Goal: Task Accomplishment & Management: Use online tool/utility

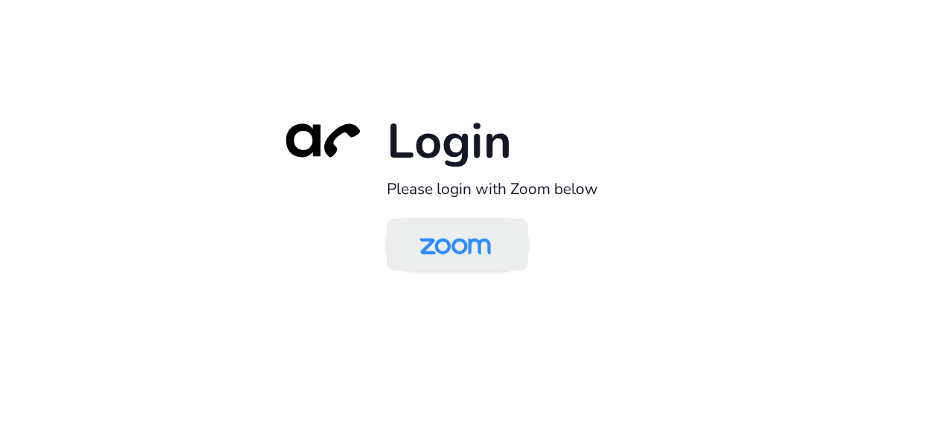
click at [442, 234] on img at bounding box center [455, 246] width 103 height 48
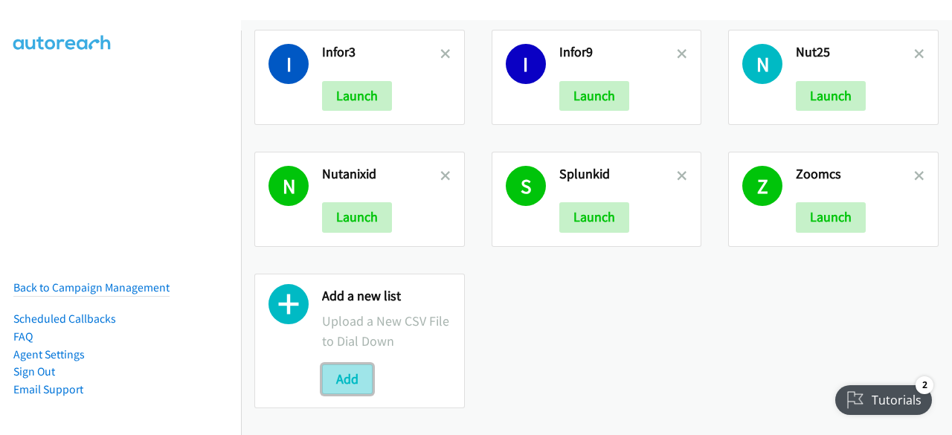
click at [335, 364] on button "Add" at bounding box center [347, 379] width 51 height 30
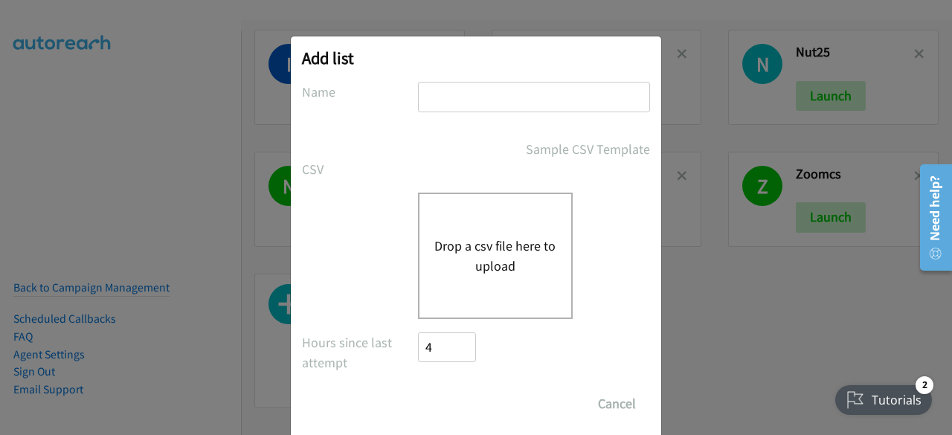
click at [443, 100] on input "text" at bounding box center [534, 97] width 232 height 30
type input "cisco9/10"
click at [475, 245] on button "Drop a csv file here to upload" at bounding box center [495, 256] width 122 height 40
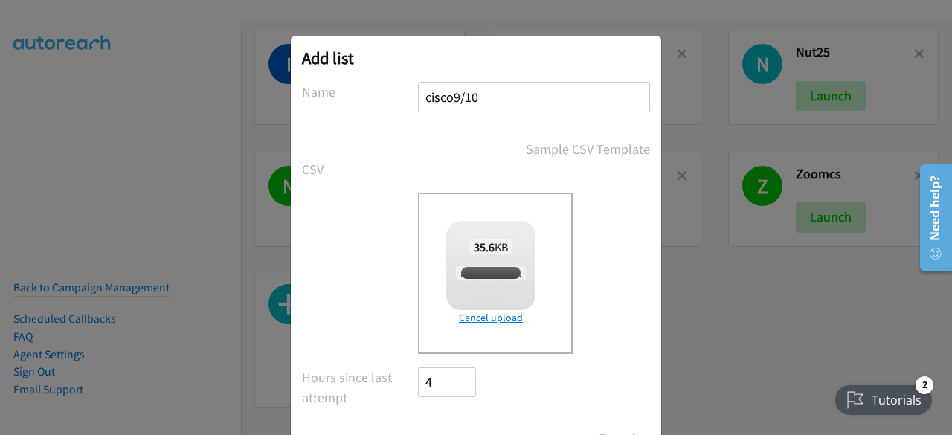
scroll to position [65, 0]
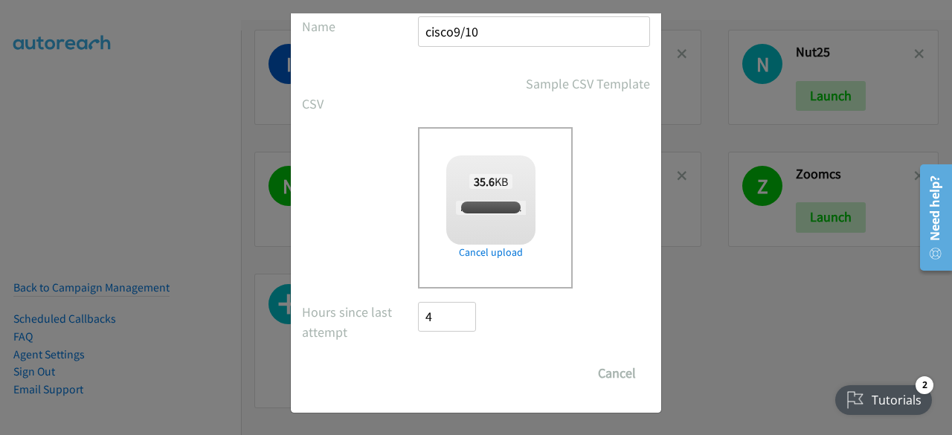
checkbox input "true"
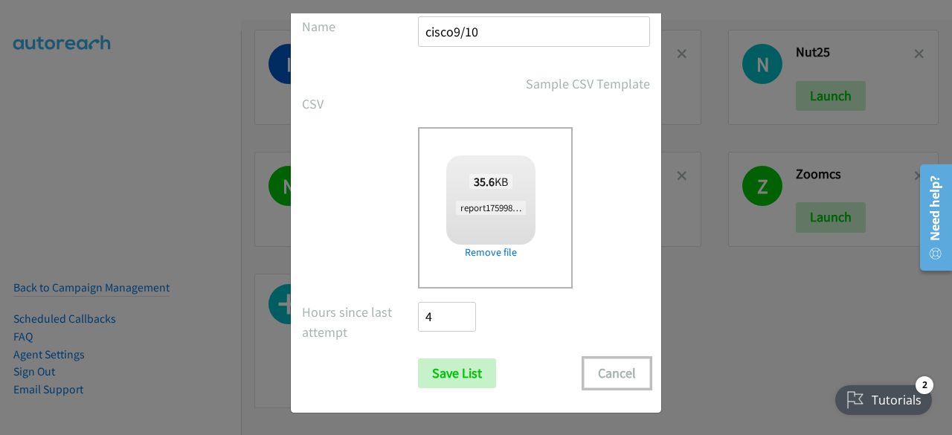
click at [606, 371] on button "Cancel" at bounding box center [617, 374] width 66 height 30
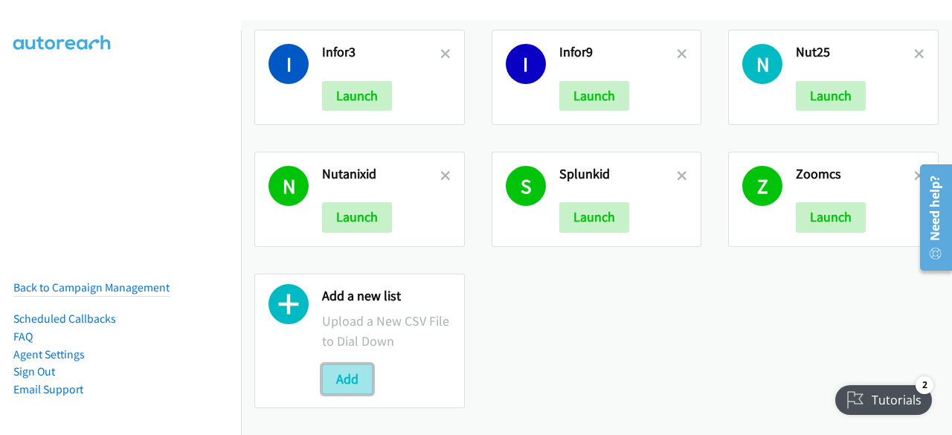
click at [344, 364] on button "Add" at bounding box center [347, 379] width 51 height 30
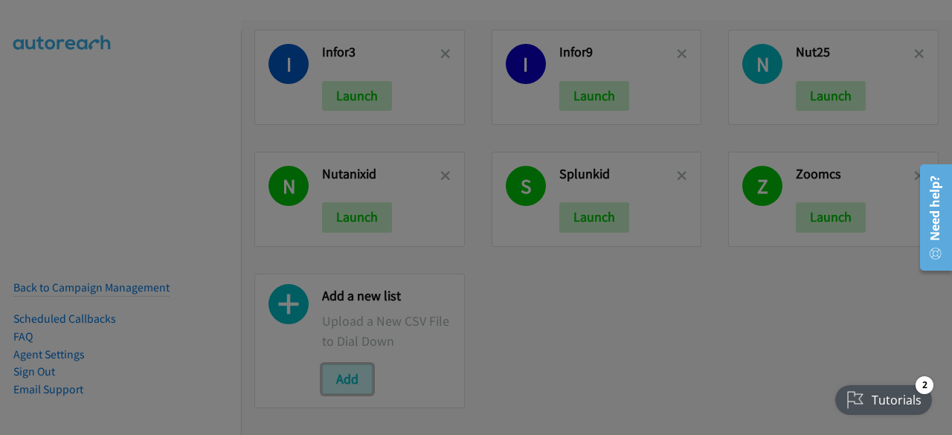
scroll to position [0, 0]
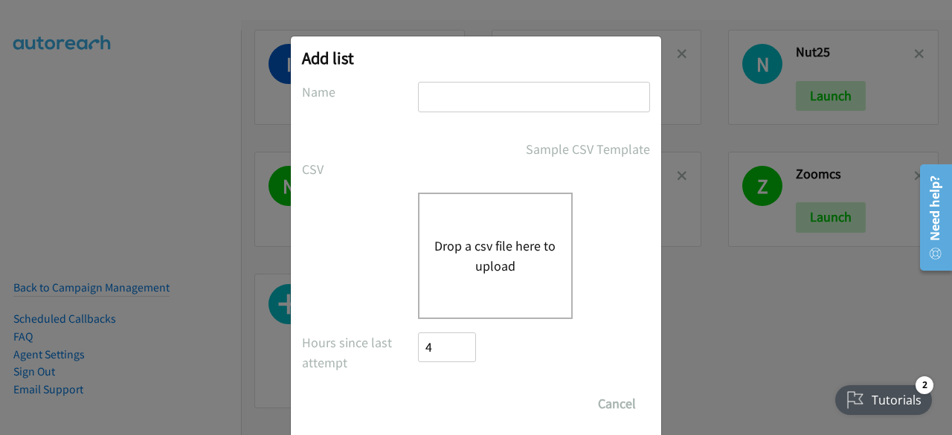
click at [448, 81] on div "Add list No phone fields were returned for that Report or List View Please uplo…" at bounding box center [476, 239] width 370 height 407
click at [448, 87] on input "text" at bounding box center [534, 97] width 232 height 30
type input "cisco9/10"
click at [478, 218] on div "Drop a csv file here to upload" at bounding box center [495, 256] width 155 height 126
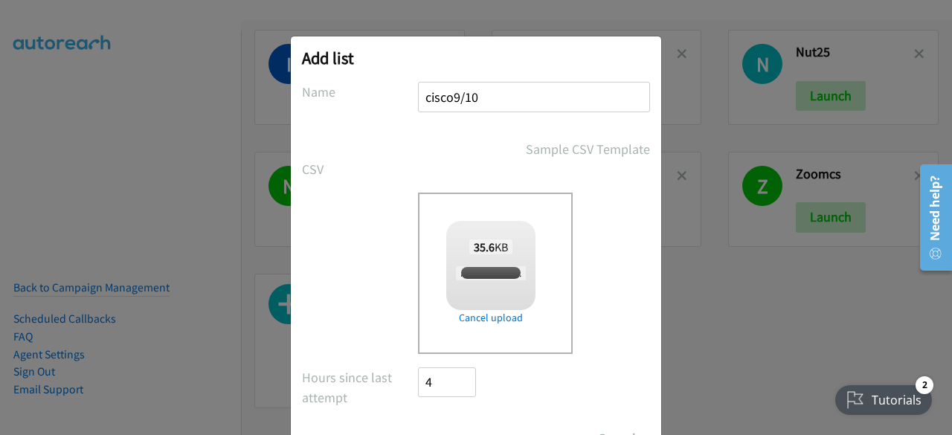
scroll to position [65, 0]
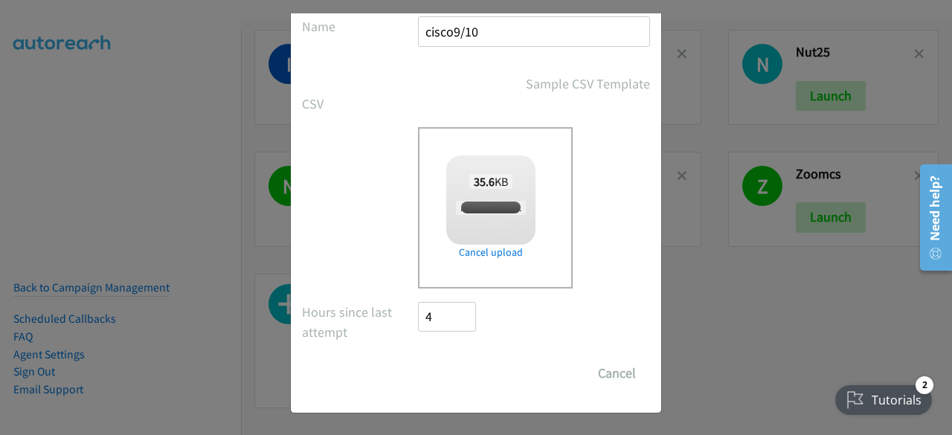
checkbox input "true"
click at [443, 366] on input "Save List" at bounding box center [457, 374] width 78 height 30
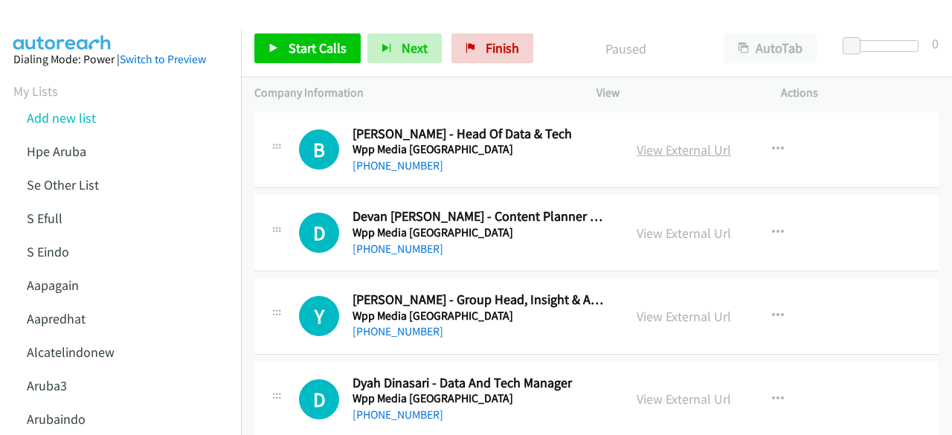
click at [701, 150] on link "View External Url" at bounding box center [684, 149] width 94 height 17
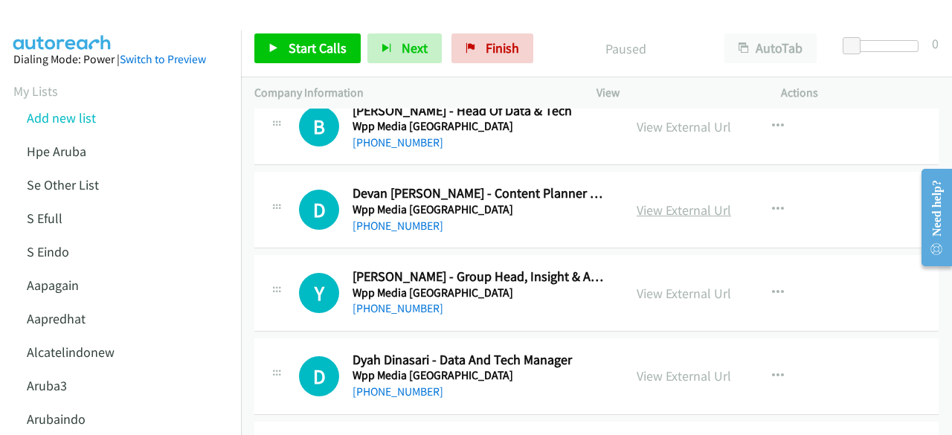
click at [677, 213] on link "View External Url" at bounding box center [684, 210] width 94 height 17
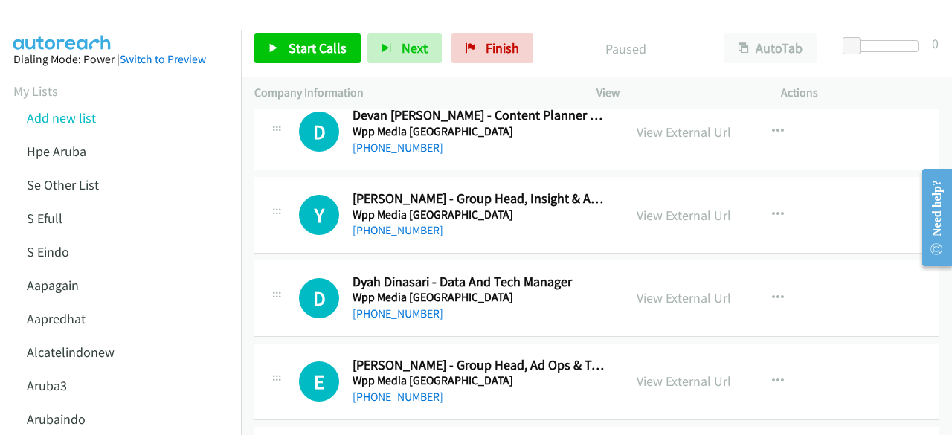
scroll to position [103, 0]
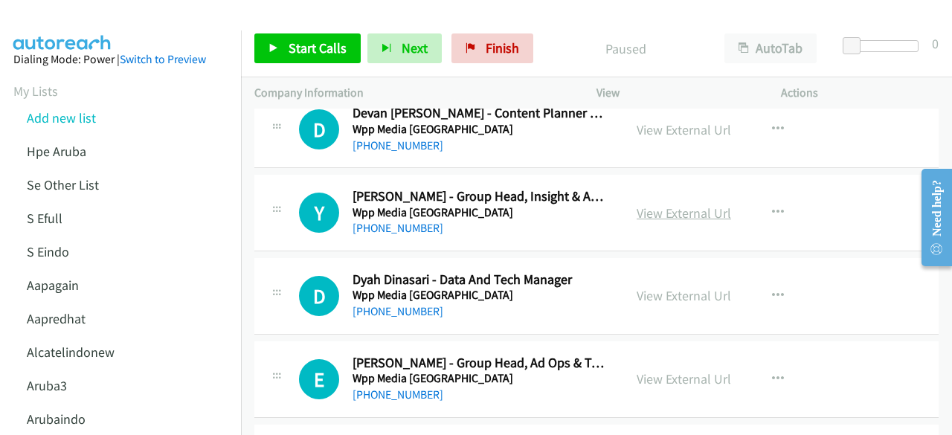
click at [676, 219] on link "View External Url" at bounding box center [684, 213] width 94 height 17
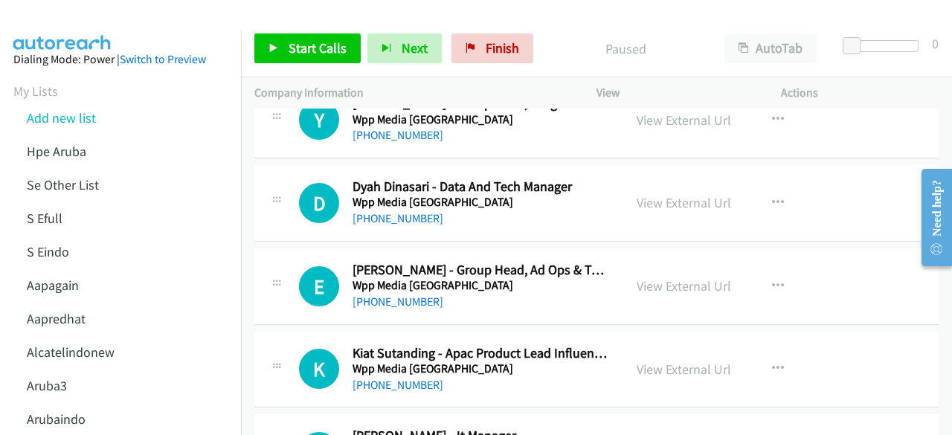
scroll to position [197, 0]
click at [657, 212] on div "View External Url View External Url Schedule/Manage Callback Start Calls Here R…" at bounding box center [722, 202] width 198 height 49
click at [657, 211] on div "View External Url View External Url Schedule/Manage Callback Start Calls Here R…" at bounding box center [722, 202] width 198 height 49
click at [657, 207] on link "View External Url" at bounding box center [684, 201] width 94 height 17
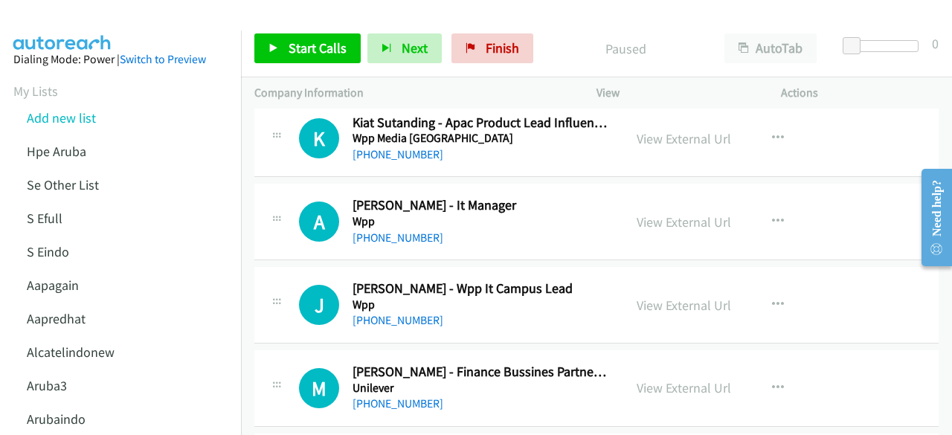
scroll to position [428, 0]
click at [666, 216] on link "View External Url" at bounding box center [684, 221] width 94 height 17
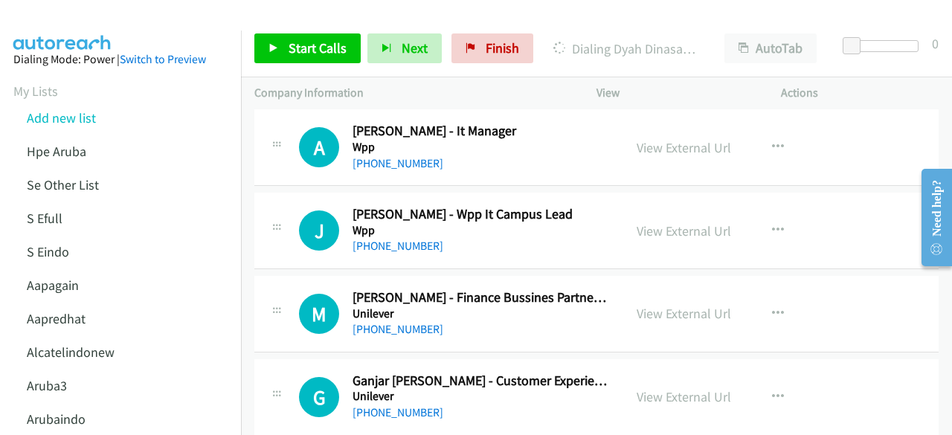
scroll to position [502, 0]
click at [669, 233] on link "View External Url" at bounding box center [684, 230] width 94 height 17
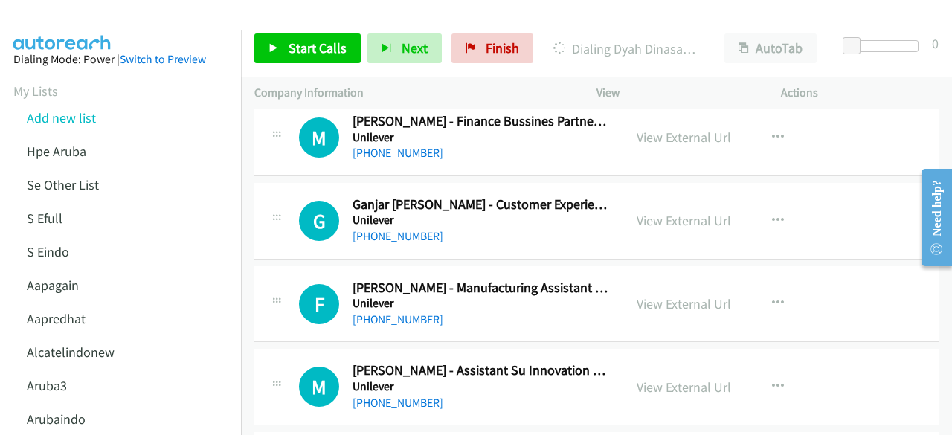
scroll to position [682, 0]
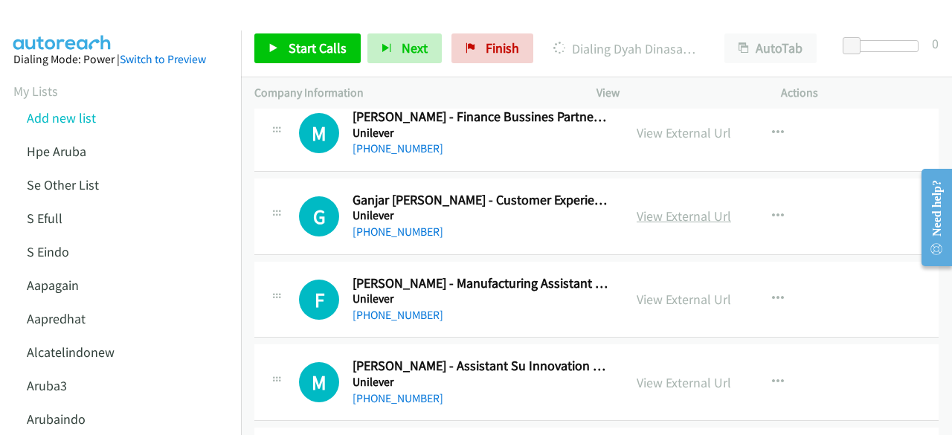
click at [658, 211] on link "View External Url" at bounding box center [684, 216] width 94 height 17
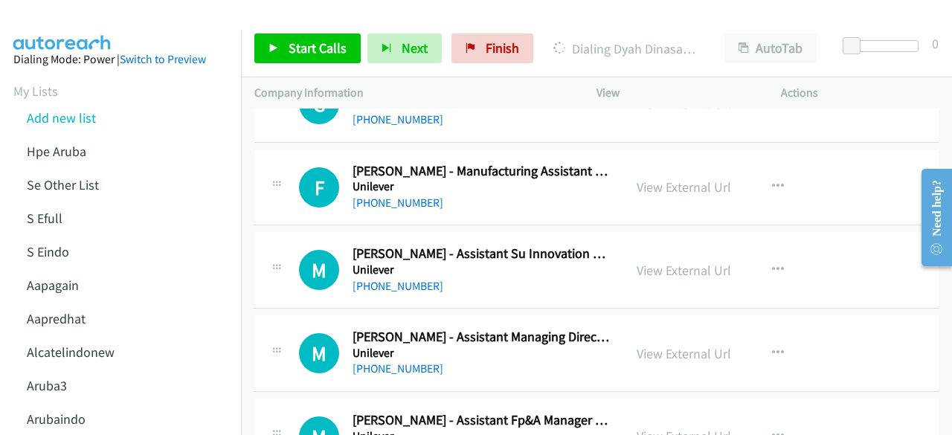
scroll to position [795, 0]
click at [642, 179] on link "View External Url" at bounding box center [684, 186] width 94 height 17
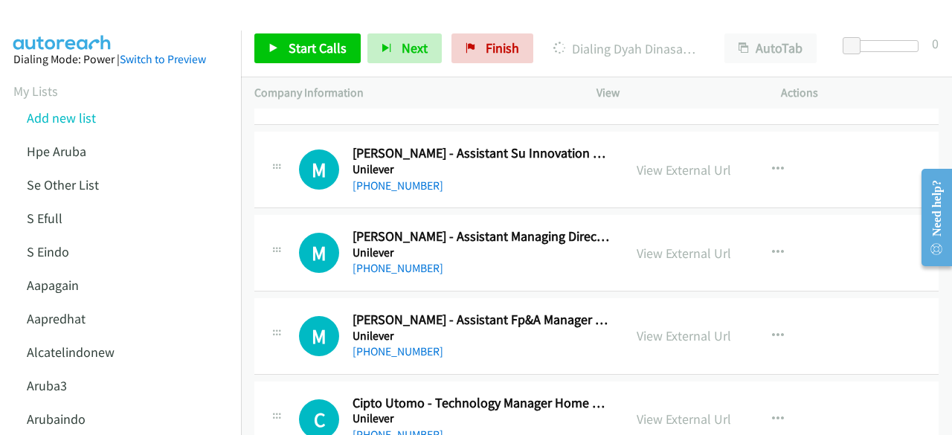
scroll to position [897, 0]
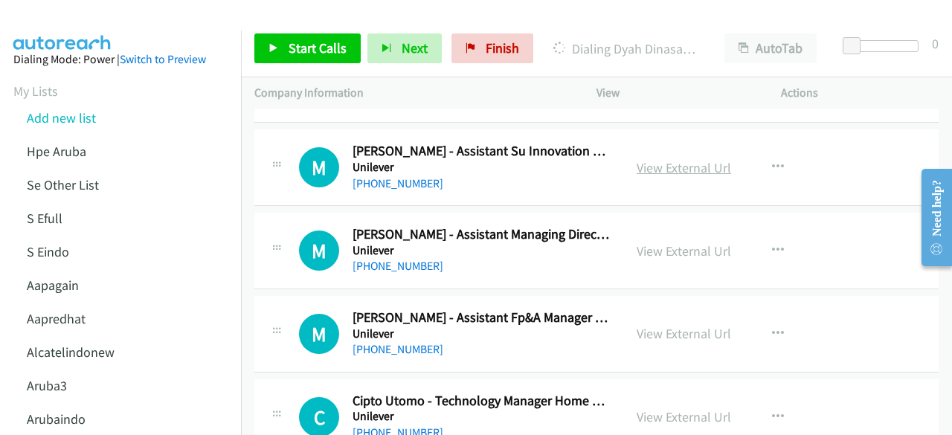
click at [669, 164] on link "View External Url" at bounding box center [684, 167] width 94 height 17
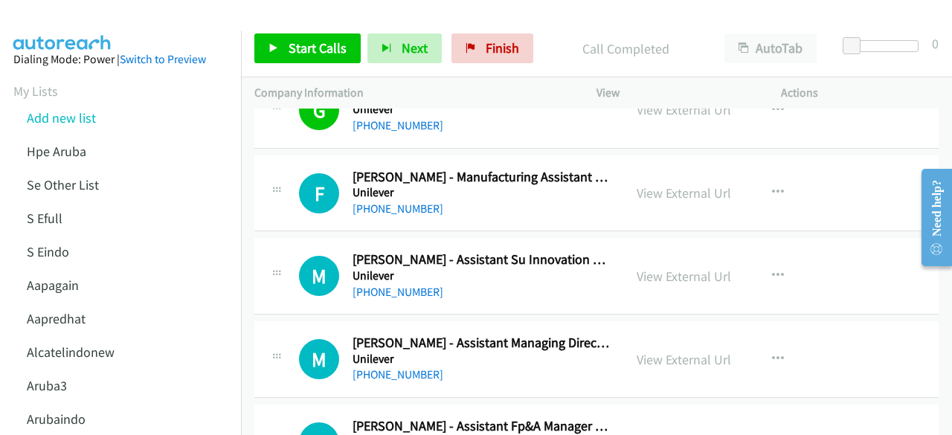
scroll to position [789, 0]
click at [646, 196] on link "View External Url" at bounding box center [684, 192] width 94 height 17
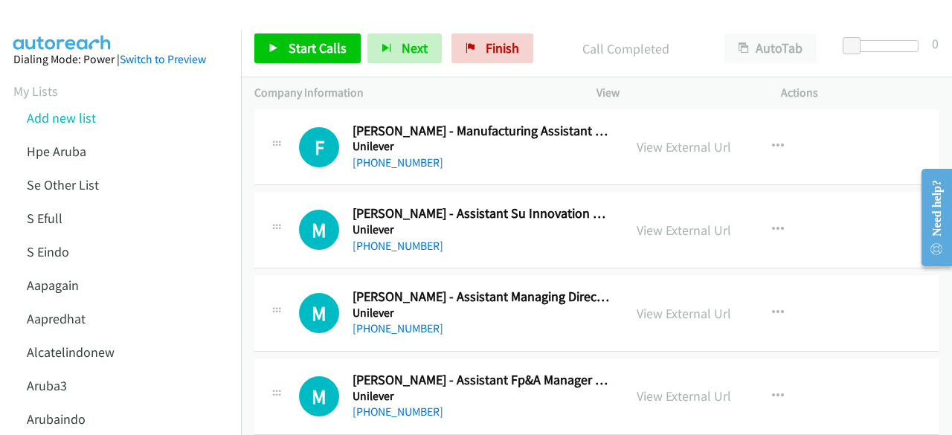
scroll to position [843, 0]
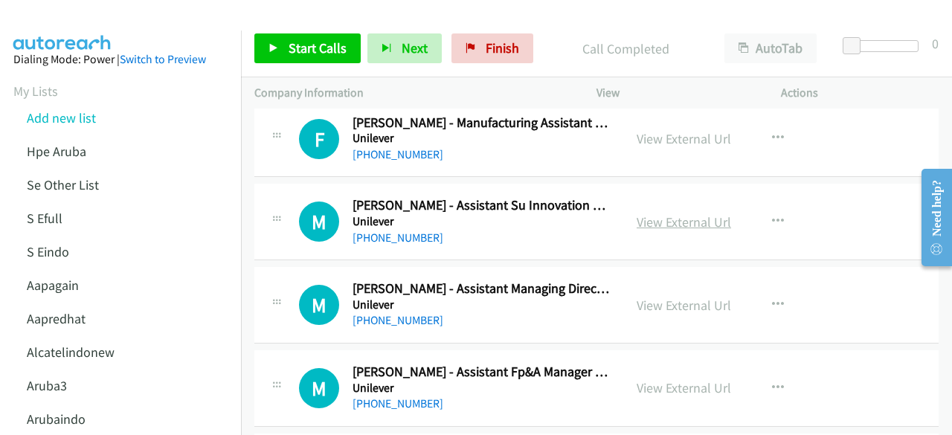
click at [658, 222] on link "View External Url" at bounding box center [684, 221] width 94 height 17
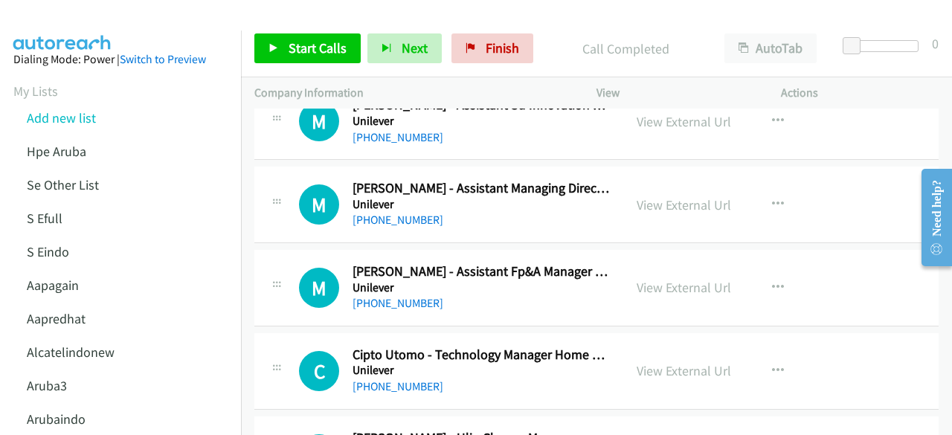
scroll to position [944, 0]
click at [690, 197] on link "View External Url" at bounding box center [684, 204] width 94 height 17
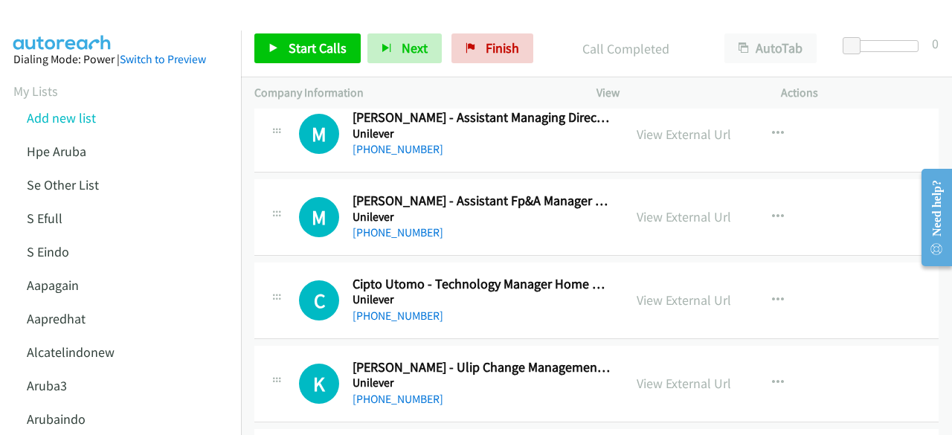
scroll to position [1015, 0]
click at [652, 213] on link "View External Url" at bounding box center [684, 216] width 94 height 17
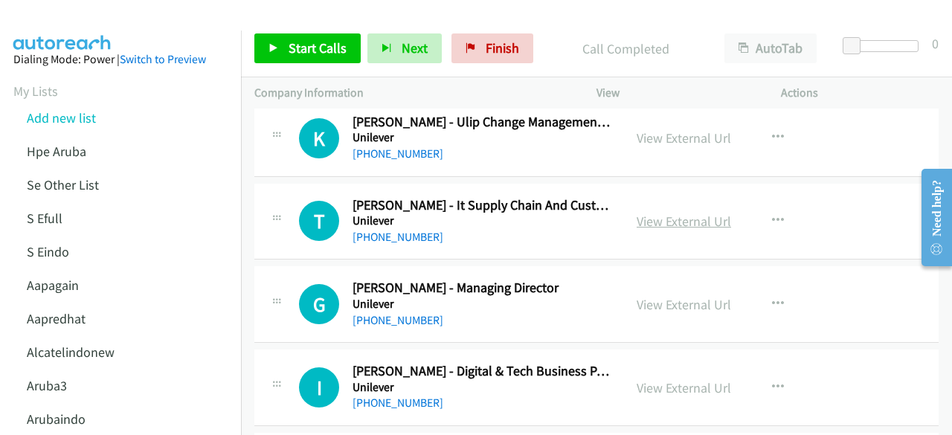
scroll to position [1260, 0]
click at [671, 221] on link "View External Url" at bounding box center [684, 220] width 94 height 17
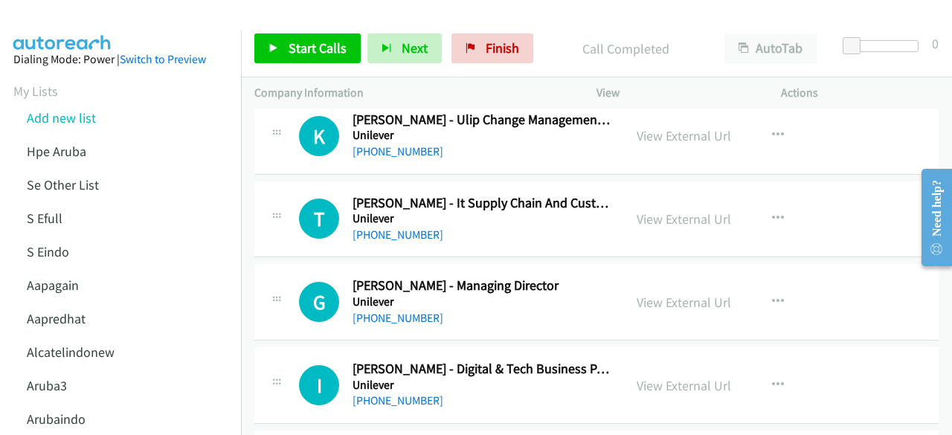
scroll to position [1262, 0]
click at [668, 133] on link "View External Url" at bounding box center [684, 134] width 94 height 17
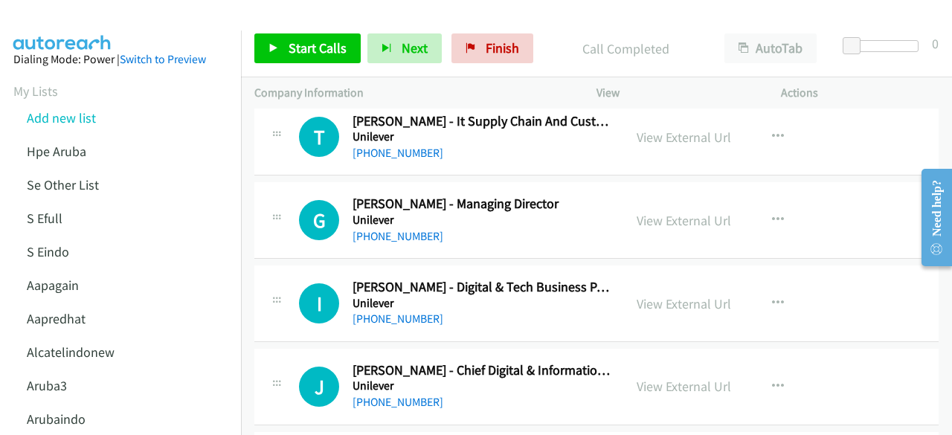
scroll to position [1344, 0]
click at [680, 212] on link "View External Url" at bounding box center [684, 219] width 94 height 17
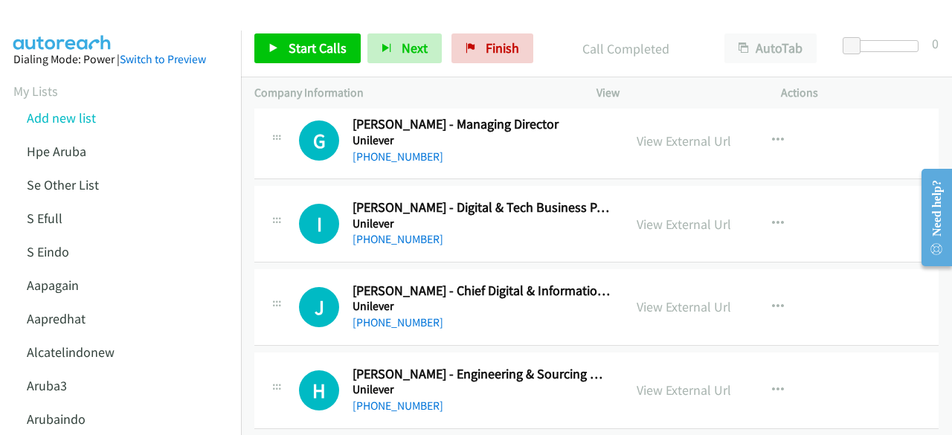
scroll to position [1427, 0]
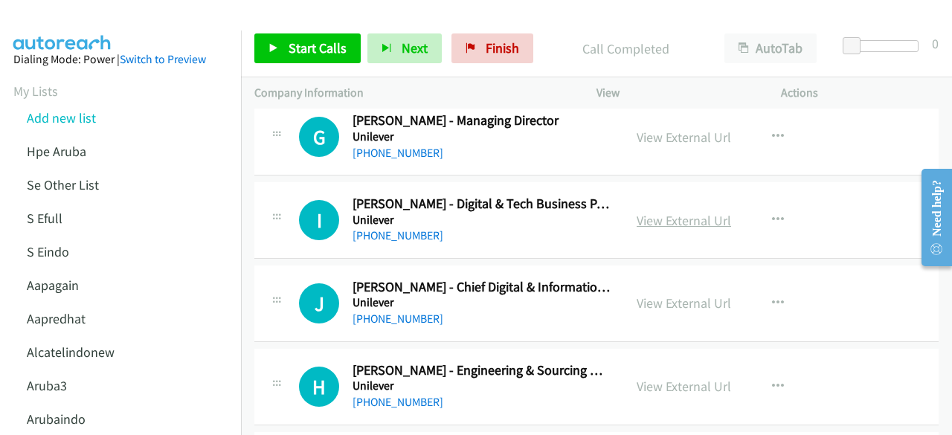
click at [653, 213] on link "View External Url" at bounding box center [684, 220] width 94 height 17
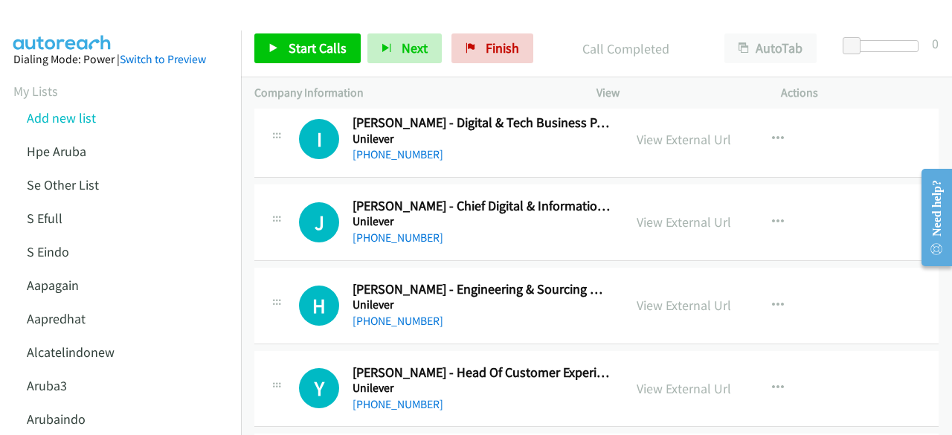
scroll to position [1508, 0]
click at [663, 219] on link "View External Url" at bounding box center [684, 221] width 94 height 17
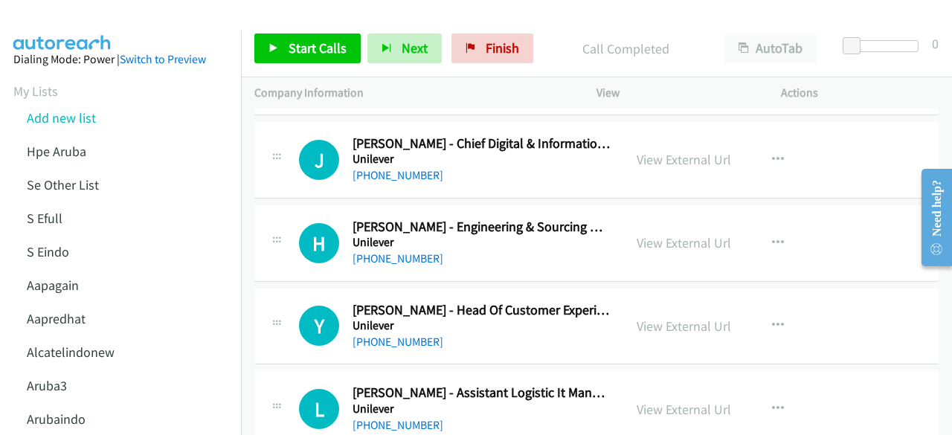
scroll to position [1572, 0]
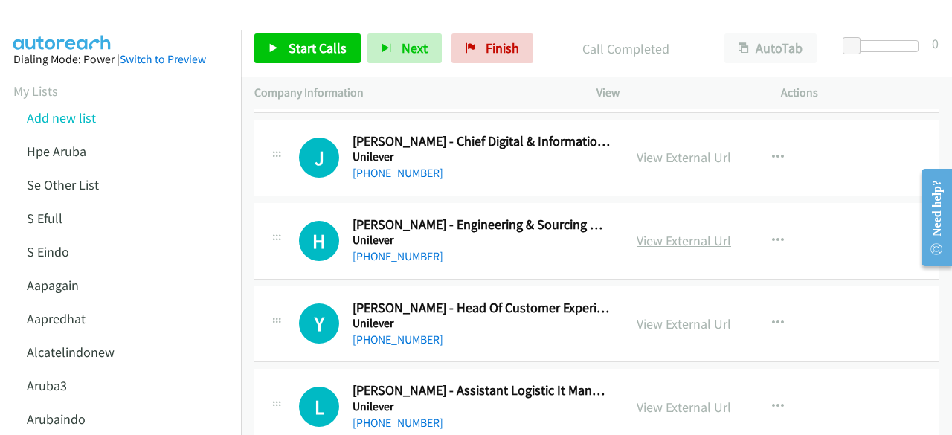
click at [664, 239] on link "View External Url" at bounding box center [684, 240] width 94 height 17
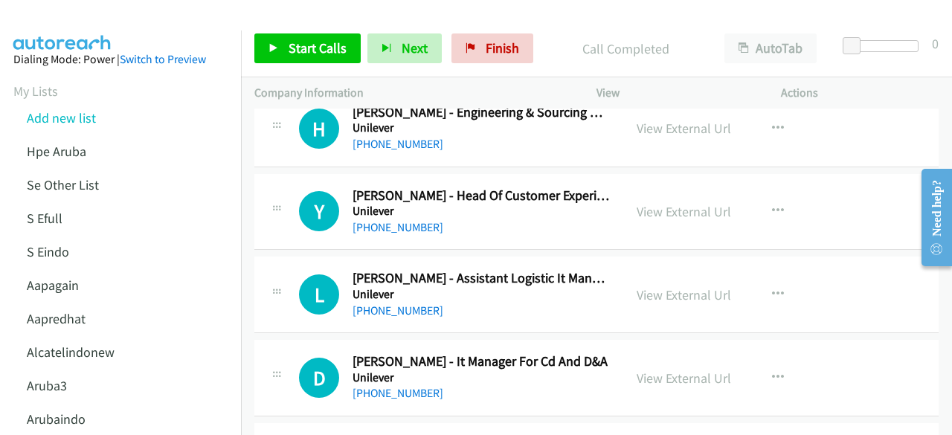
scroll to position [1686, 0]
click at [655, 211] on link "View External Url" at bounding box center [684, 210] width 94 height 17
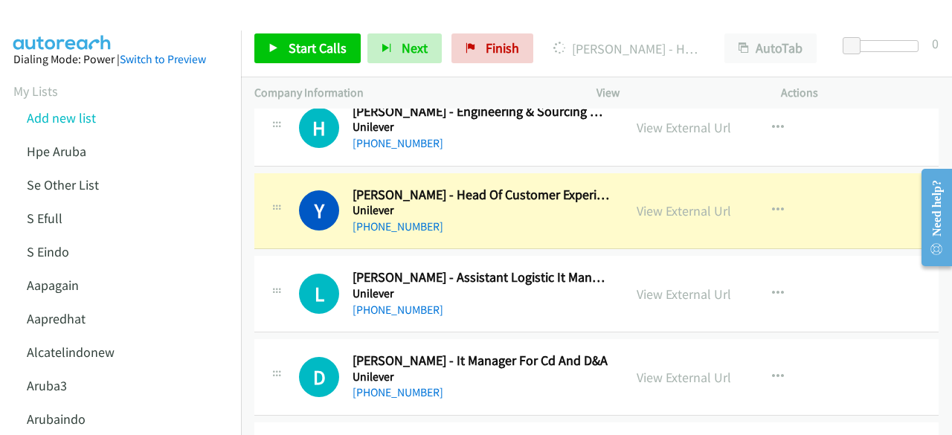
click at [663, 298] on div "View External Url" at bounding box center [684, 294] width 94 height 20
click at [656, 287] on link "View External Url" at bounding box center [684, 294] width 94 height 17
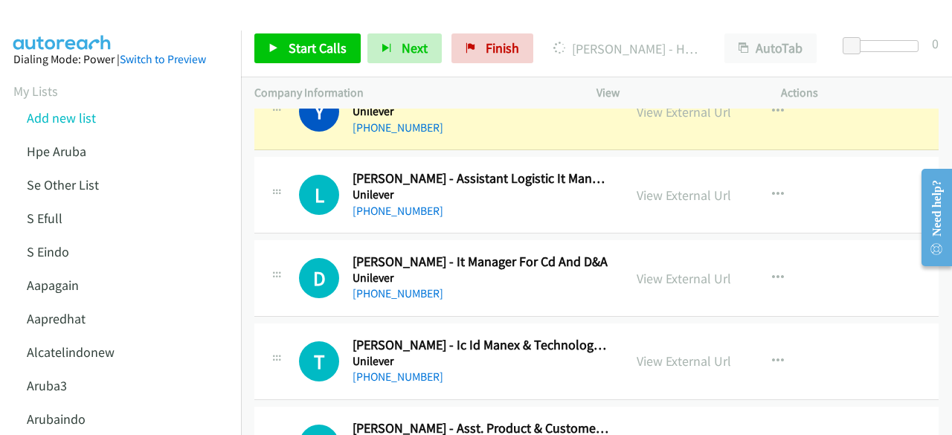
scroll to position [1785, 0]
click at [674, 269] on link "View External Url" at bounding box center [684, 277] width 94 height 17
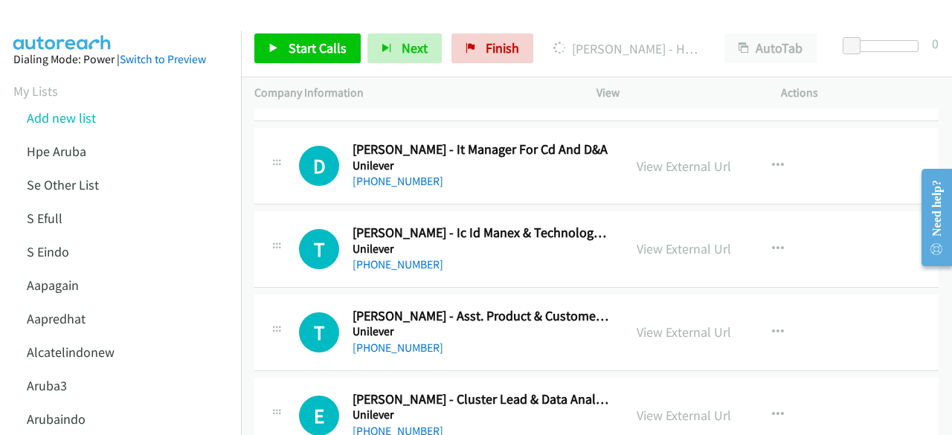
scroll to position [1897, 0]
click at [662, 240] on link "View External Url" at bounding box center [684, 248] width 94 height 17
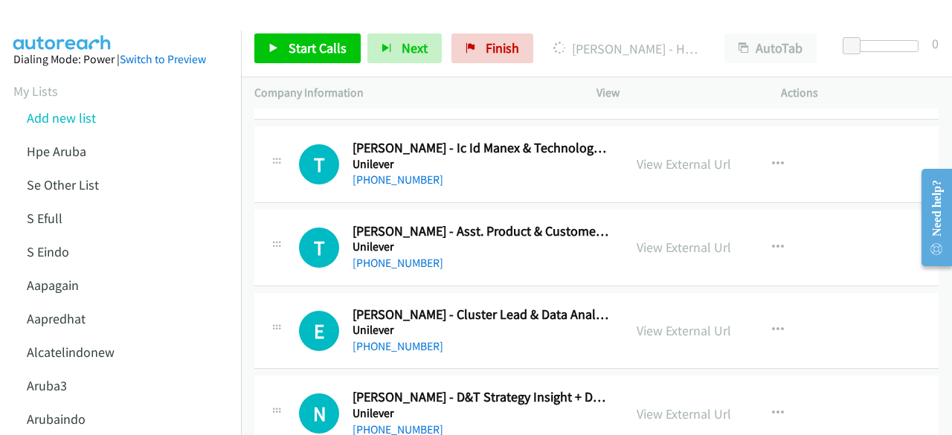
scroll to position [1997, 0]
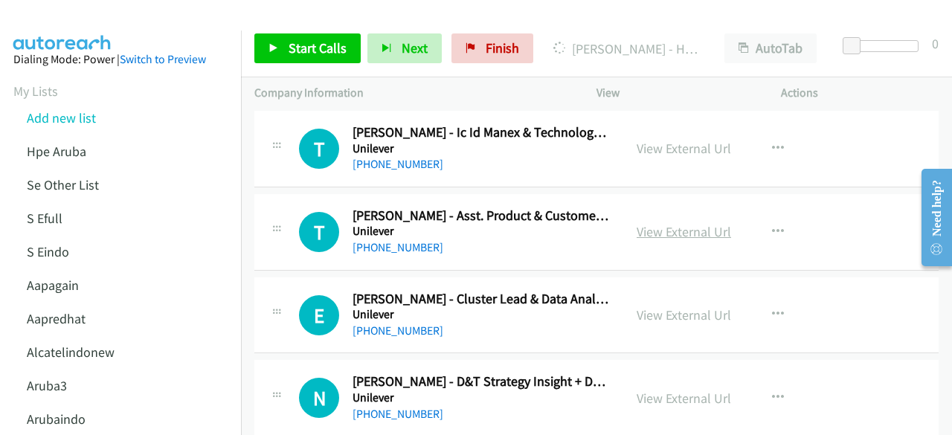
click at [663, 224] on link "View External Url" at bounding box center [684, 231] width 94 height 17
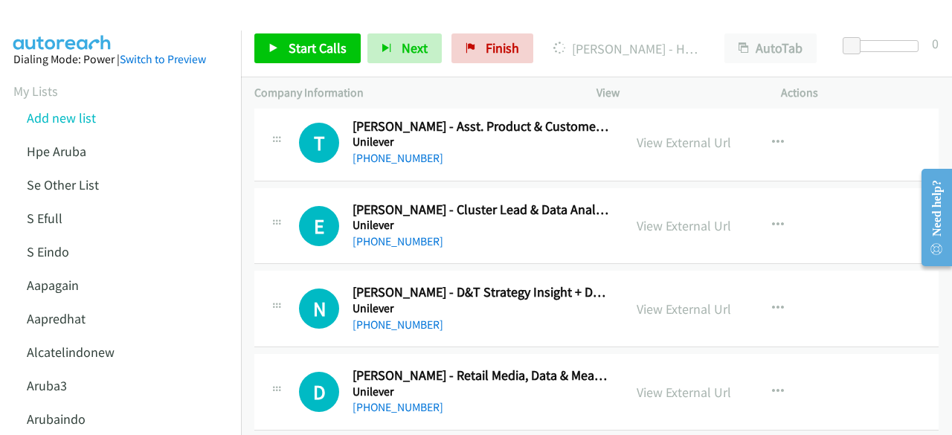
scroll to position [2094, 0]
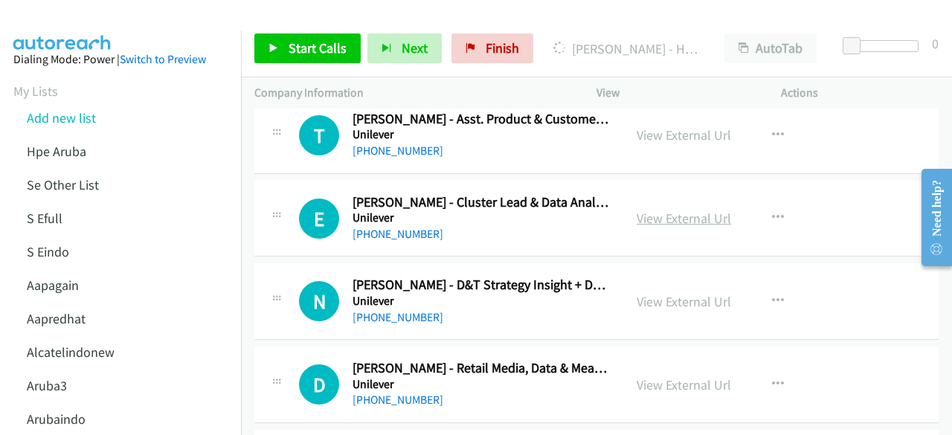
click at [646, 213] on link "View External Url" at bounding box center [684, 218] width 94 height 17
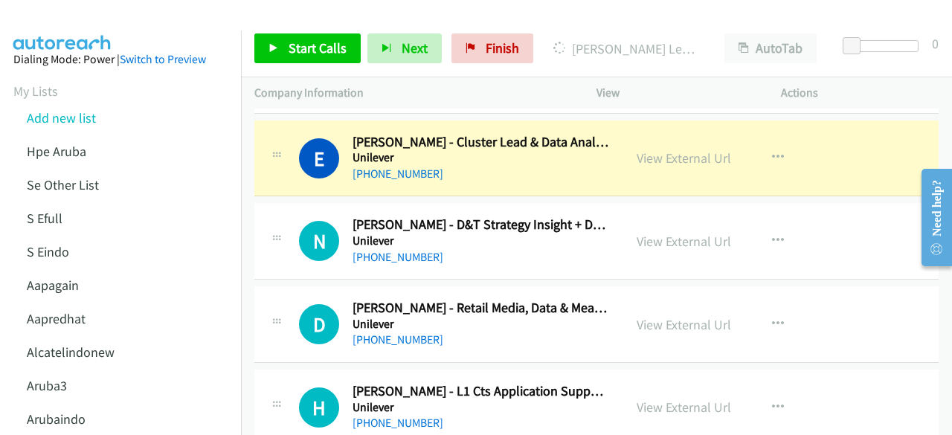
scroll to position [2155, 0]
click at [662, 234] on link "View External Url" at bounding box center [684, 240] width 94 height 17
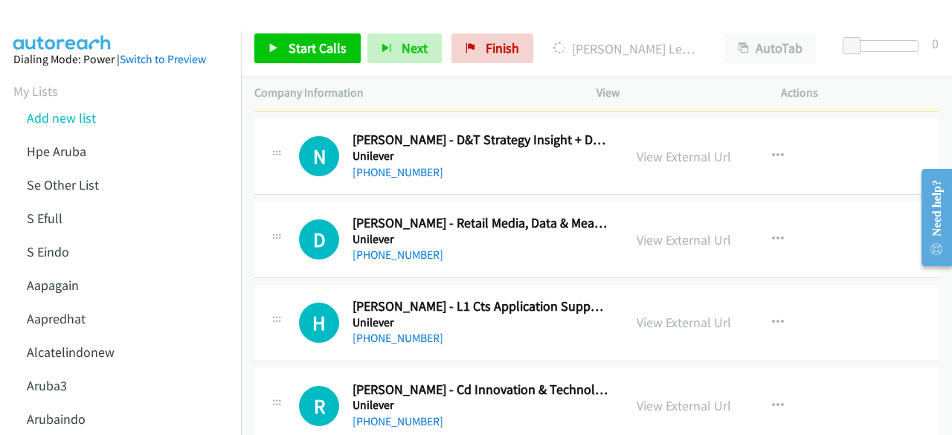
scroll to position [2240, 0]
click at [649, 231] on link "View External Url" at bounding box center [684, 239] width 94 height 17
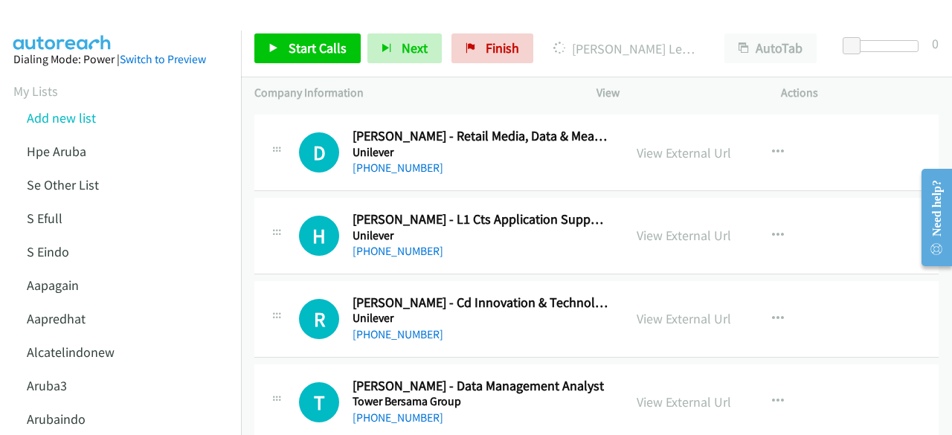
scroll to position [2336, 0]
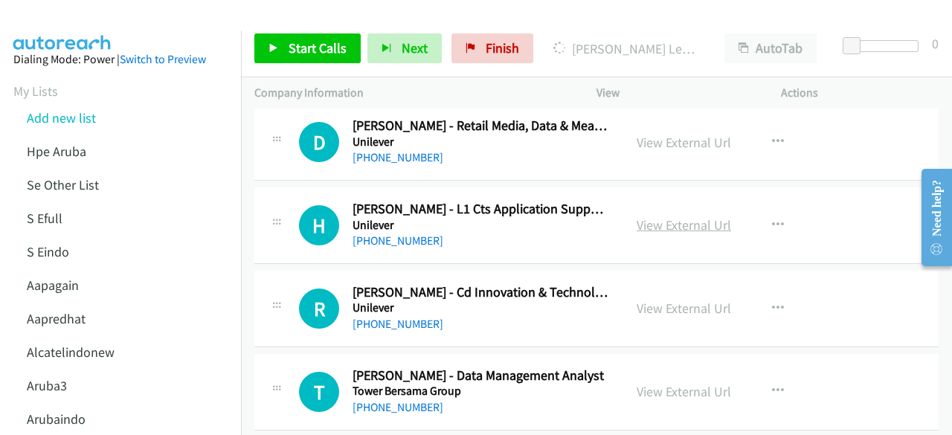
click at [655, 216] on link "View External Url" at bounding box center [684, 224] width 94 height 17
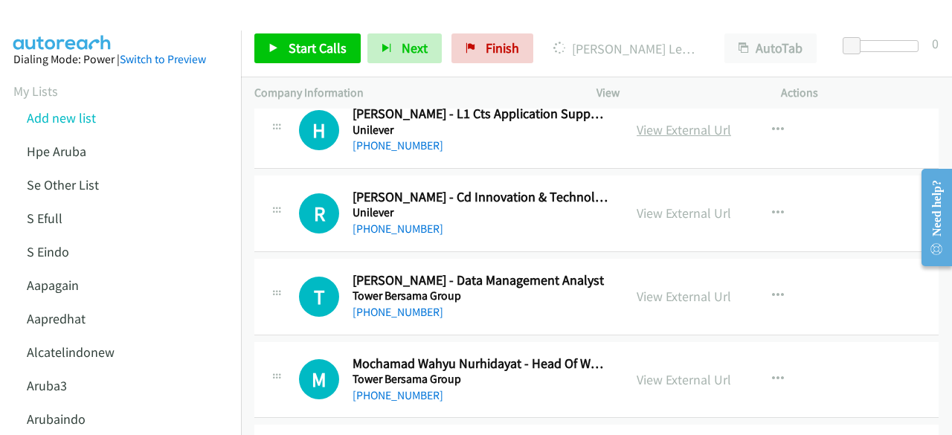
scroll to position [2433, 0]
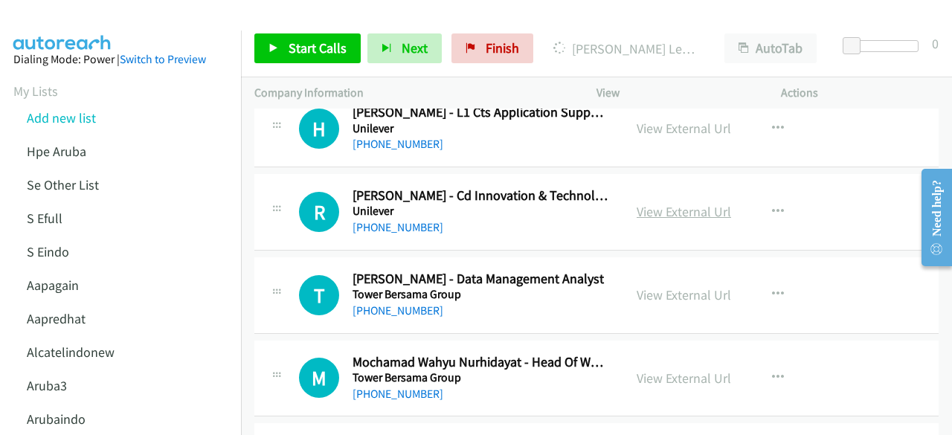
click at [662, 203] on link "View External Url" at bounding box center [684, 211] width 94 height 17
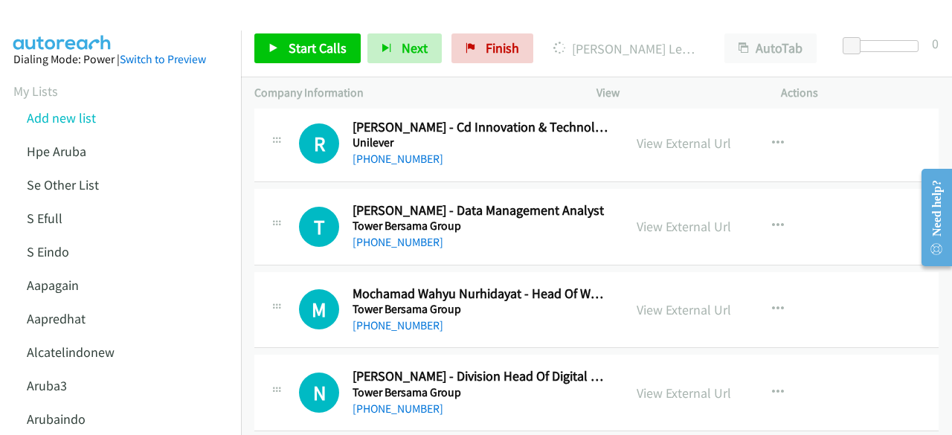
scroll to position [2512, 0]
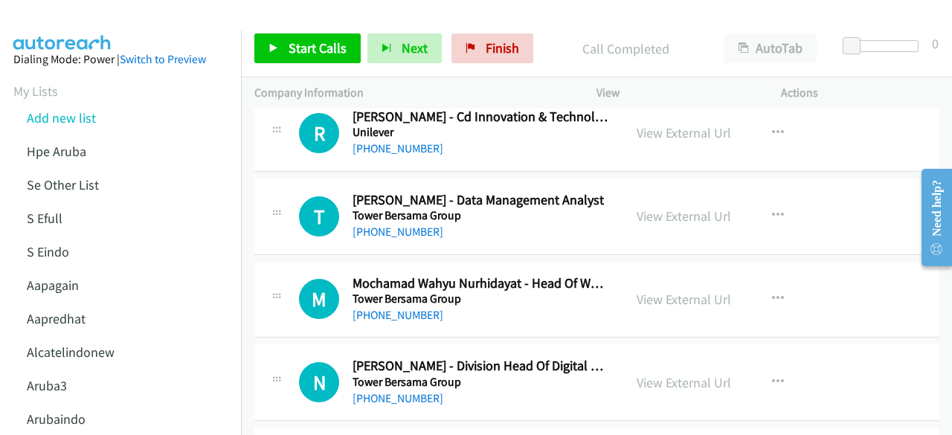
click at [364, 246] on td "T Callback Scheduled Toni Dwi Saputra - Data Management Analyst Tower Bersama G…" at bounding box center [596, 216] width 711 height 83
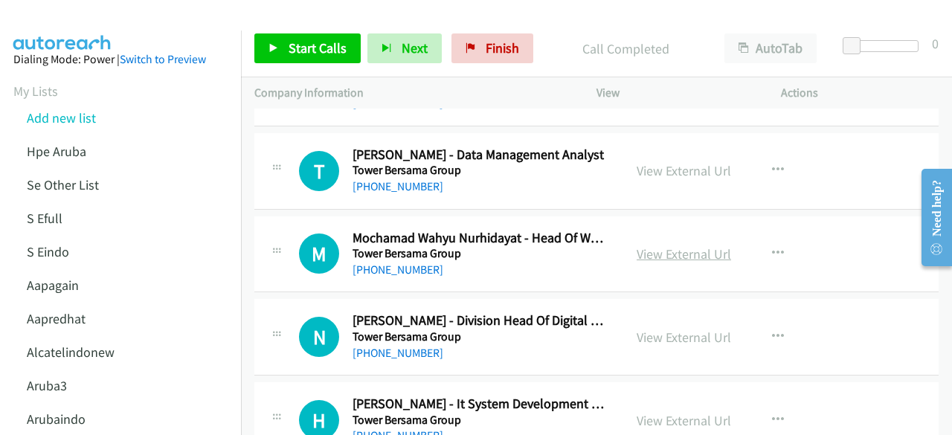
click at [655, 246] on link "View External Url" at bounding box center [684, 253] width 94 height 17
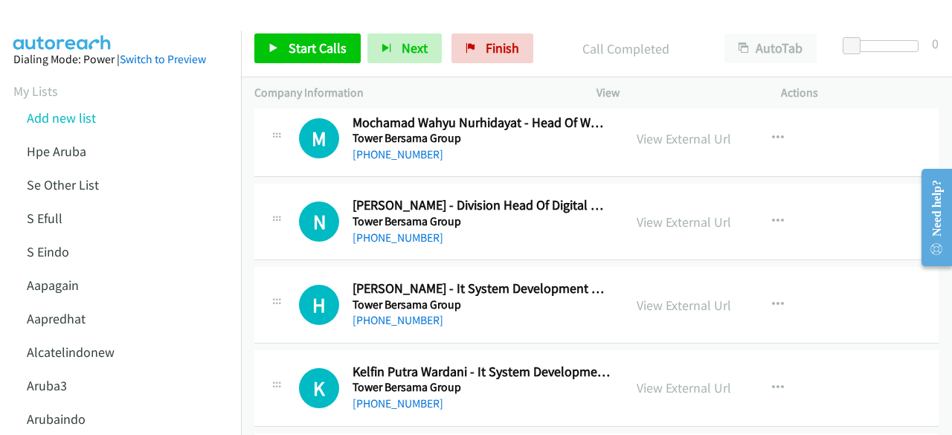
scroll to position [2675, 0]
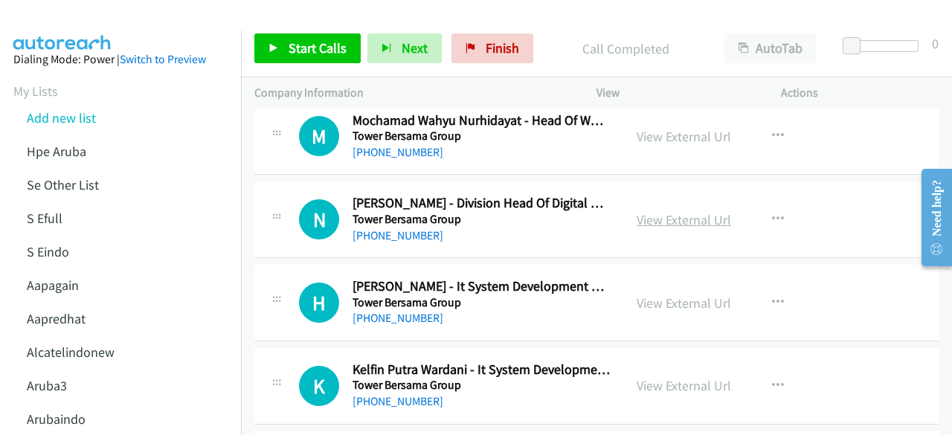
click at [659, 211] on link "View External Url" at bounding box center [684, 219] width 94 height 17
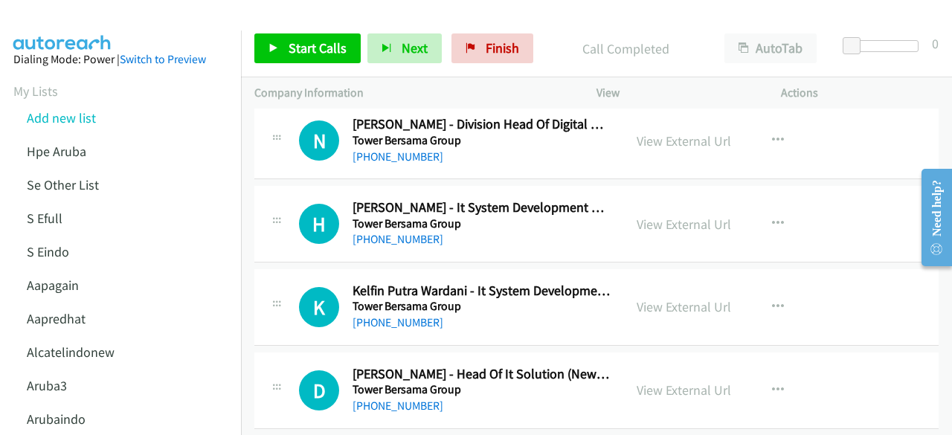
scroll to position [2757, 0]
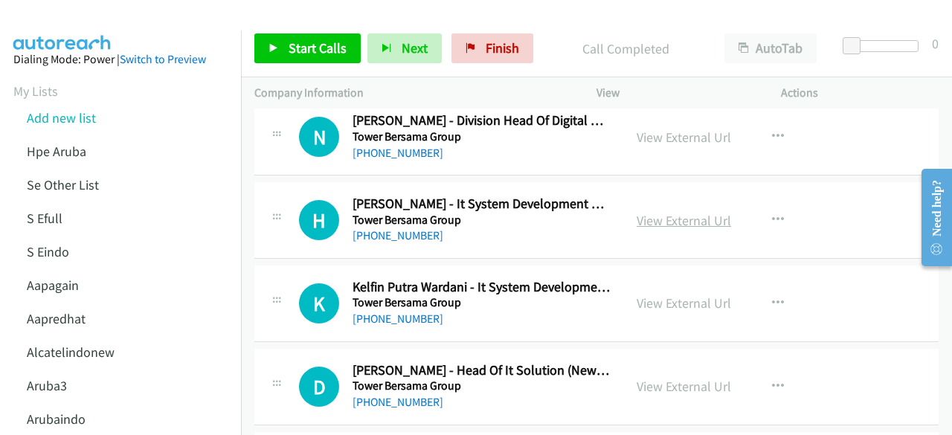
click at [680, 218] on link "View External Url" at bounding box center [684, 220] width 94 height 17
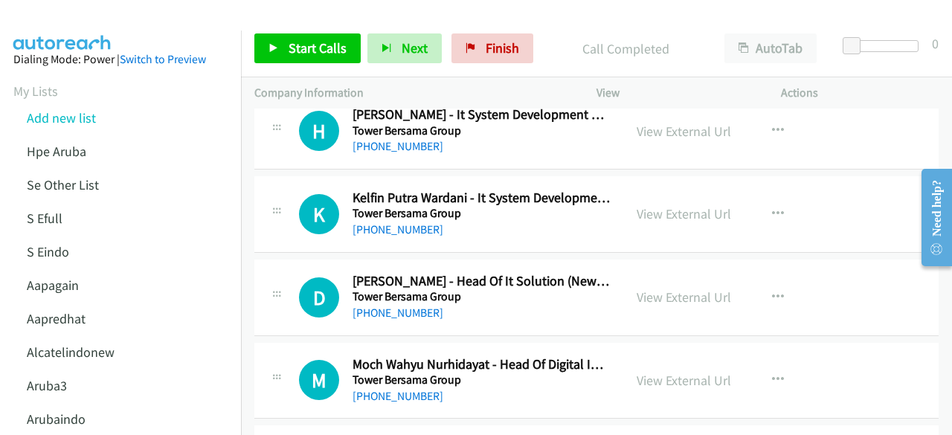
scroll to position [2867, 0]
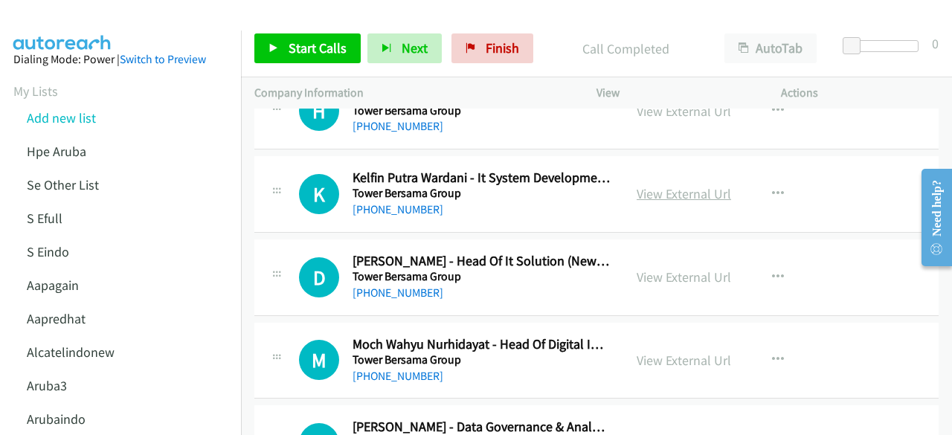
click at [675, 192] on link "View External Url" at bounding box center [684, 193] width 94 height 17
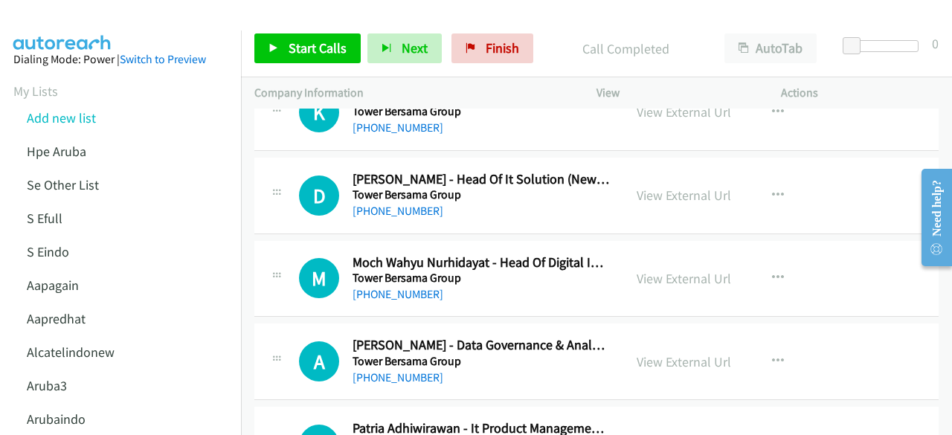
scroll to position [2949, 0]
click at [682, 187] on link "View External Url" at bounding box center [684, 194] width 94 height 17
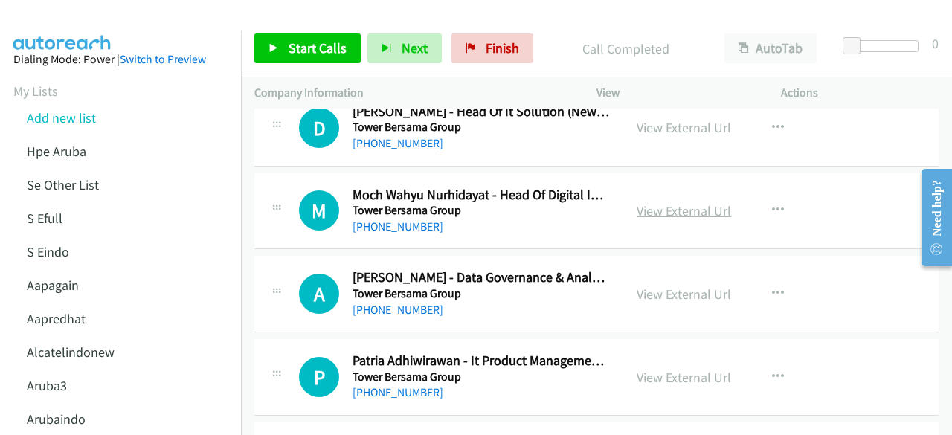
click at [679, 202] on link "View External Url" at bounding box center [684, 210] width 94 height 17
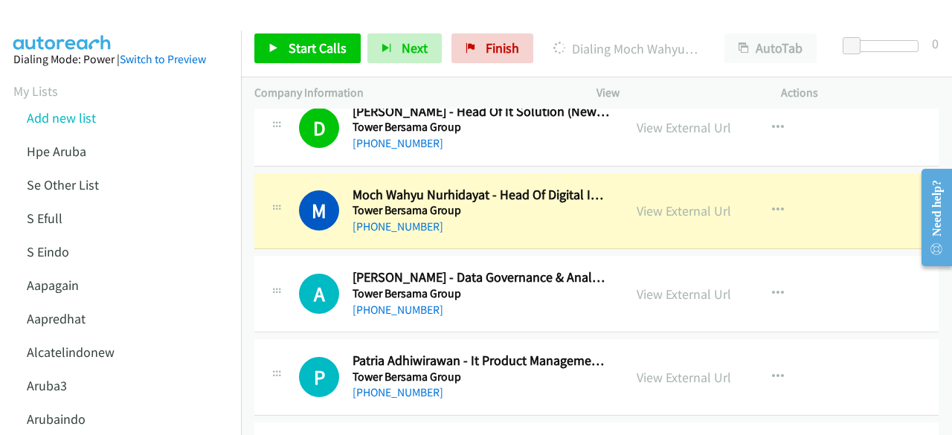
click at [432, 253] on td "A Callback Scheduled Arya Andhika - Data Governance & Analytics Division Head T…" at bounding box center [596, 294] width 711 height 83
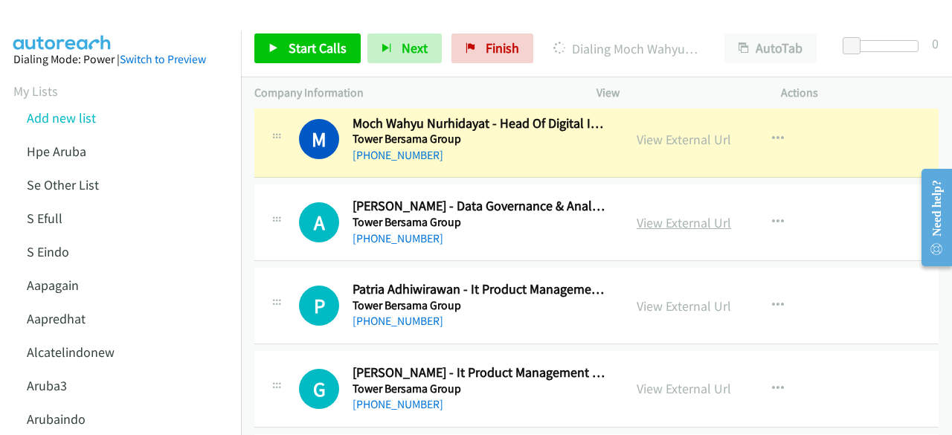
click at [654, 214] on link "View External Url" at bounding box center [684, 222] width 94 height 17
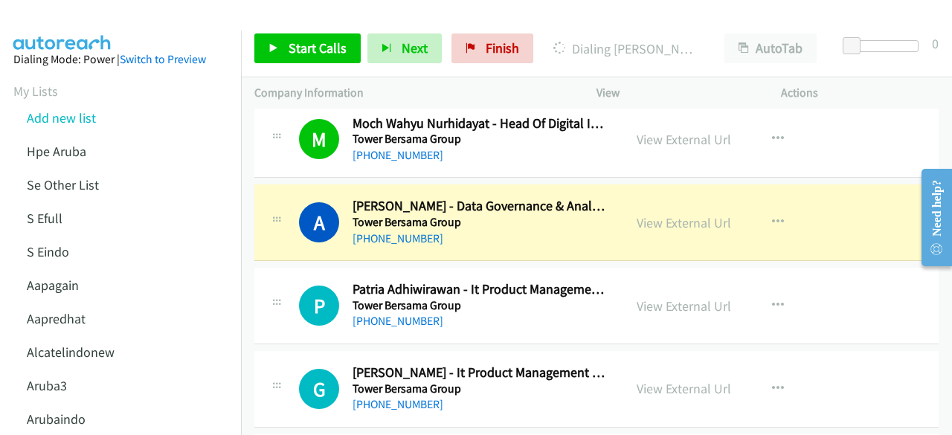
scroll to position [3135, 0]
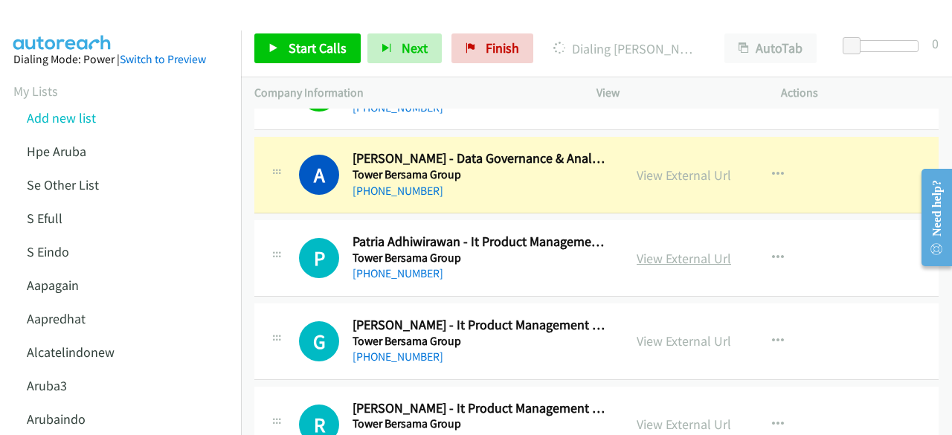
click at [658, 254] on link "View External Url" at bounding box center [684, 258] width 94 height 17
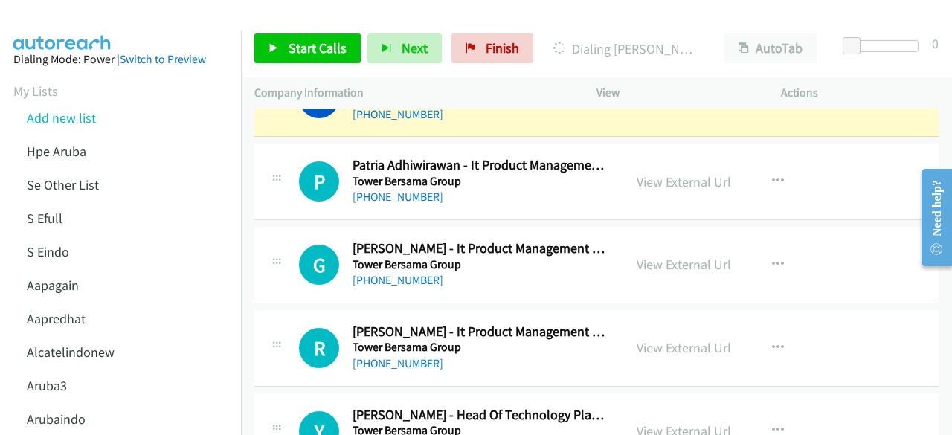
scroll to position [3213, 0]
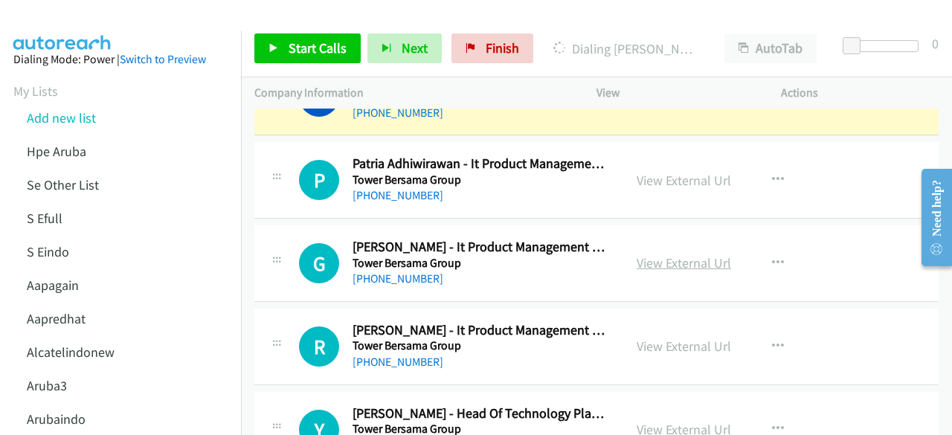
click at [666, 254] on link "View External Url" at bounding box center [684, 262] width 94 height 17
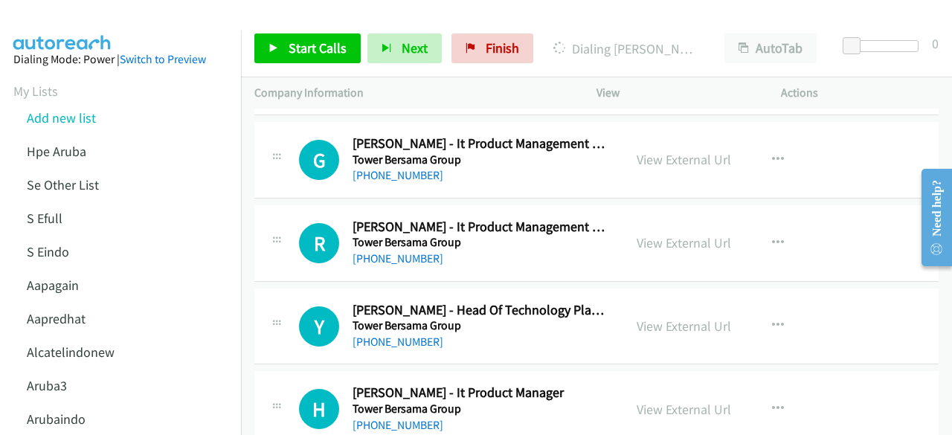
scroll to position [3319, 0]
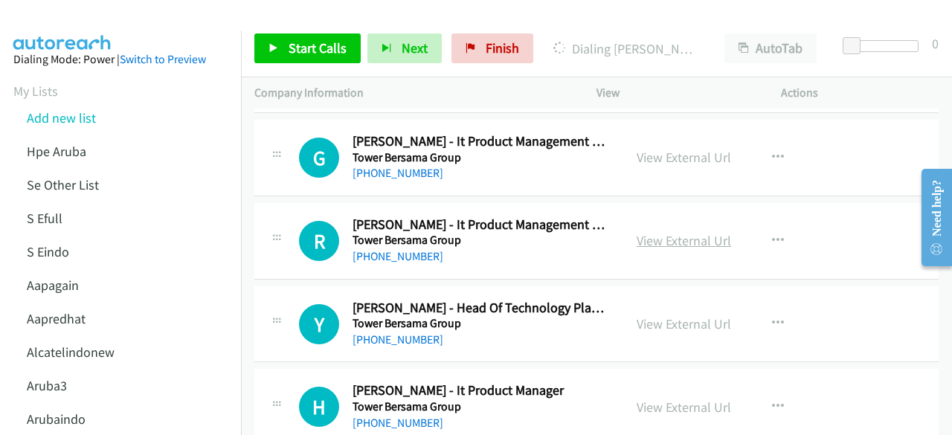
click at [656, 236] on link "View External Url" at bounding box center [684, 240] width 94 height 17
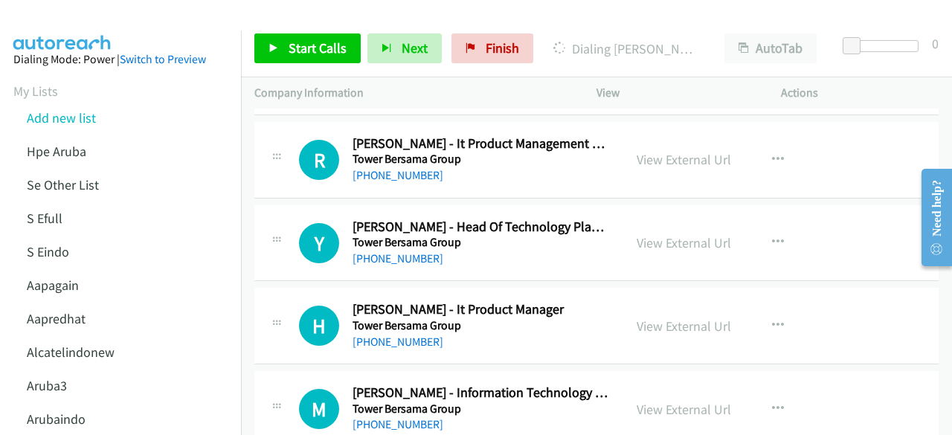
scroll to position [3418, 0]
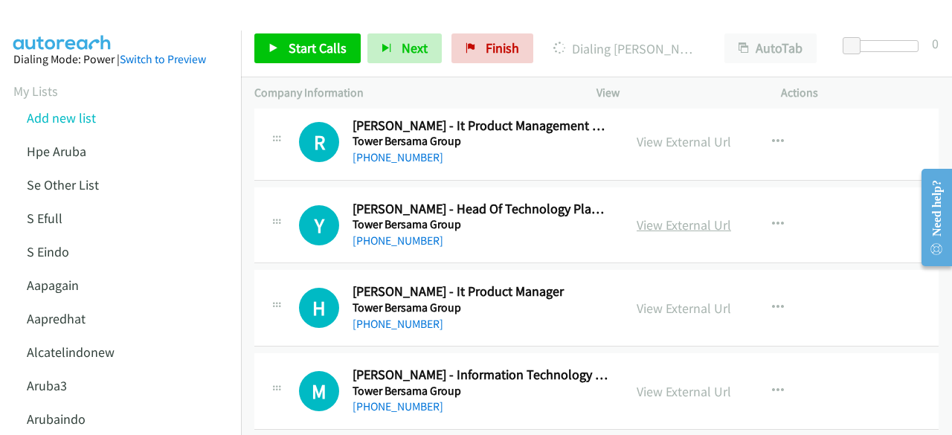
click at [661, 216] on link "View External Url" at bounding box center [684, 224] width 94 height 17
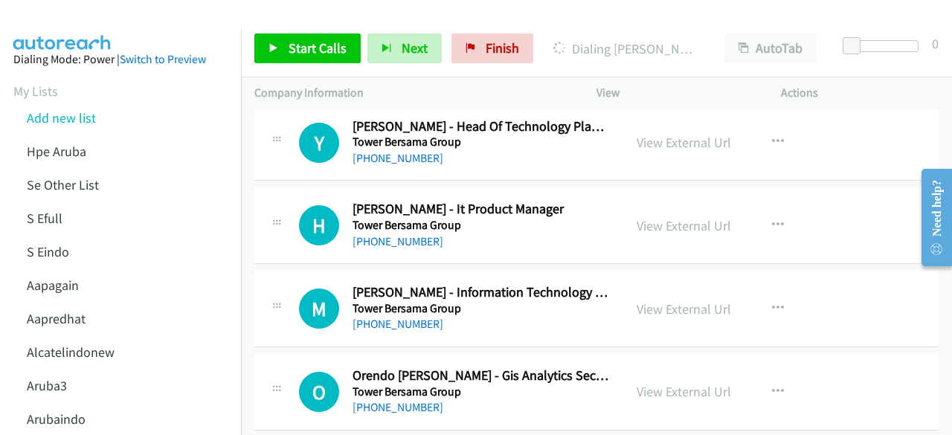
scroll to position [3501, 0]
click at [637, 216] on link "View External Url" at bounding box center [684, 224] width 94 height 17
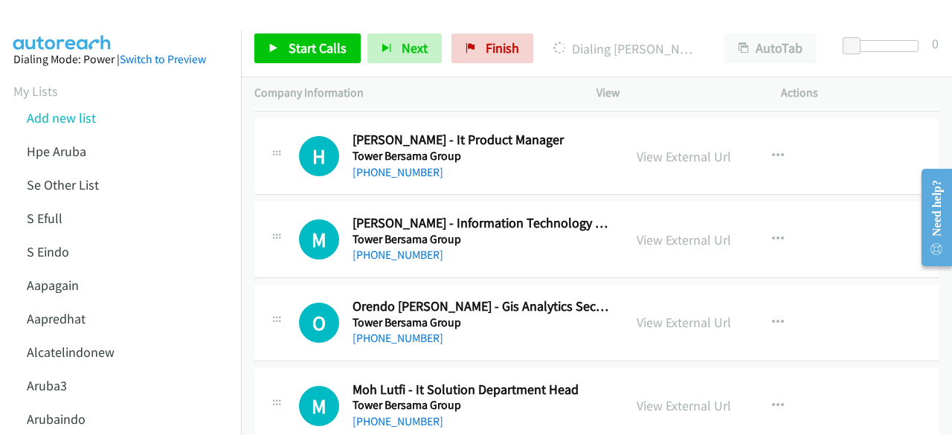
scroll to position [3570, 0]
click at [661, 231] on link "View External Url" at bounding box center [684, 239] width 94 height 17
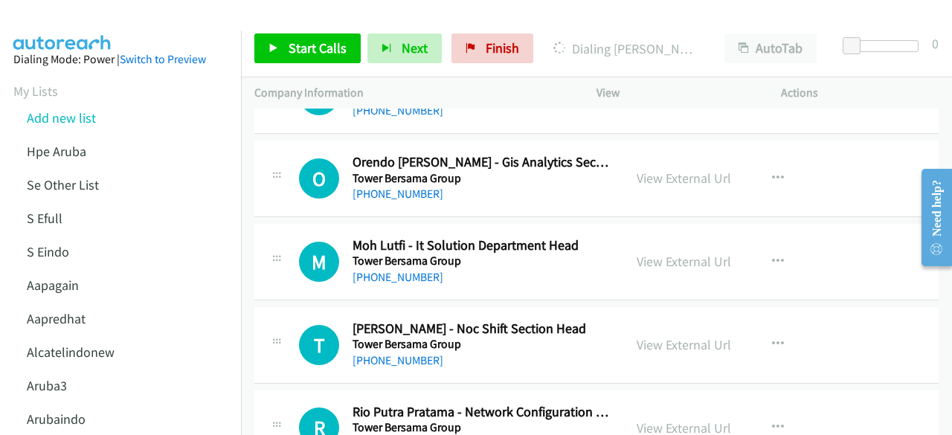
scroll to position [3715, 0]
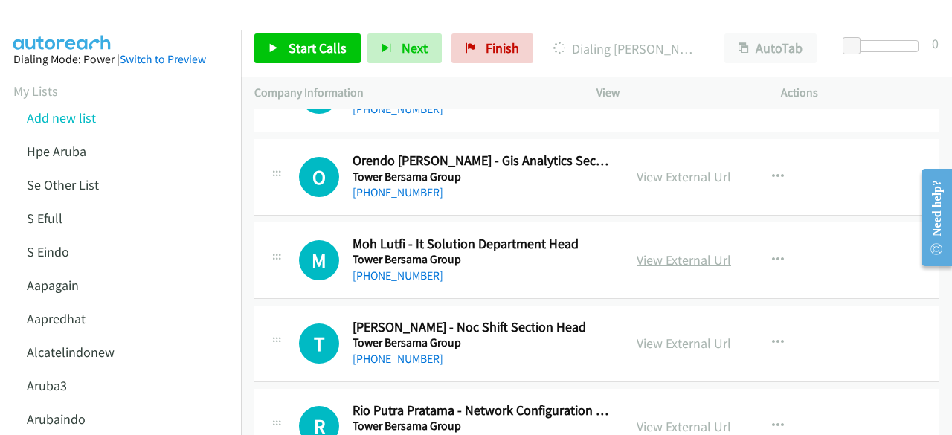
click at [643, 251] on link "View External Url" at bounding box center [684, 259] width 94 height 17
click at [637, 168] on link "View External Url" at bounding box center [684, 176] width 94 height 17
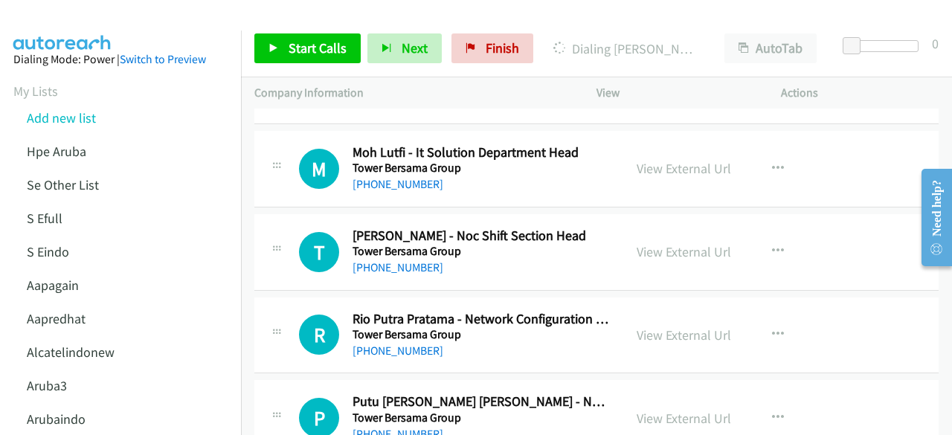
scroll to position [3808, 0]
click at [656, 245] on link "View External Url" at bounding box center [684, 250] width 94 height 17
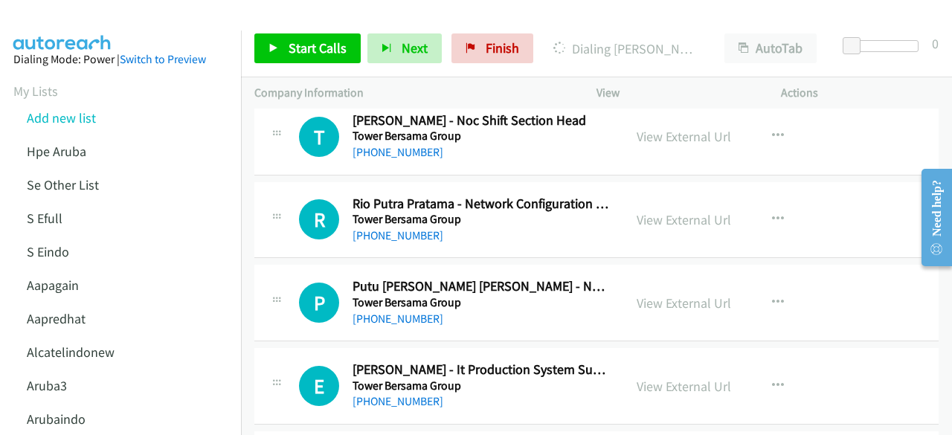
scroll to position [3929, 0]
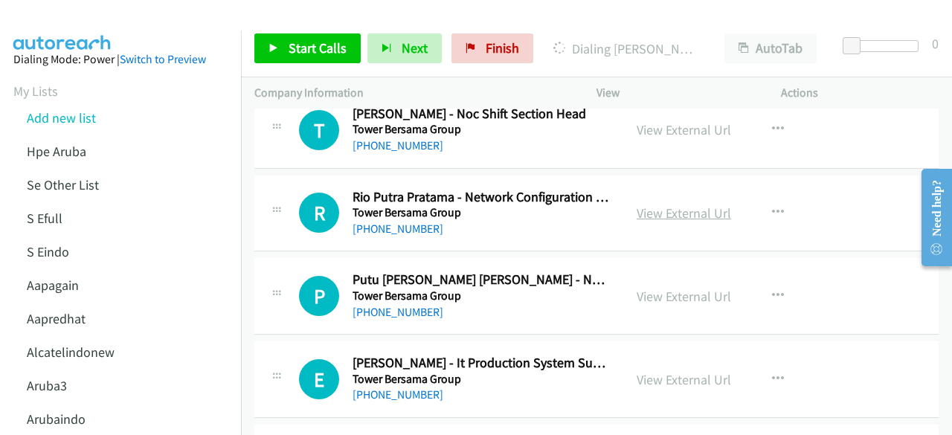
click at [677, 205] on link "View External Url" at bounding box center [684, 213] width 94 height 17
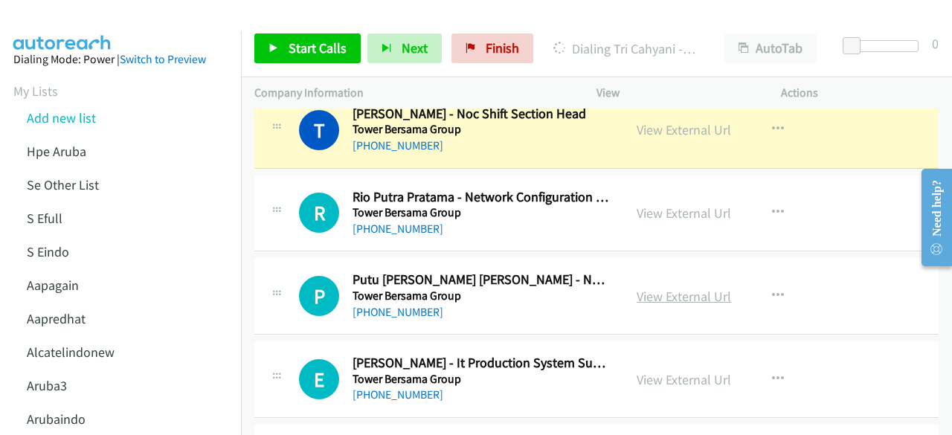
click at [687, 288] on link "View External Url" at bounding box center [684, 296] width 94 height 17
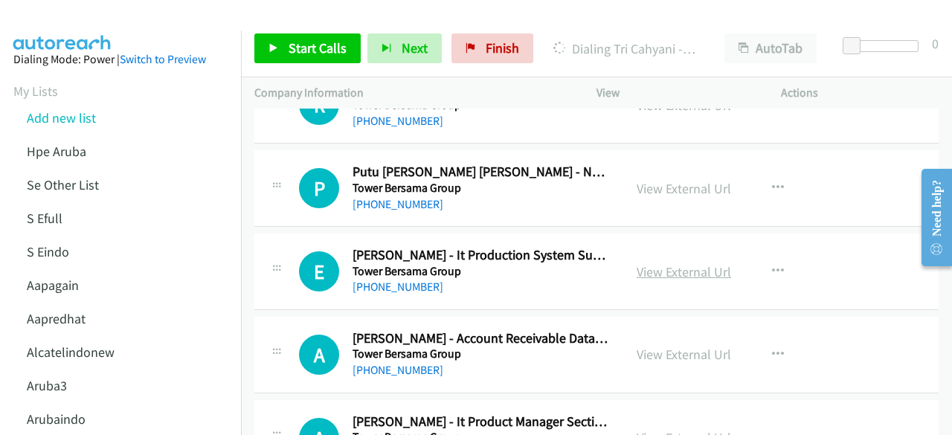
scroll to position [4037, 0]
click at [669, 263] on link "View External Url" at bounding box center [684, 271] width 94 height 17
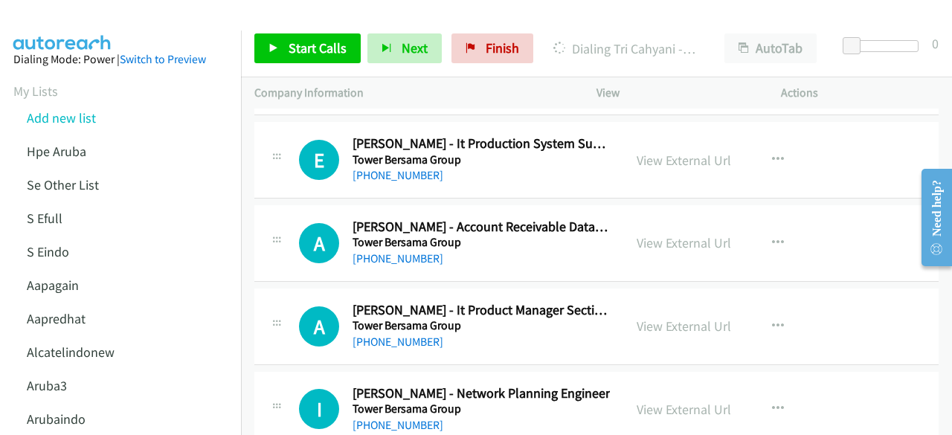
scroll to position [4149, 0]
click at [422, 254] on div "+62 817-0707-179" at bounding box center [481, 258] width 257 height 18
click at [701, 234] on link "View External Url" at bounding box center [684, 242] width 94 height 17
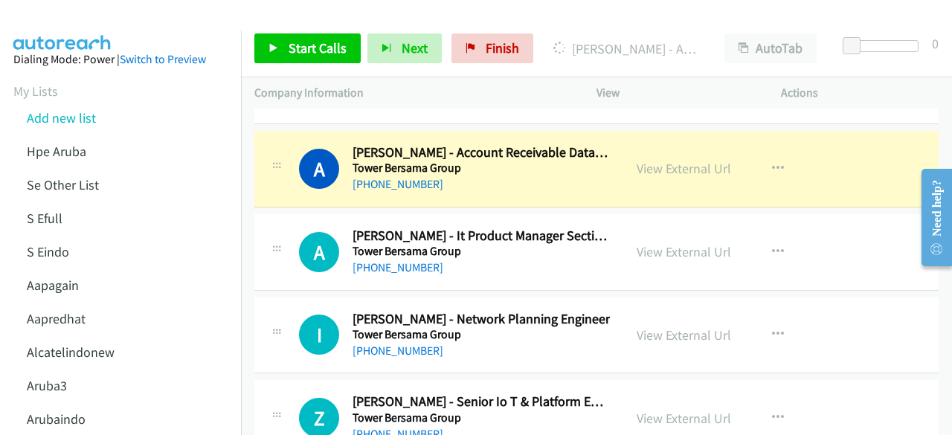
scroll to position [4223, 0]
click at [686, 242] on link "View External Url" at bounding box center [684, 250] width 94 height 17
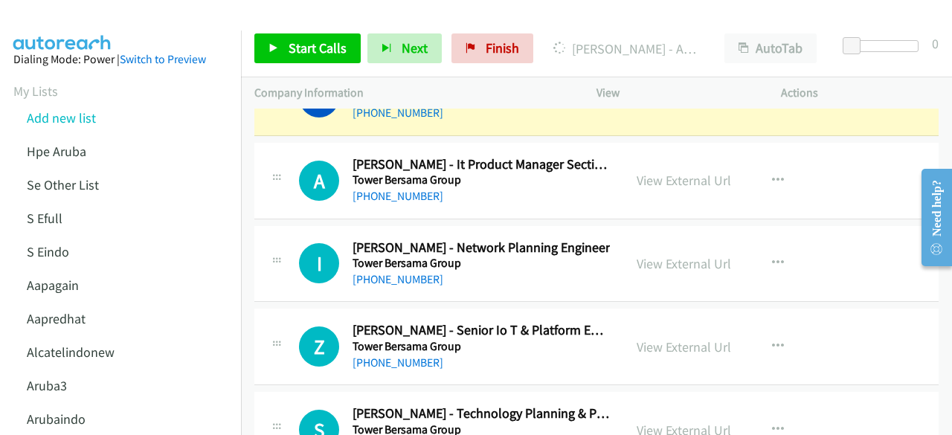
scroll to position [4295, 0]
click at [662, 254] on link "View External Url" at bounding box center [684, 262] width 94 height 17
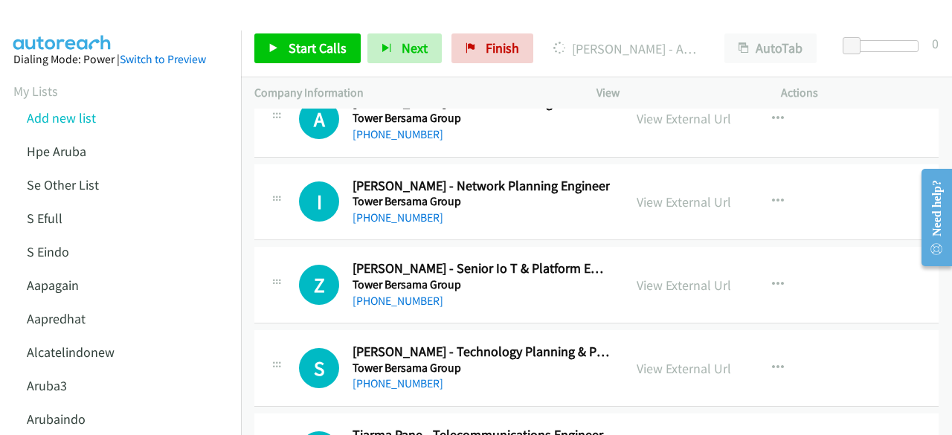
scroll to position [4389, 0]
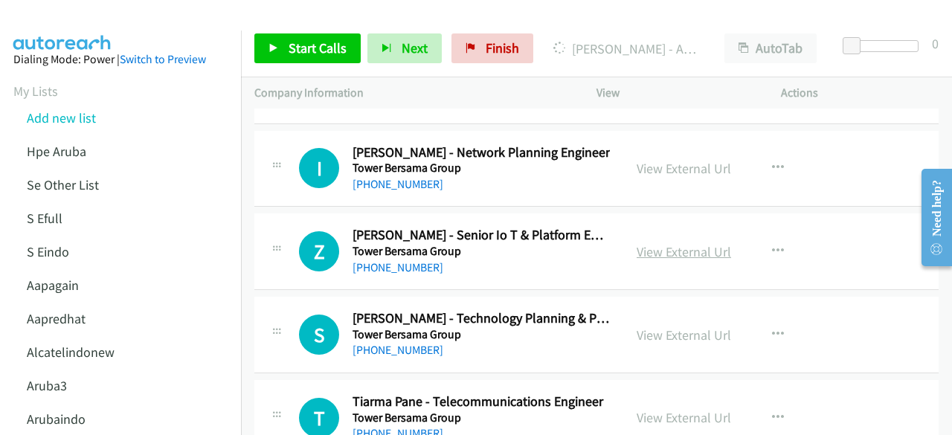
click at [646, 243] on link "View External Url" at bounding box center [684, 251] width 94 height 17
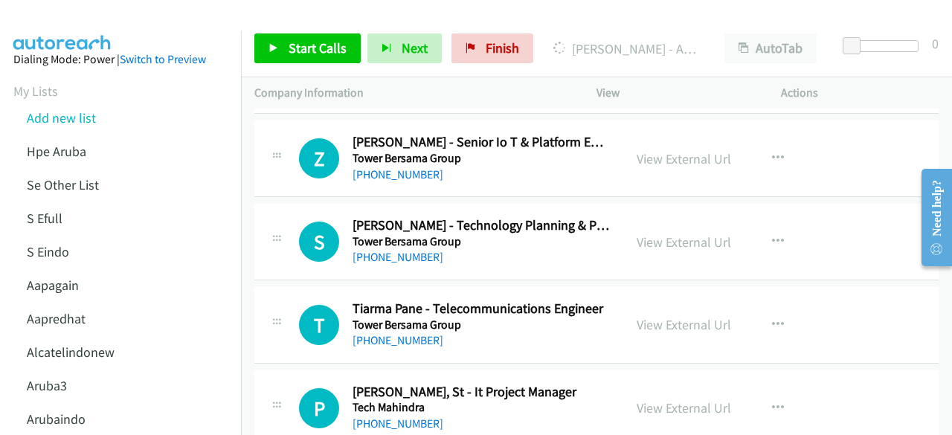
scroll to position [4483, 0]
click at [671, 233] on link "View External Url" at bounding box center [684, 241] width 94 height 17
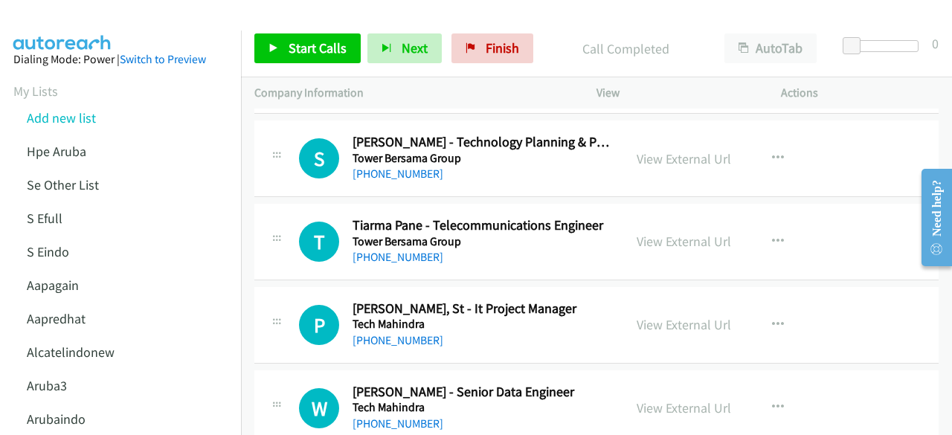
scroll to position [4566, 0]
click at [646, 232] on link "View External Url" at bounding box center [684, 240] width 94 height 17
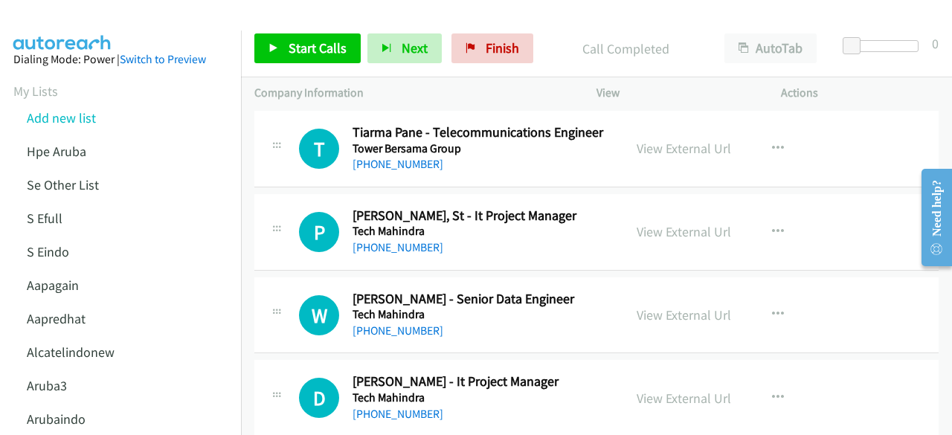
scroll to position [4672, 0]
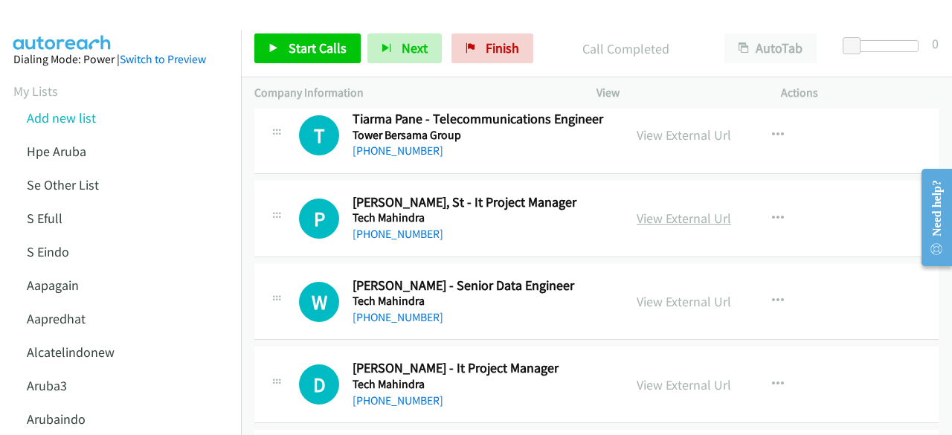
click at [655, 210] on link "View External Url" at bounding box center [684, 218] width 94 height 17
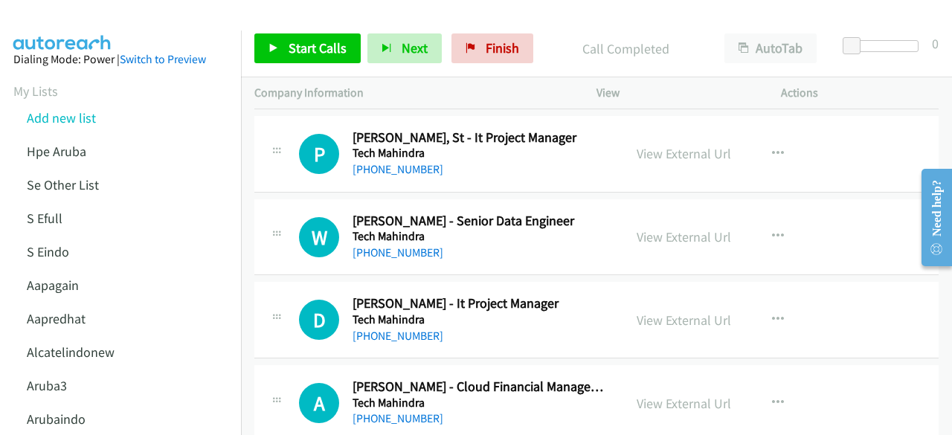
scroll to position [4753, 0]
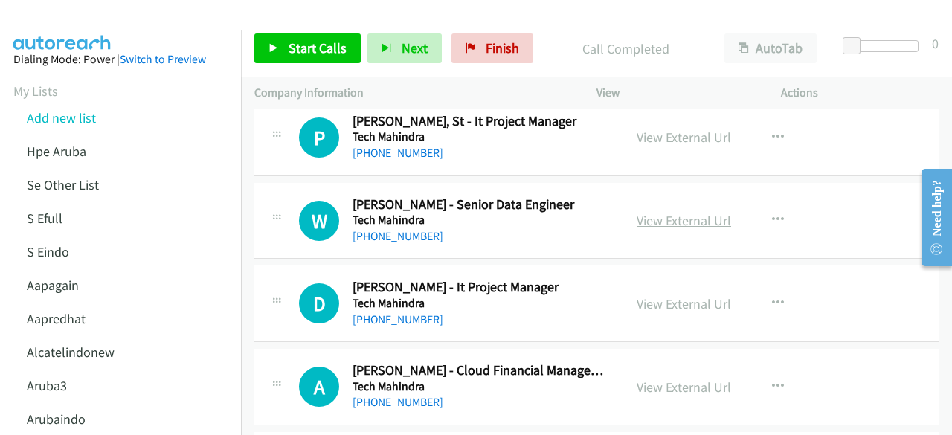
click at [655, 212] on link "View External Url" at bounding box center [684, 220] width 94 height 17
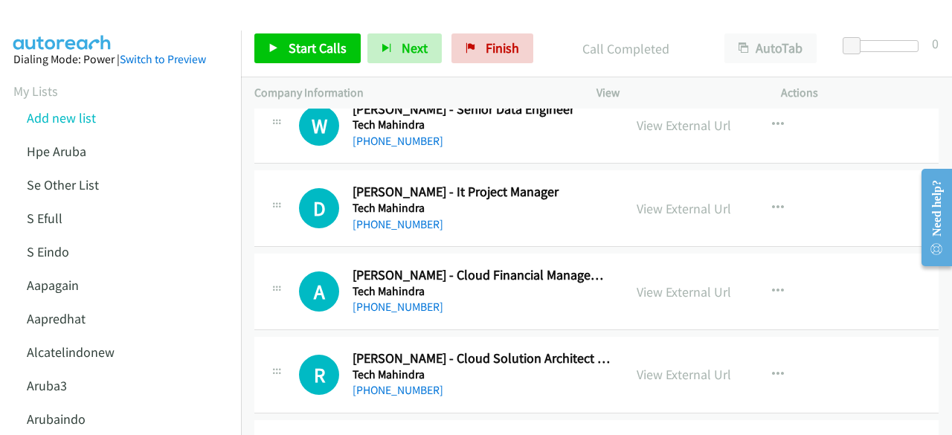
scroll to position [4850, 0]
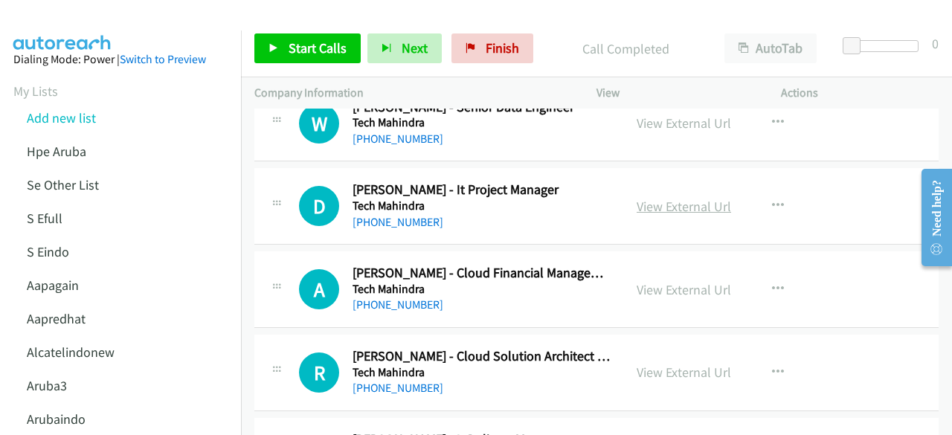
click at [666, 198] on link "View External Url" at bounding box center [684, 206] width 94 height 17
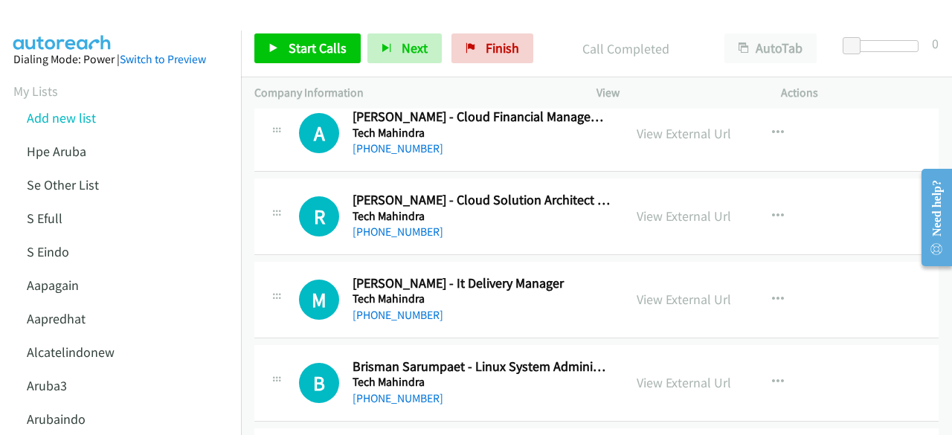
scroll to position [5023, 0]
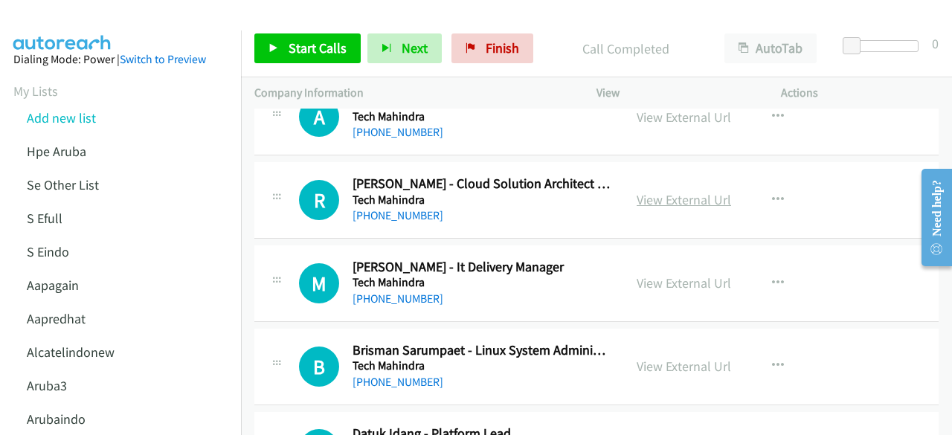
click at [669, 191] on link "View External Url" at bounding box center [684, 199] width 94 height 17
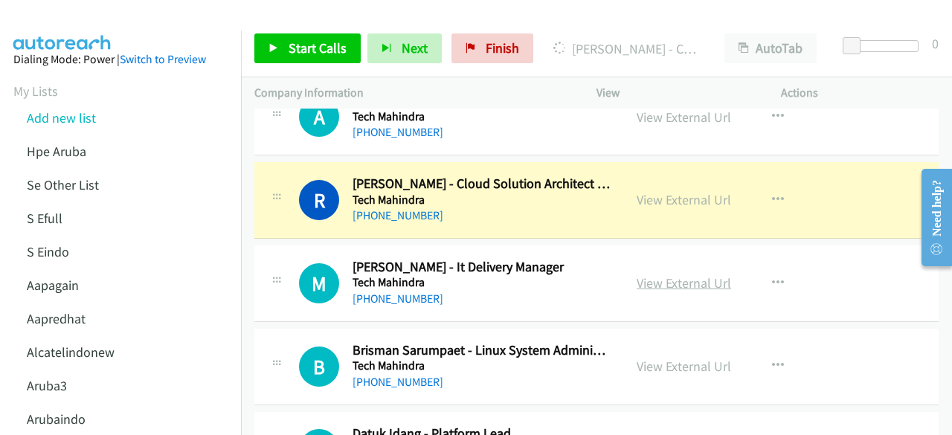
click at [678, 274] on link "View External Url" at bounding box center [684, 282] width 94 height 17
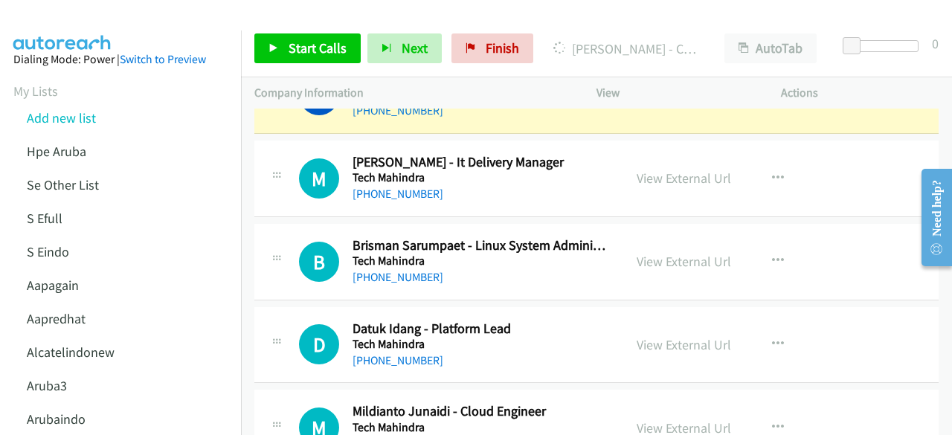
scroll to position [5129, 0]
click at [675, 252] on link "View External Url" at bounding box center [684, 260] width 94 height 17
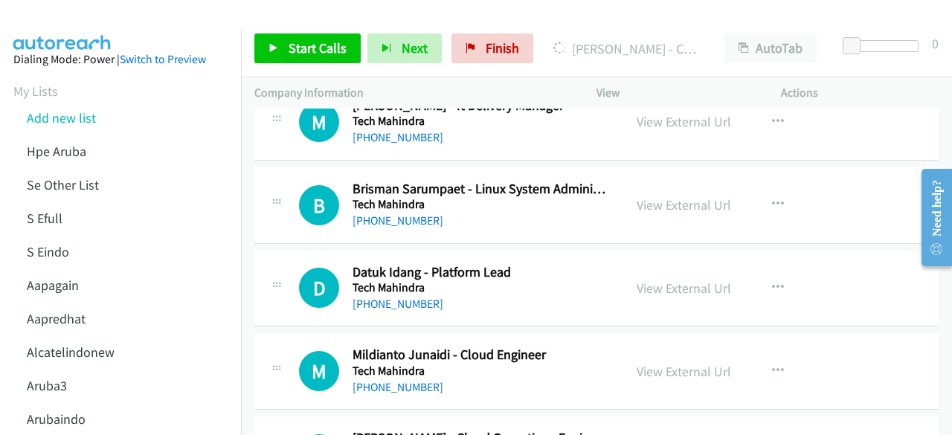
scroll to position [5203, 0]
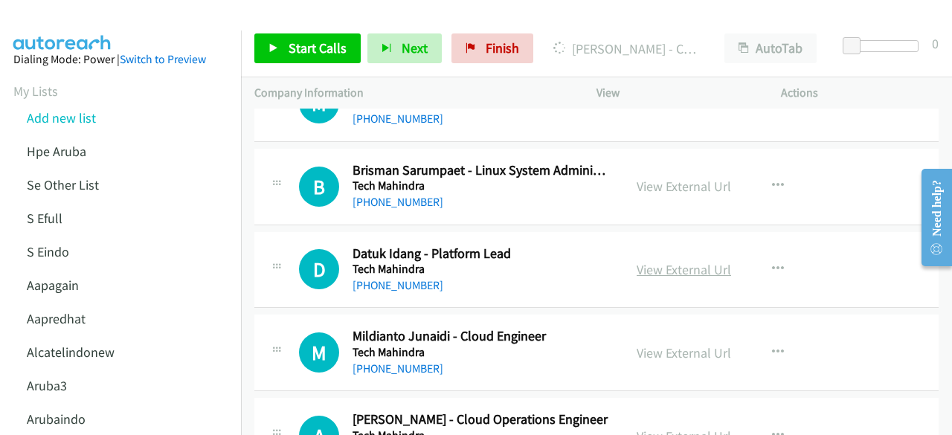
click at [663, 261] on link "View External Url" at bounding box center [684, 269] width 94 height 17
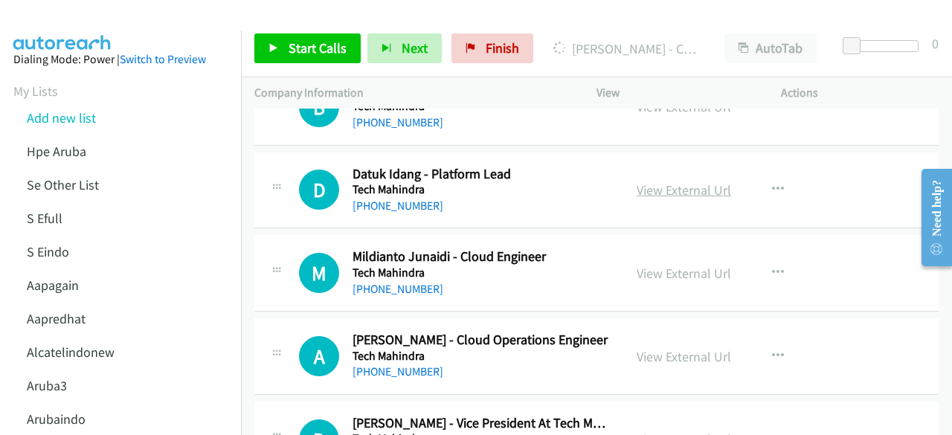
scroll to position [5285, 0]
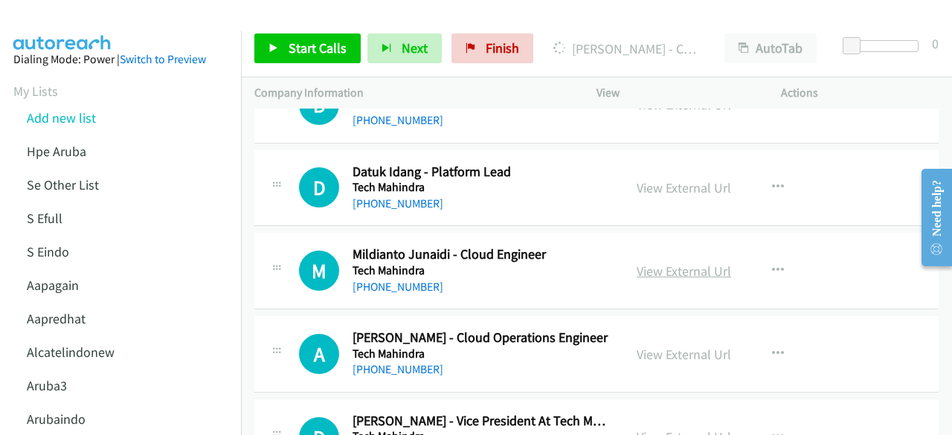
click at [655, 263] on link "View External Url" at bounding box center [684, 271] width 94 height 17
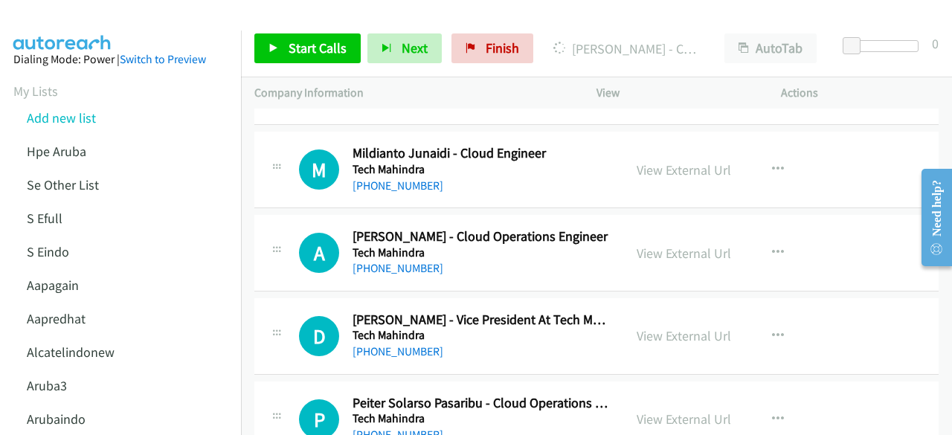
scroll to position [5402, 0]
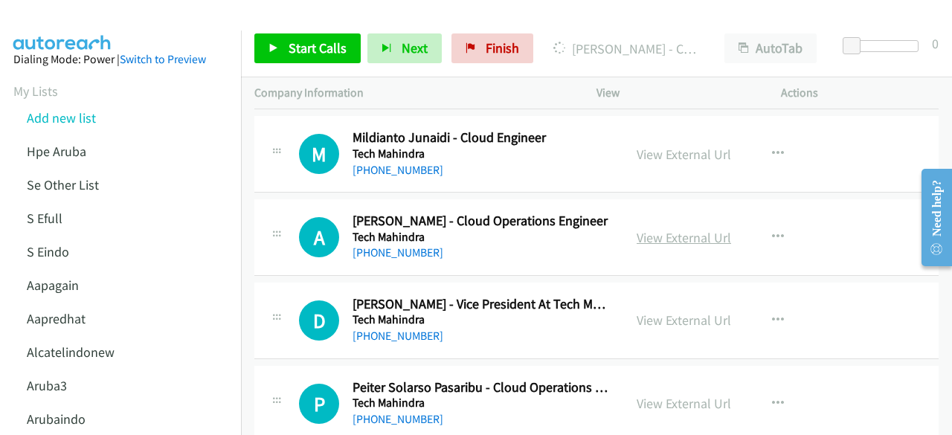
click at [658, 229] on link "View External Url" at bounding box center [684, 237] width 94 height 17
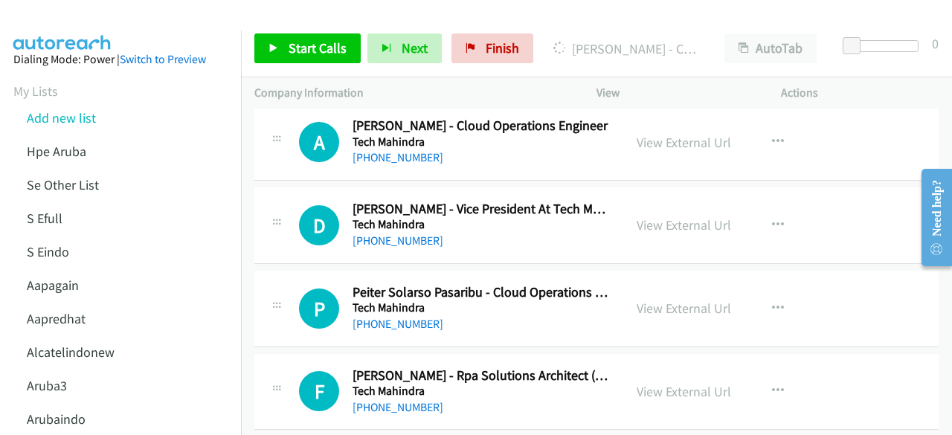
scroll to position [5524, 0]
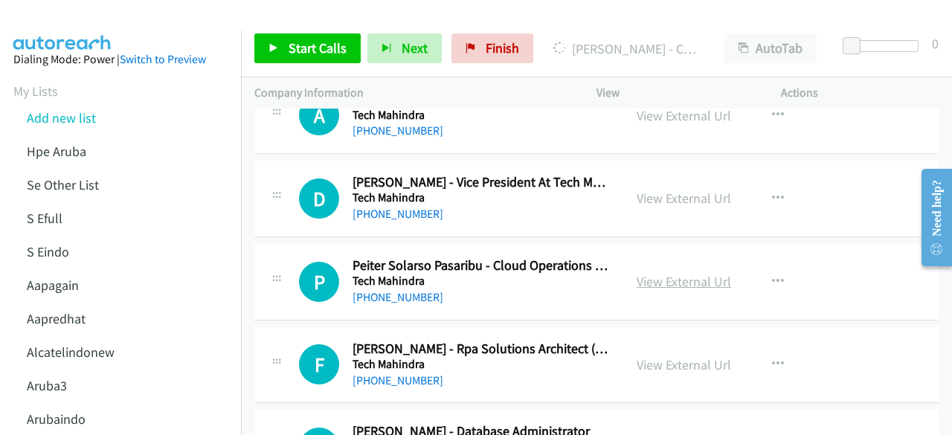
click at [661, 273] on link "View External Url" at bounding box center [684, 281] width 94 height 17
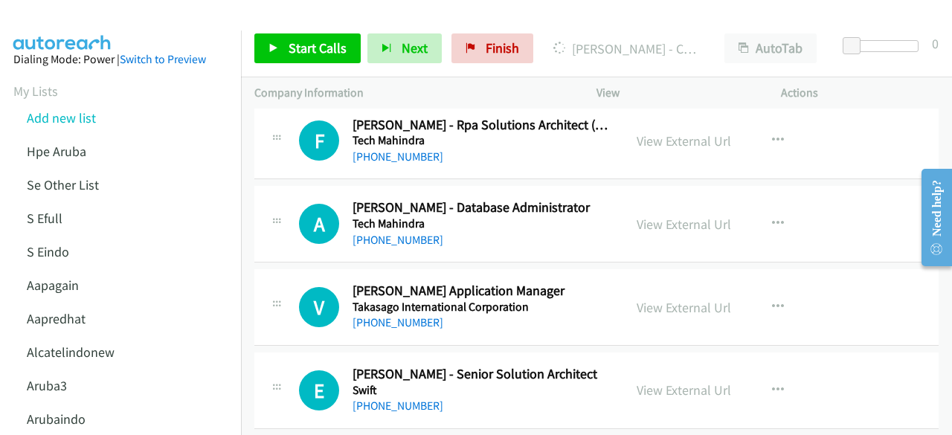
scroll to position [5753, 0]
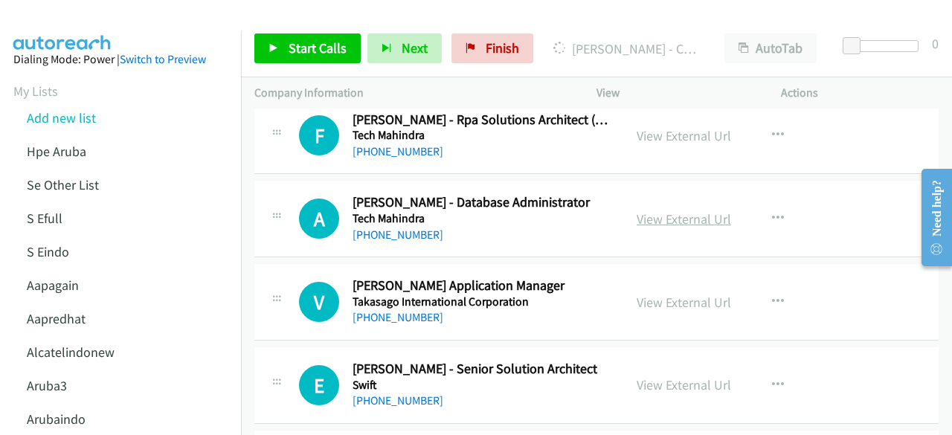
click at [675, 211] on link "View External Url" at bounding box center [684, 219] width 94 height 17
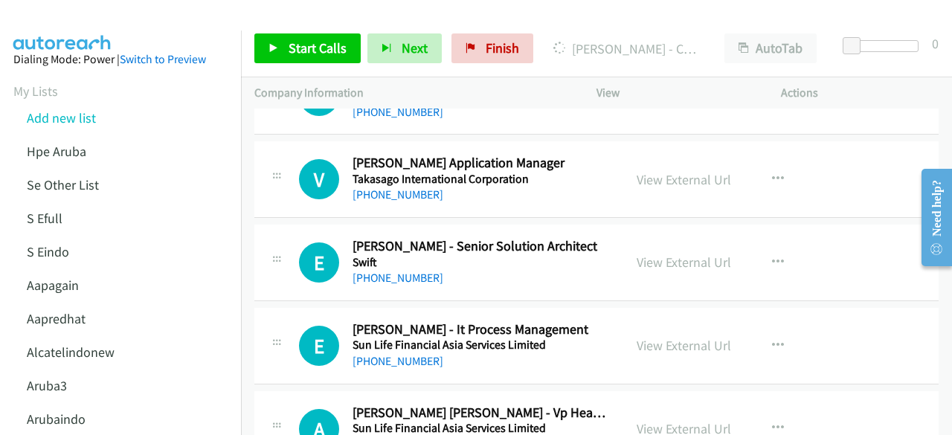
scroll to position [5882, 0]
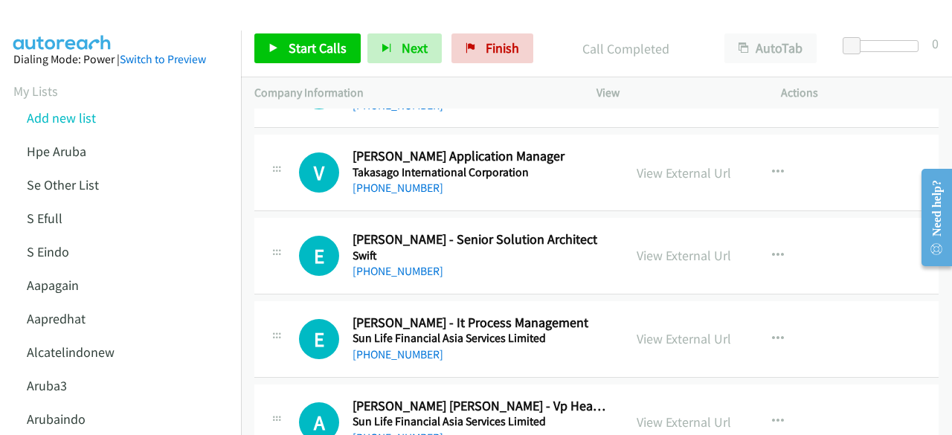
click at [424, 278] on td "E Callback Scheduled Erwin Purnaryadi - Senior Solution Architect Swift Asia/Ja…" at bounding box center [596, 256] width 711 height 83
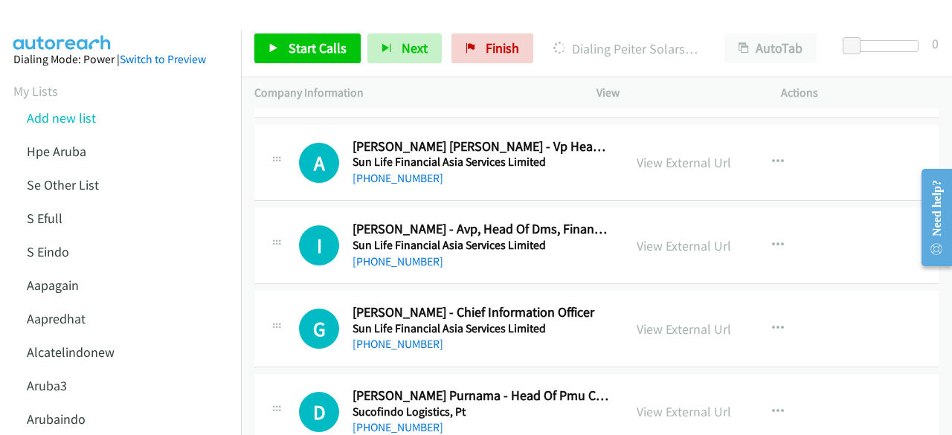
scroll to position [6142, 0]
click at [684, 153] on link "View External Url" at bounding box center [684, 161] width 94 height 17
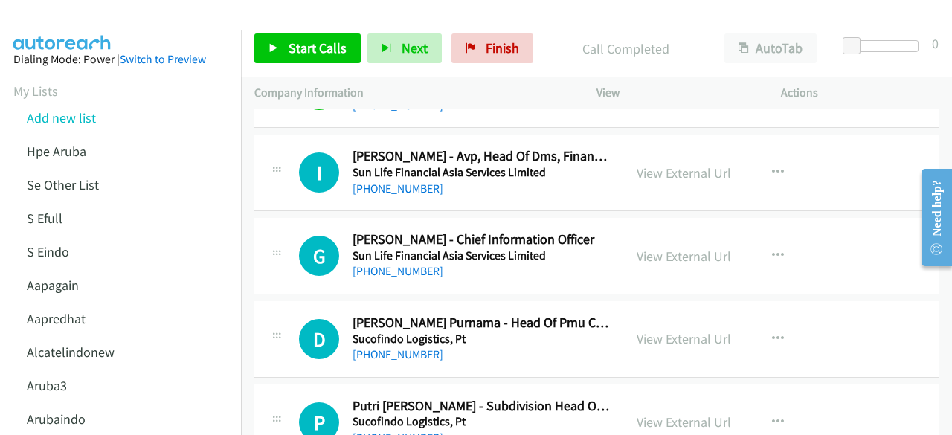
scroll to position [6216, 0]
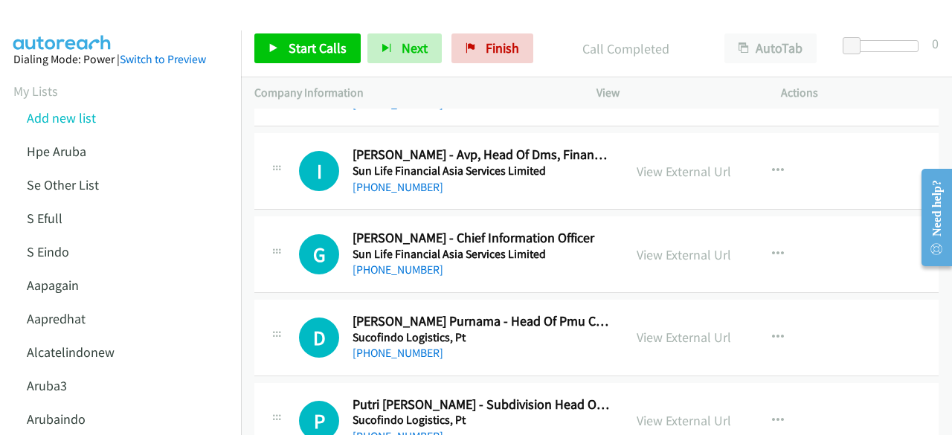
click at [680, 230] on div "View External Url View External Url Schedule/Manage Callback Start Calls Here R…" at bounding box center [722, 254] width 198 height 49
click at [681, 246] on link "View External Url" at bounding box center [684, 254] width 94 height 17
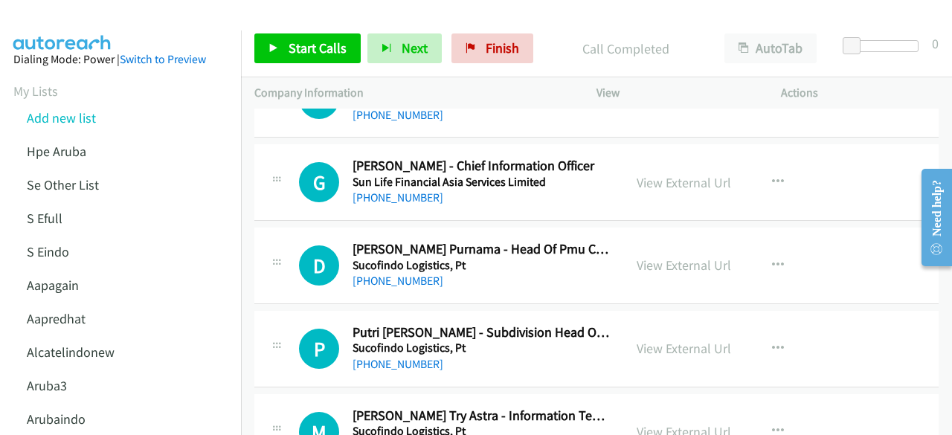
scroll to position [6354, 0]
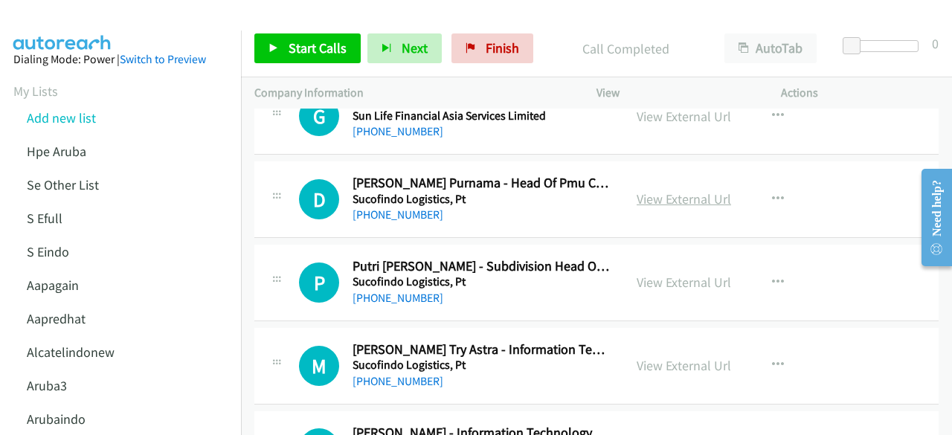
click at [670, 190] on link "View External Url" at bounding box center [684, 198] width 94 height 17
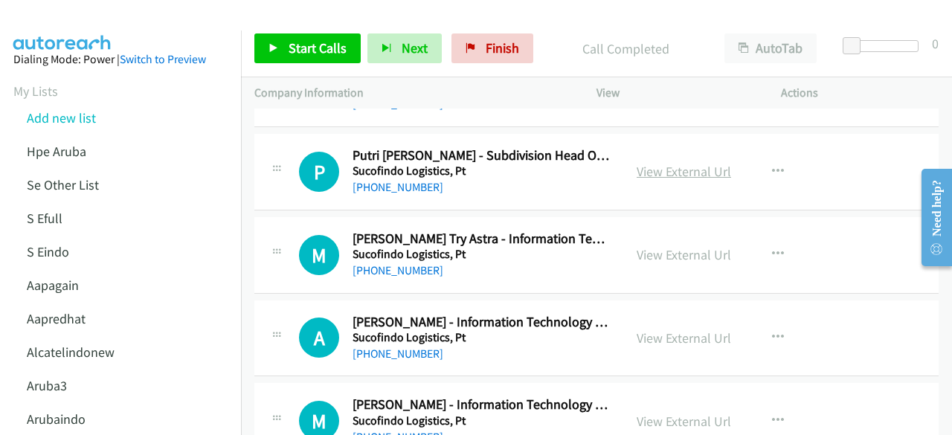
scroll to position [6466, 0]
click at [692, 162] on link "View External Url" at bounding box center [684, 170] width 94 height 17
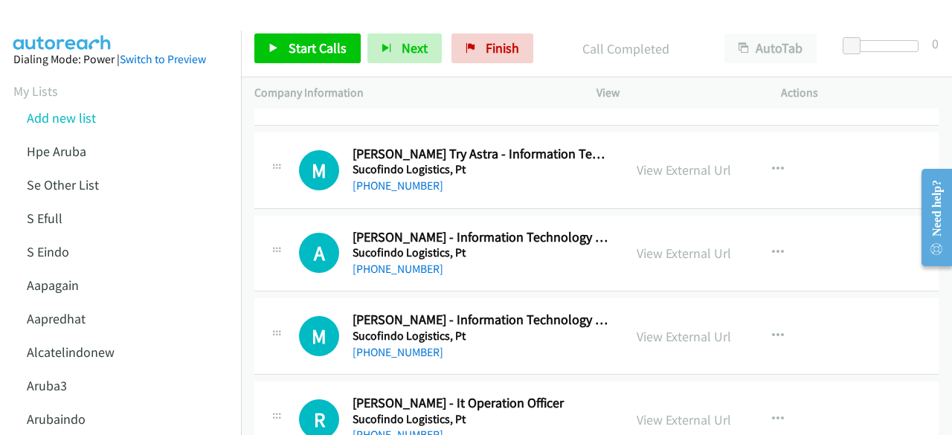
scroll to position [6543, 0]
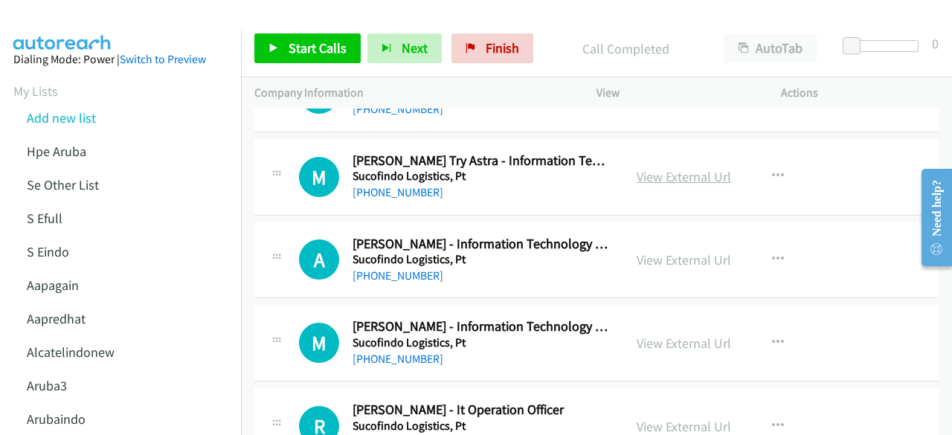
click at [672, 168] on link "View External Url" at bounding box center [684, 176] width 94 height 17
click at [686, 251] on link "View External Url" at bounding box center [684, 259] width 94 height 17
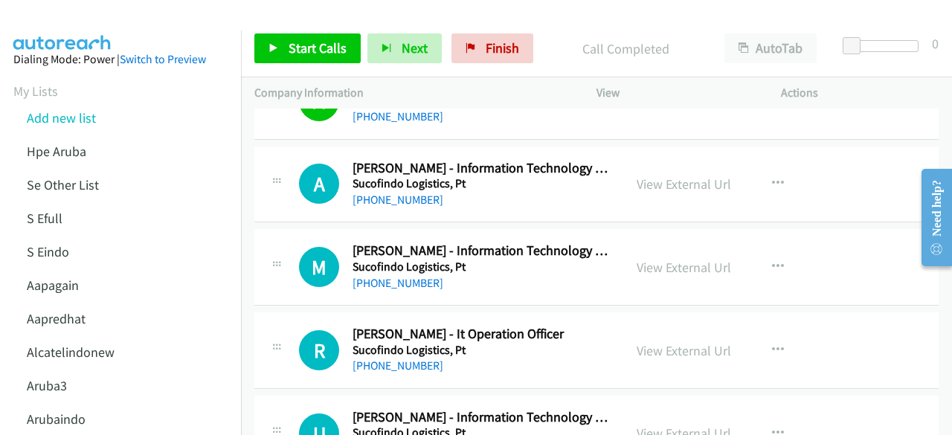
scroll to position [6620, 0]
click at [669, 258] on link "View External Url" at bounding box center [684, 266] width 94 height 17
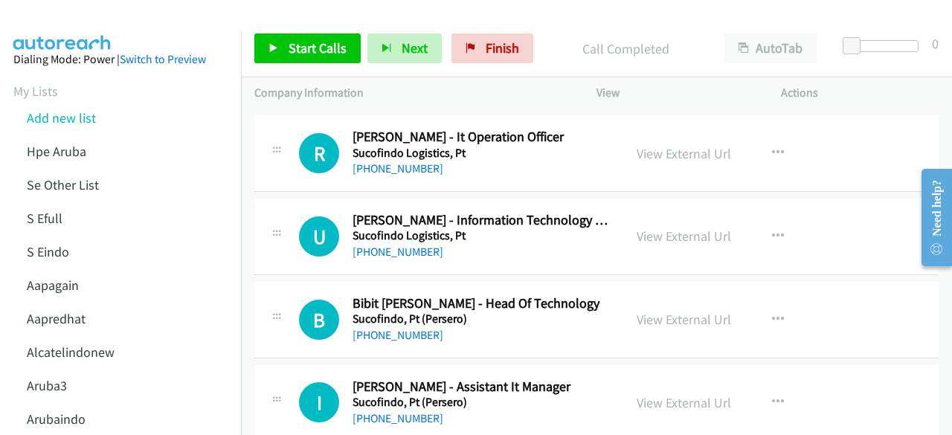
scroll to position [6817, 0]
click at [653, 227] on link "View External Url" at bounding box center [684, 235] width 94 height 17
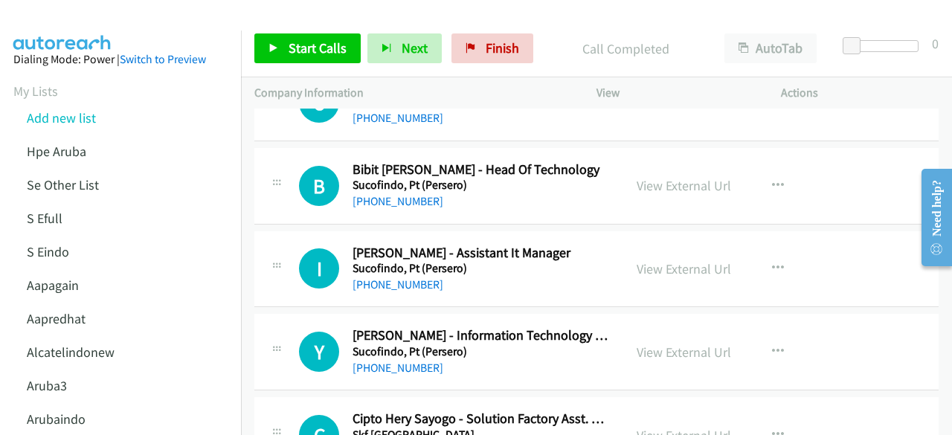
scroll to position [6952, 0]
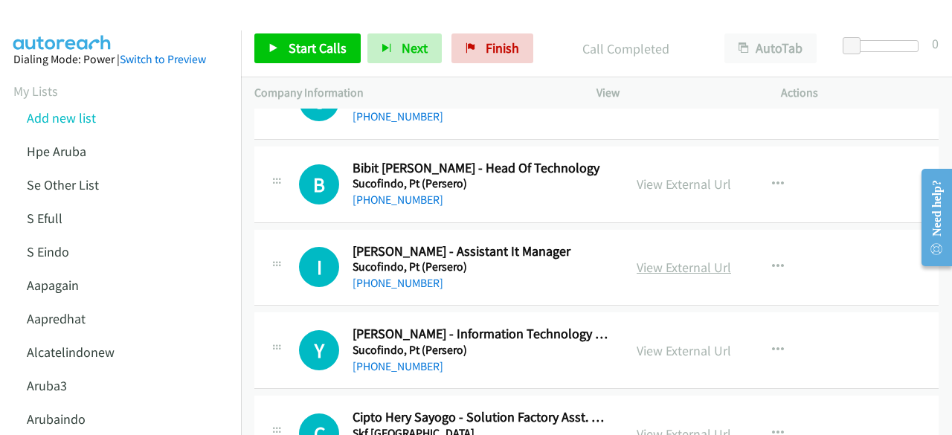
click at [665, 259] on link "View External Url" at bounding box center [684, 267] width 94 height 17
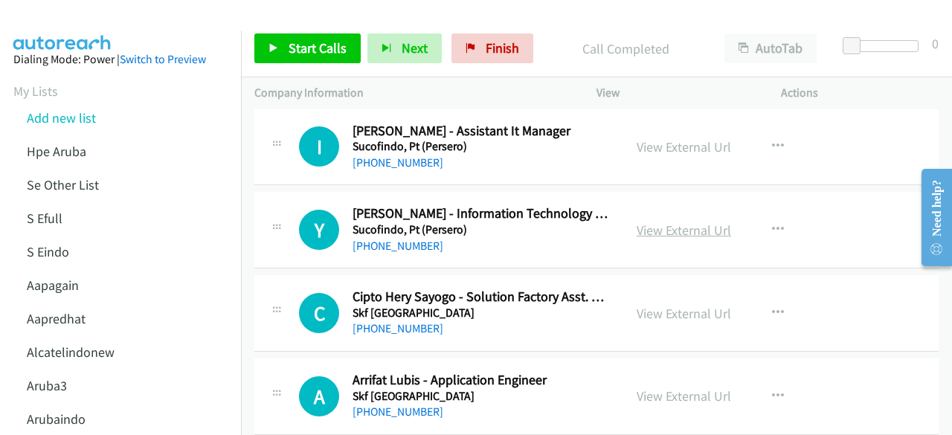
click at [656, 222] on link "View External Url" at bounding box center [684, 230] width 94 height 17
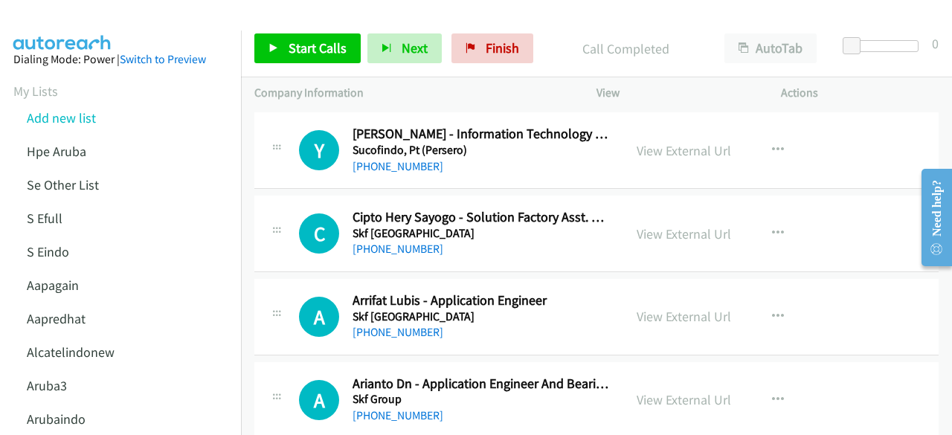
scroll to position [7163, 0]
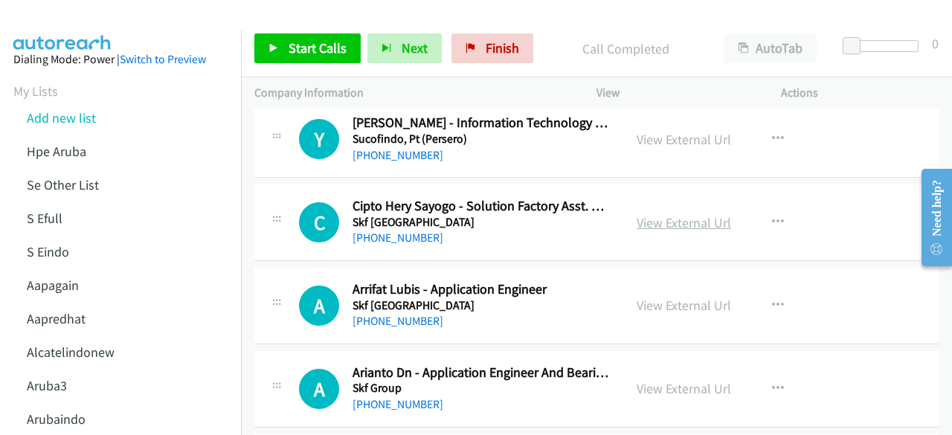
click at [677, 214] on link "View External Url" at bounding box center [684, 222] width 94 height 17
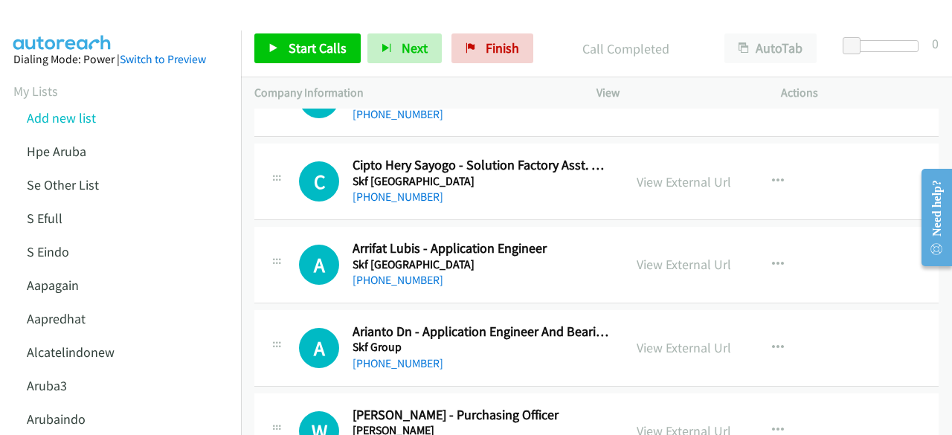
scroll to position [7211, 0]
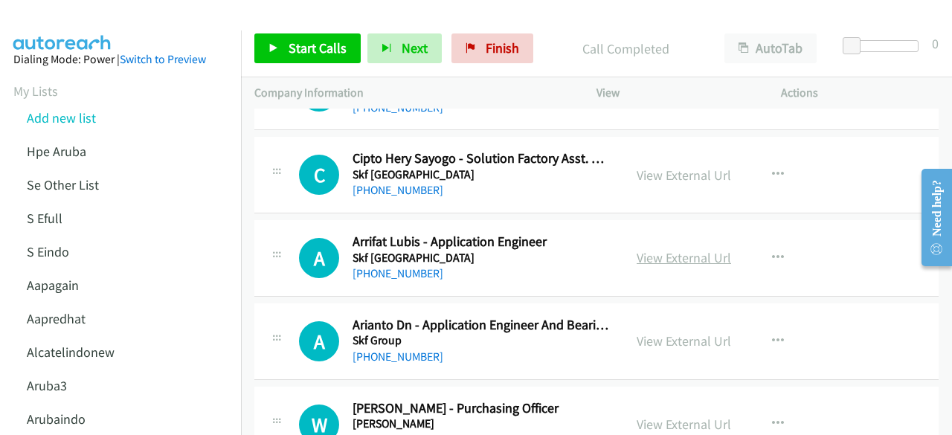
click at [704, 249] on link "View External Url" at bounding box center [684, 257] width 94 height 17
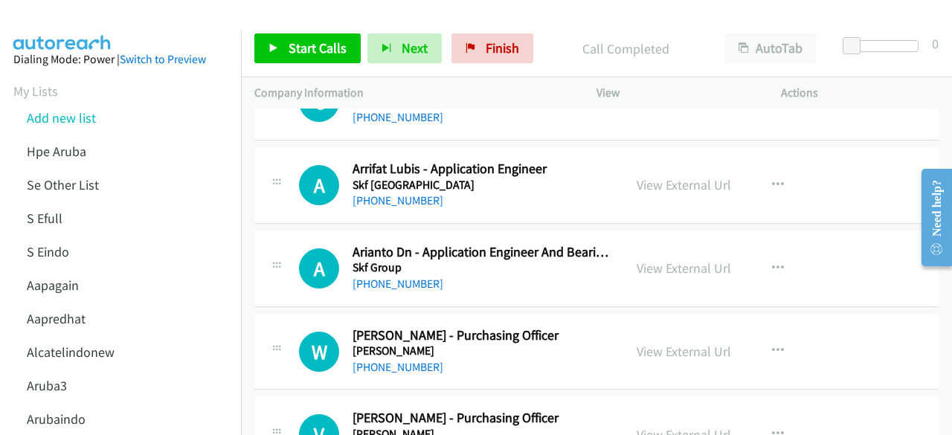
scroll to position [7294, 0]
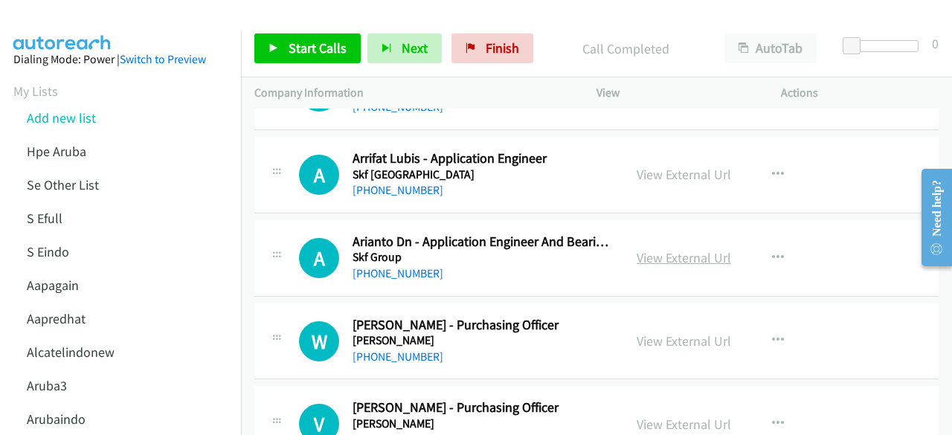
click at [688, 249] on link "View External Url" at bounding box center [684, 257] width 94 height 17
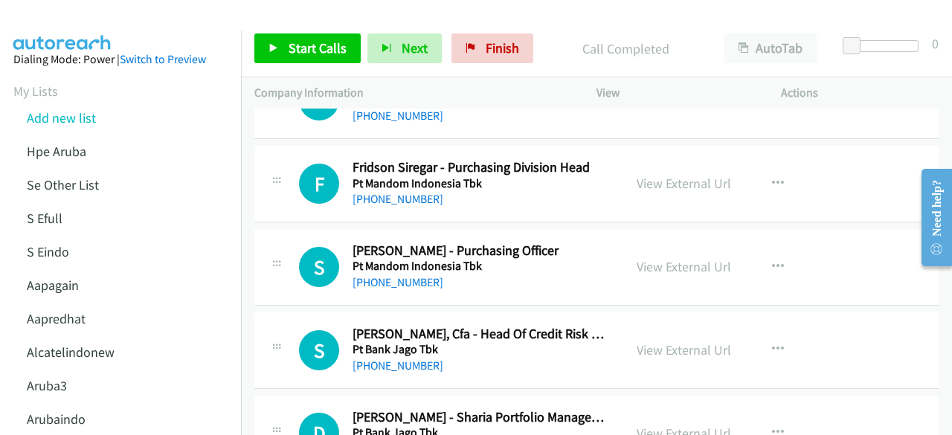
scroll to position [7693, 0]
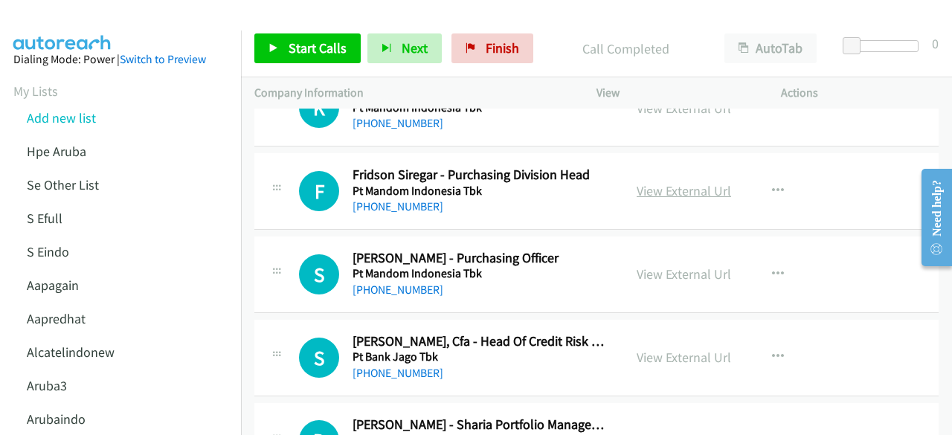
click at [659, 182] on link "View External Url" at bounding box center [684, 190] width 94 height 17
click at [424, 233] on td "S Callback Scheduled Siti Masitoh - Purchasing Officer Pt Mandom Indonesia Tbk …" at bounding box center [596, 274] width 711 height 83
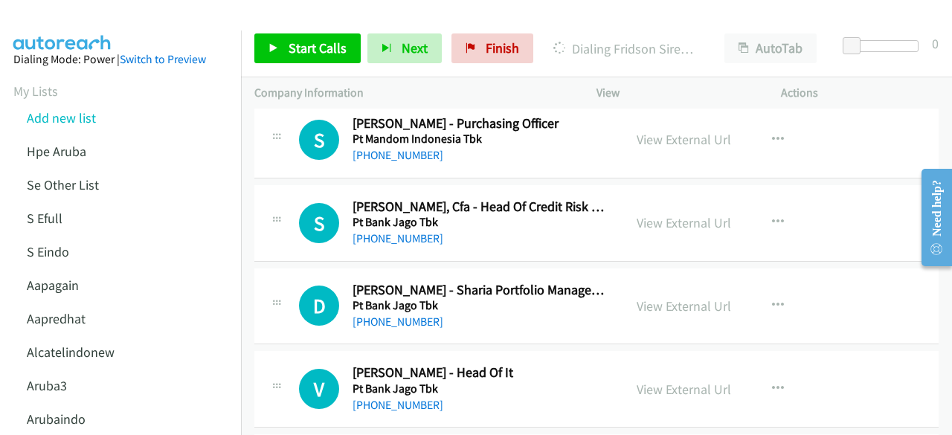
scroll to position [7830, 0]
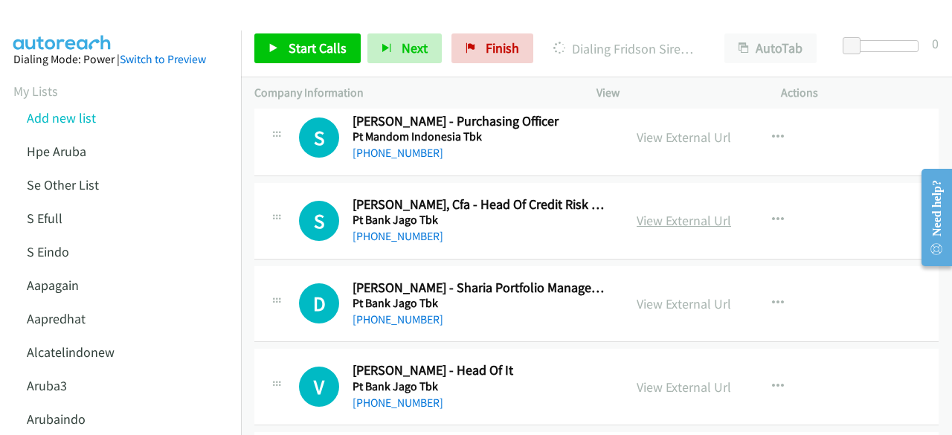
click at [655, 212] on link "View External Url" at bounding box center [684, 220] width 94 height 17
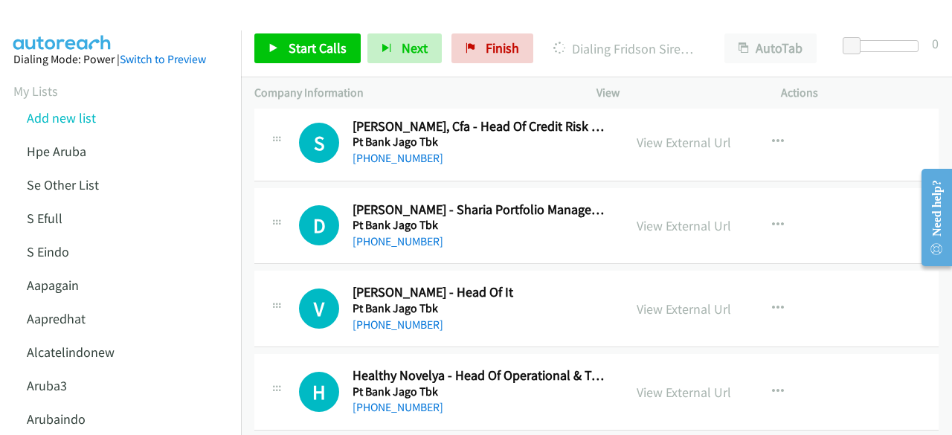
scroll to position [7911, 0]
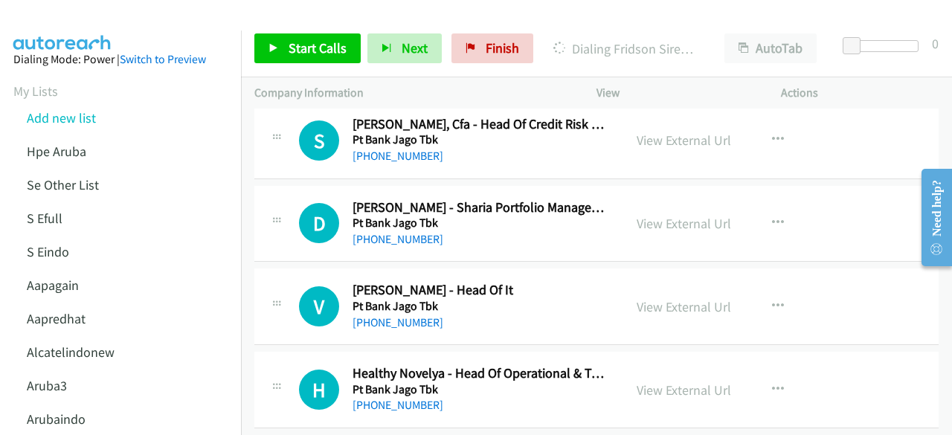
click at [666, 211] on div "View External Url View External Url Schedule/Manage Callback Start Calls Here R…" at bounding box center [722, 223] width 198 height 49
click at [666, 215] on link "View External Url" at bounding box center [684, 223] width 94 height 17
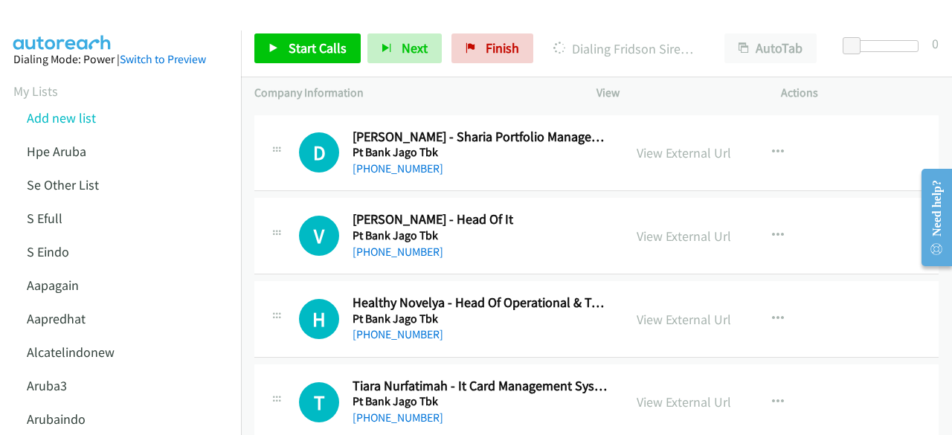
scroll to position [7991, 0]
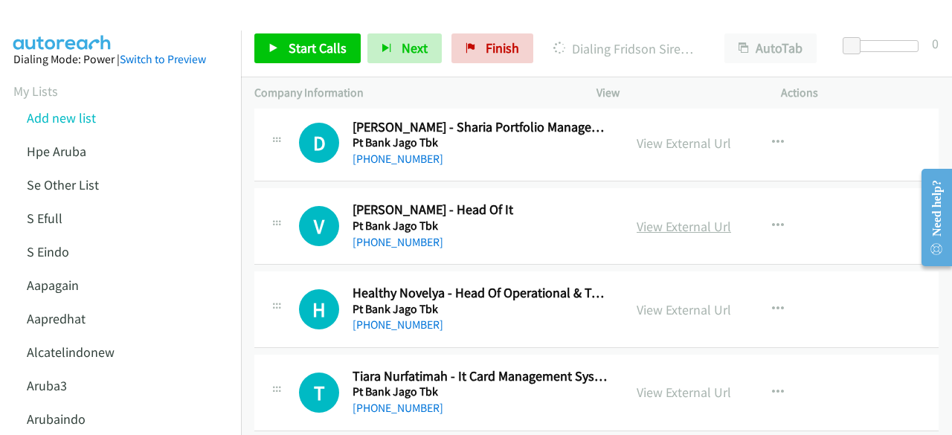
click at [663, 218] on link "View External Url" at bounding box center [684, 226] width 94 height 17
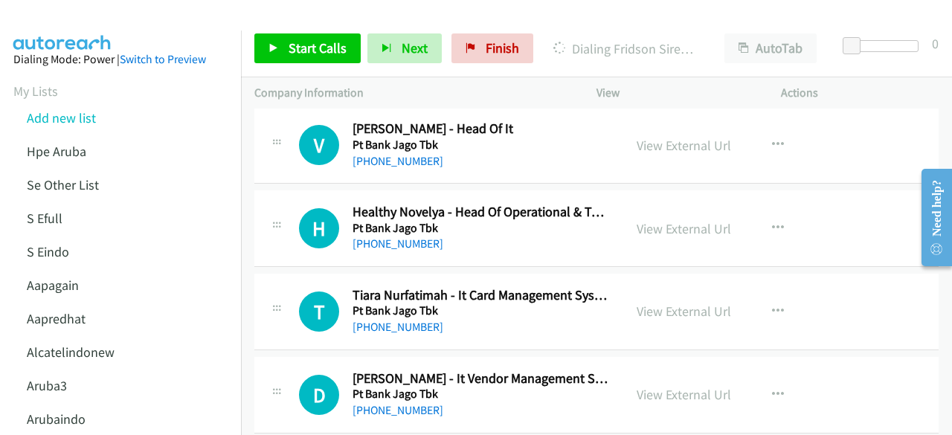
scroll to position [8086, 0]
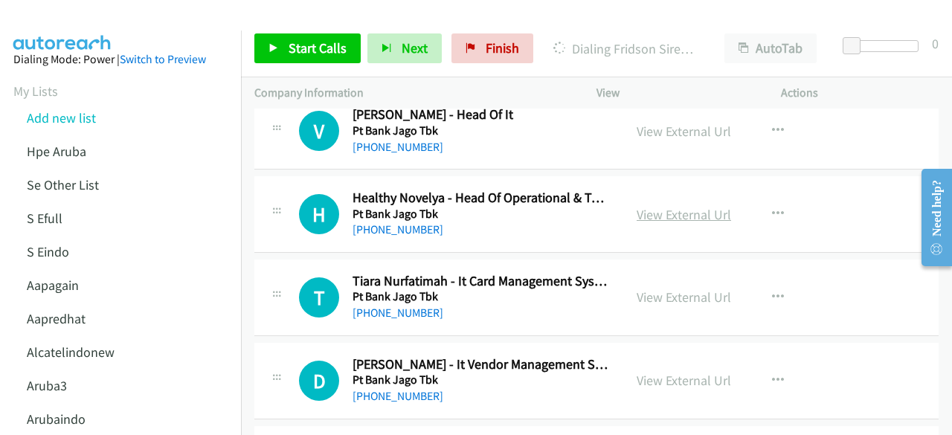
click at [637, 206] on link "View External Url" at bounding box center [684, 214] width 94 height 17
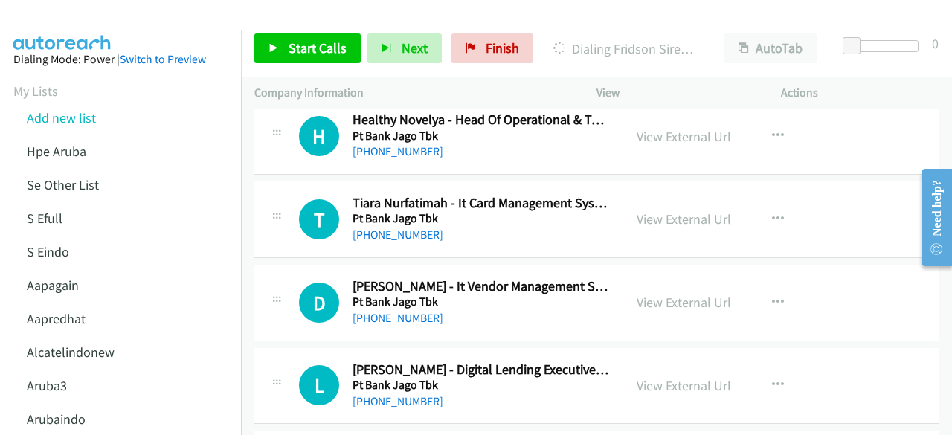
scroll to position [8165, 0]
click at [645, 210] on link "View External Url" at bounding box center [684, 218] width 94 height 17
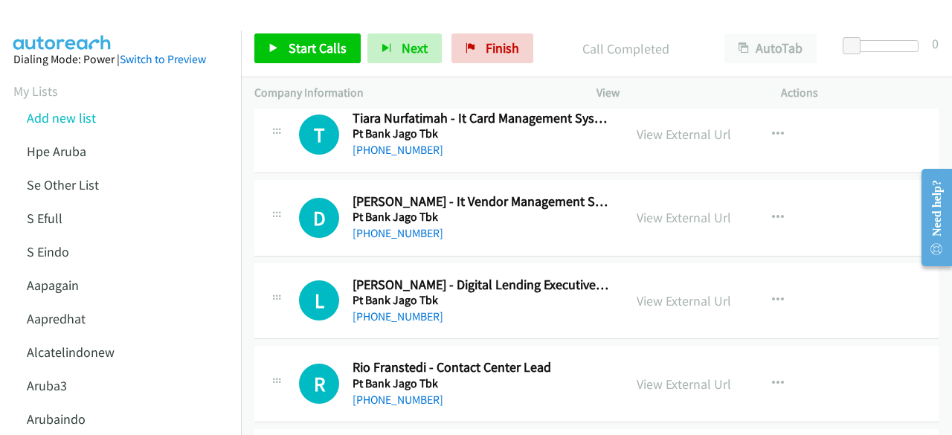
scroll to position [8251, 0]
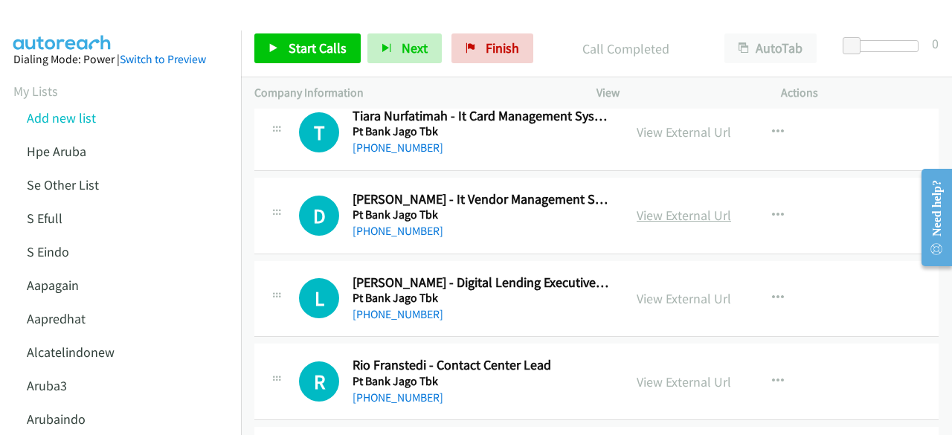
click at [652, 207] on link "View External Url" at bounding box center [684, 215] width 94 height 17
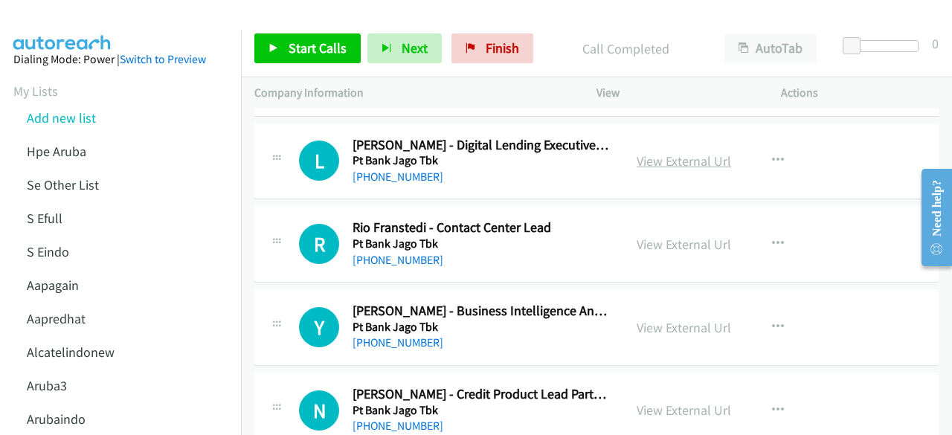
scroll to position [8392, 0]
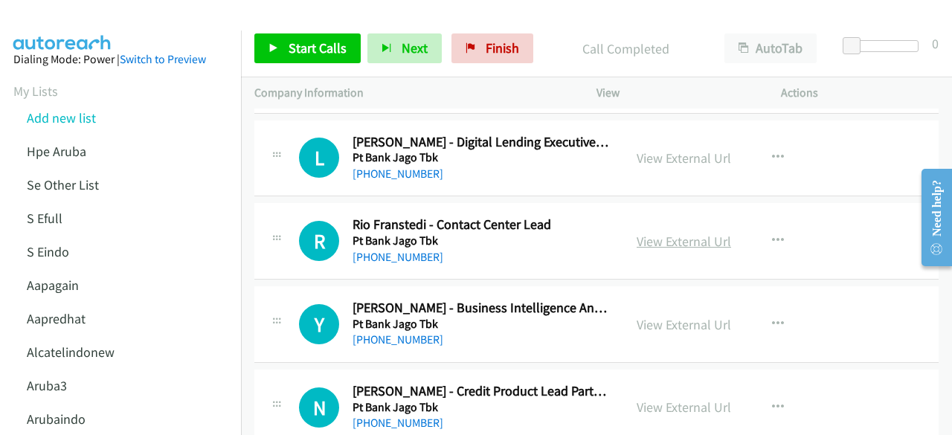
click at [666, 233] on link "View External Url" at bounding box center [684, 241] width 94 height 17
click at [662, 150] on link "View External Url" at bounding box center [684, 158] width 94 height 17
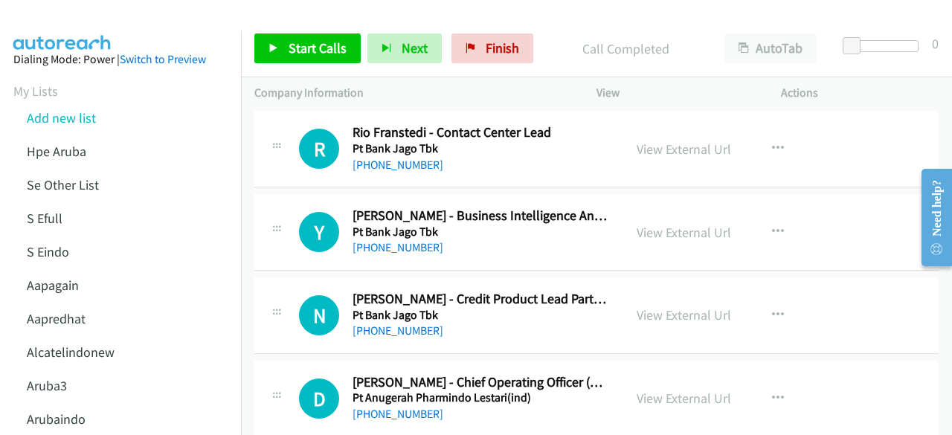
scroll to position [8487, 0]
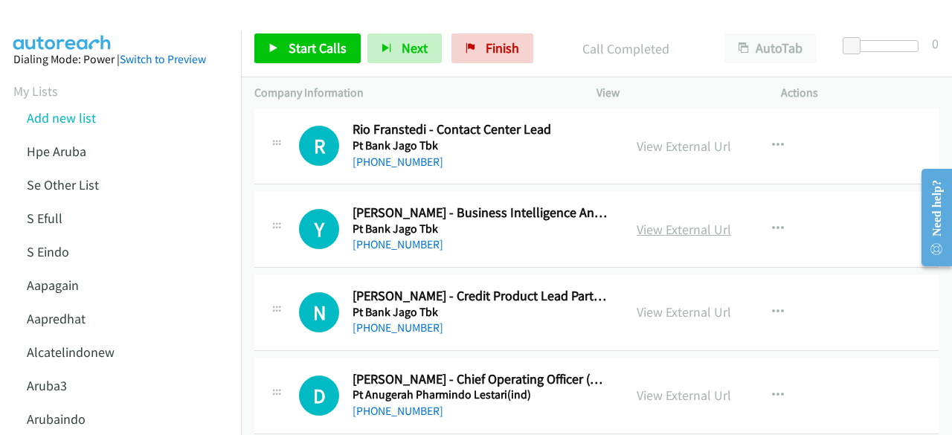
click at [650, 221] on link "View External Url" at bounding box center [684, 229] width 94 height 17
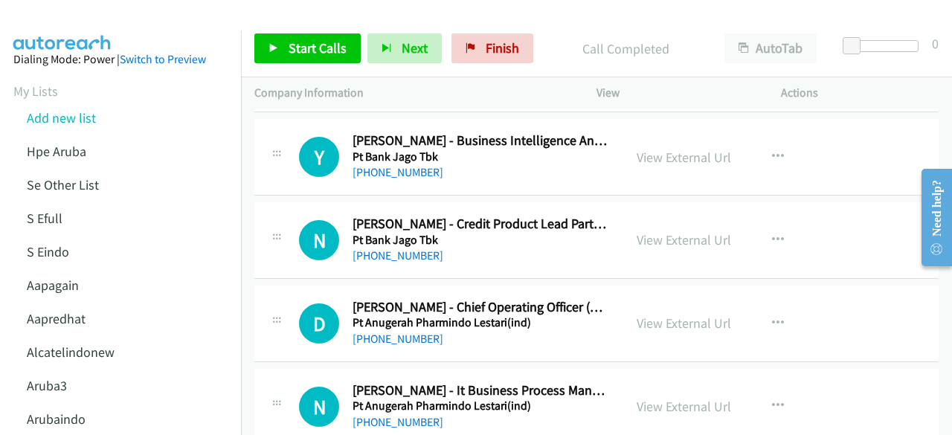
scroll to position [8560, 0]
click at [680, 231] on link "View External Url" at bounding box center [684, 239] width 94 height 17
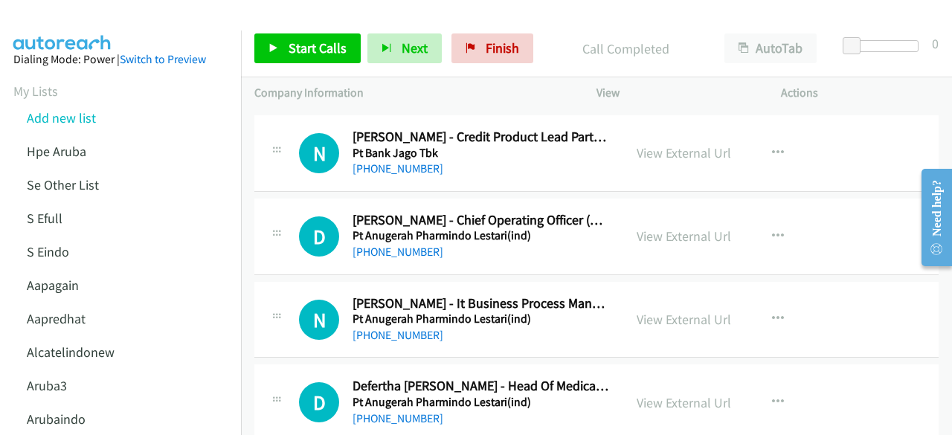
scroll to position [8669, 0]
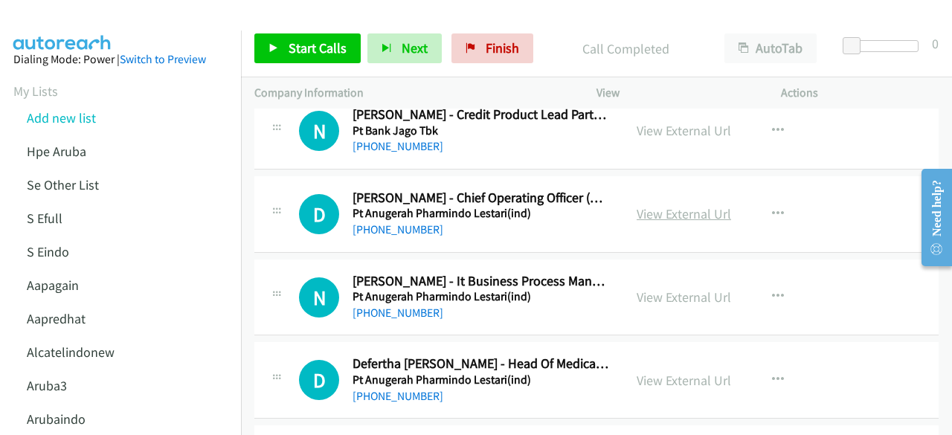
click at [646, 205] on link "View External Url" at bounding box center [684, 213] width 94 height 17
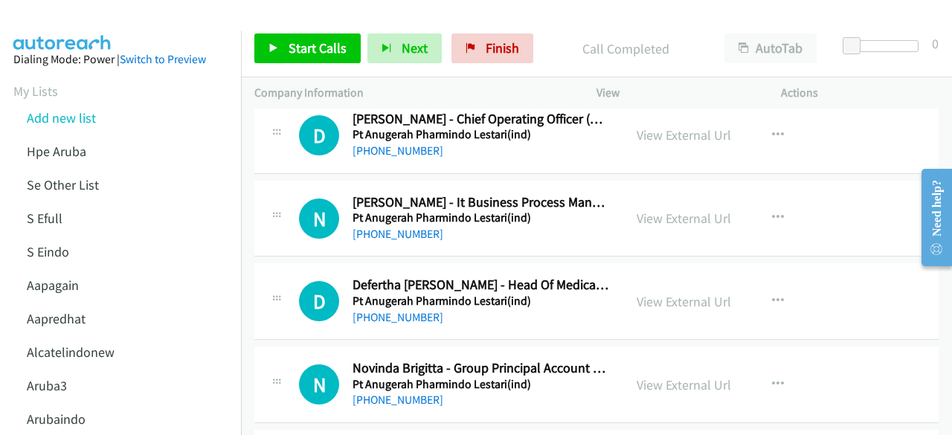
scroll to position [8755, 0]
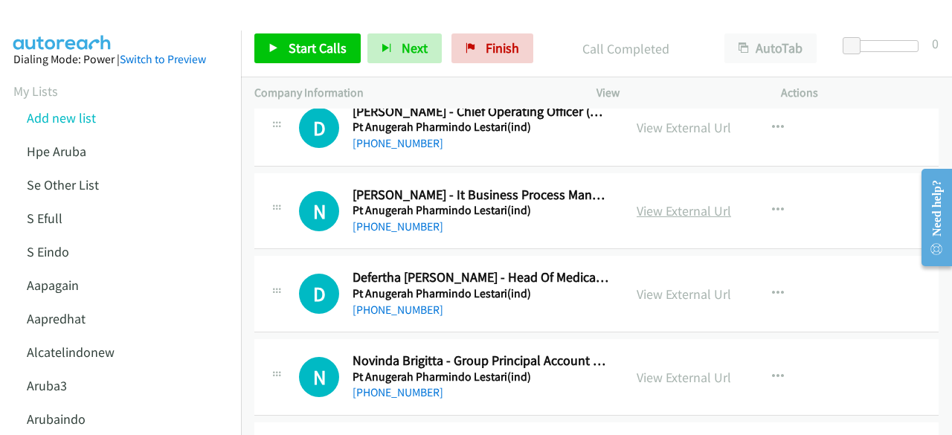
click at [649, 202] on link "View External Url" at bounding box center [684, 210] width 94 height 17
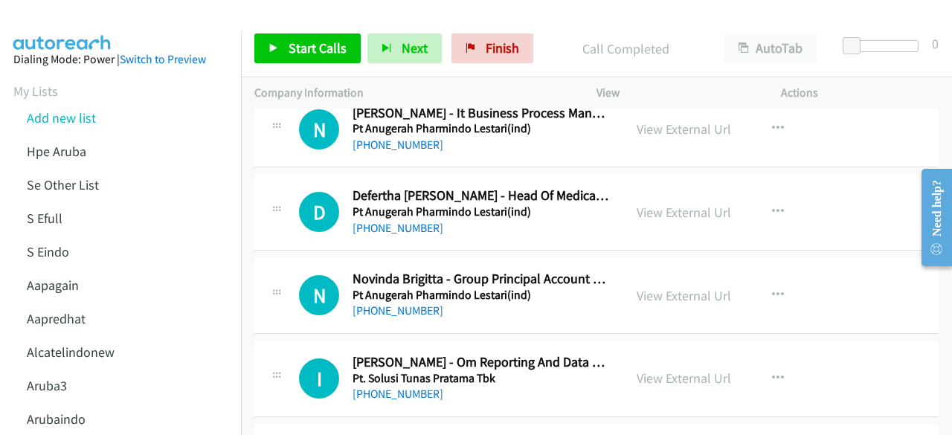
scroll to position [8841, 0]
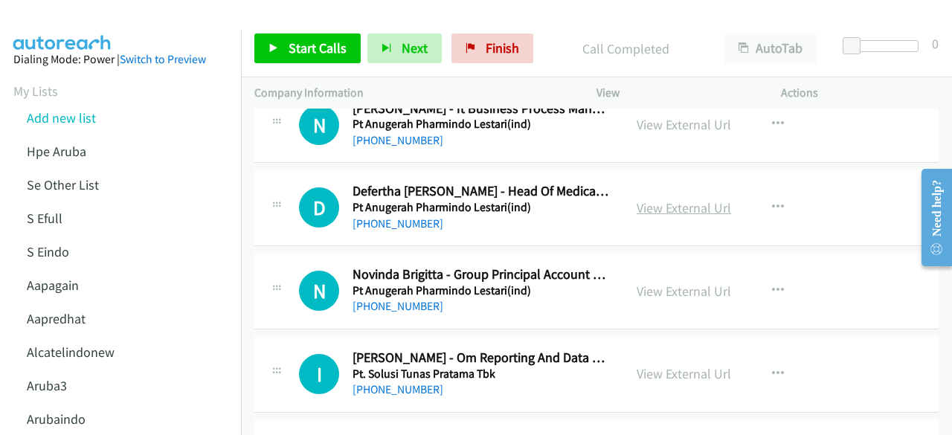
click at [637, 199] on link "View External Url" at bounding box center [684, 207] width 94 height 17
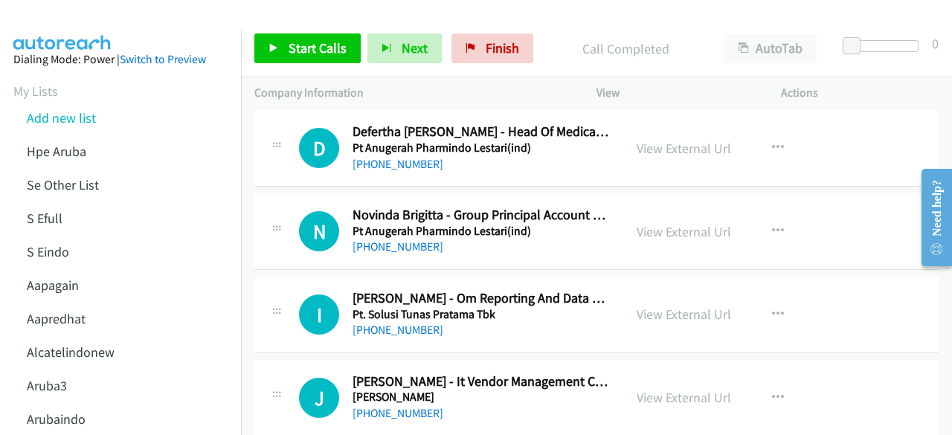
click at [649, 215] on div "View External Url View External Url Schedule/Manage Callback Start Calls Here R…" at bounding box center [722, 231] width 198 height 49
click at [649, 223] on link "View External Url" at bounding box center [684, 231] width 94 height 17
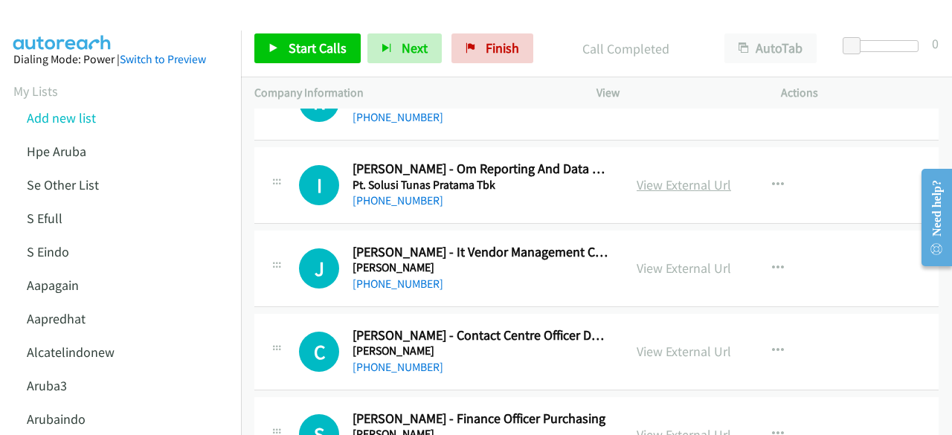
scroll to position [9031, 0]
click at [666, 176] on link "View External Url" at bounding box center [684, 184] width 94 height 17
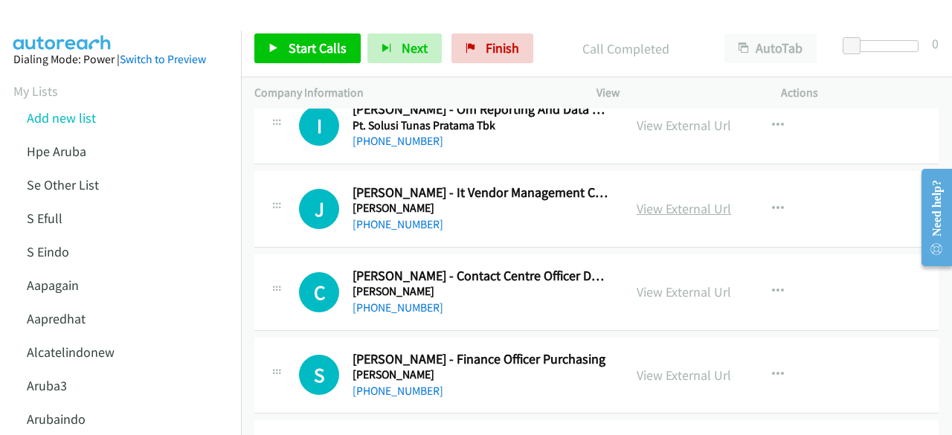
scroll to position [9090, 0]
click at [678, 199] on link "View External Url" at bounding box center [684, 207] width 94 height 17
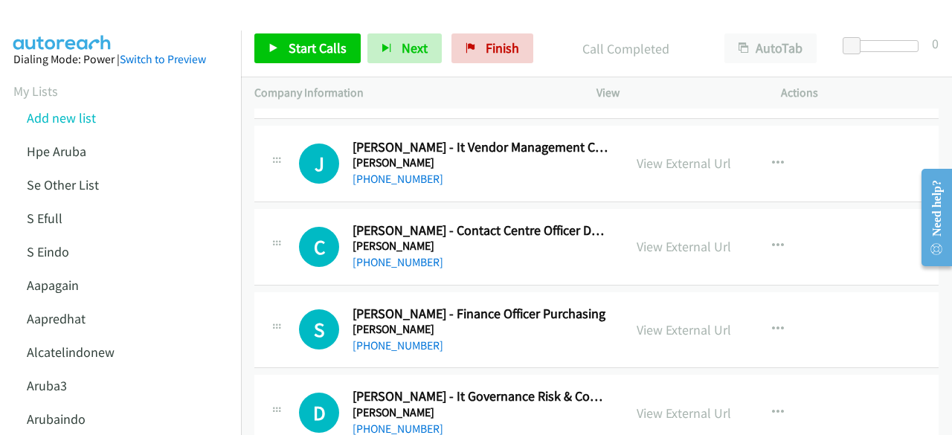
scroll to position [9136, 0]
click at [662, 237] on link "View External Url" at bounding box center [684, 245] width 94 height 17
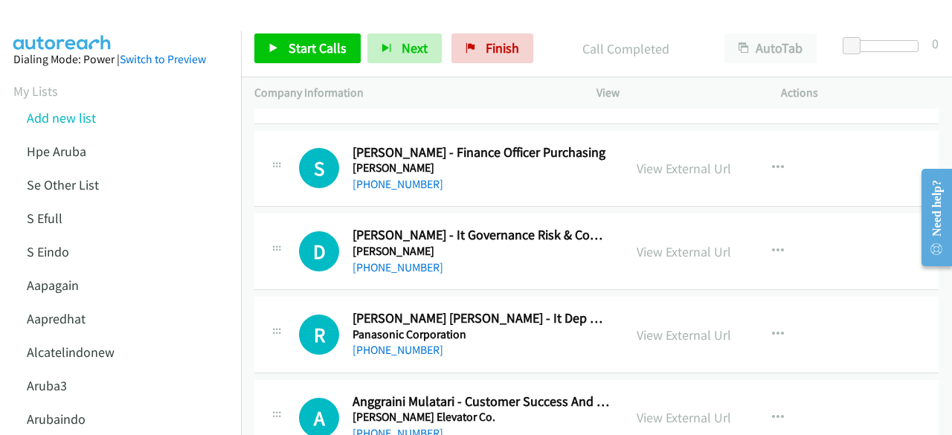
scroll to position [9301, 0]
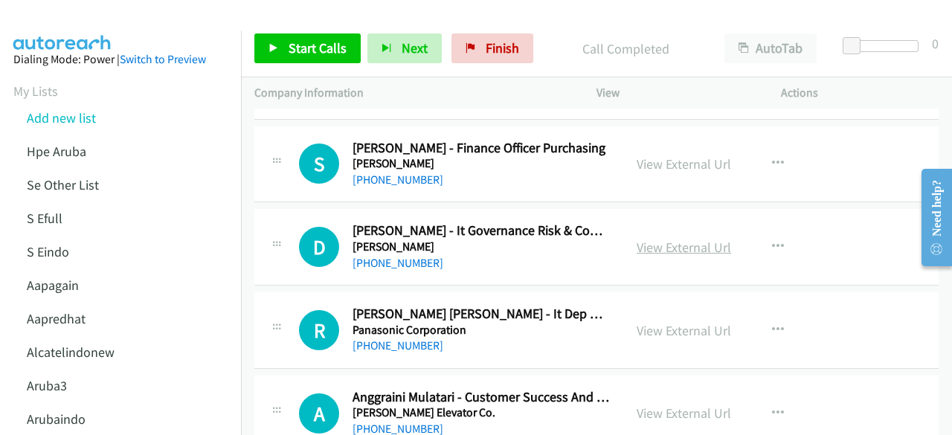
click at [674, 239] on link "View External Url" at bounding box center [684, 247] width 94 height 17
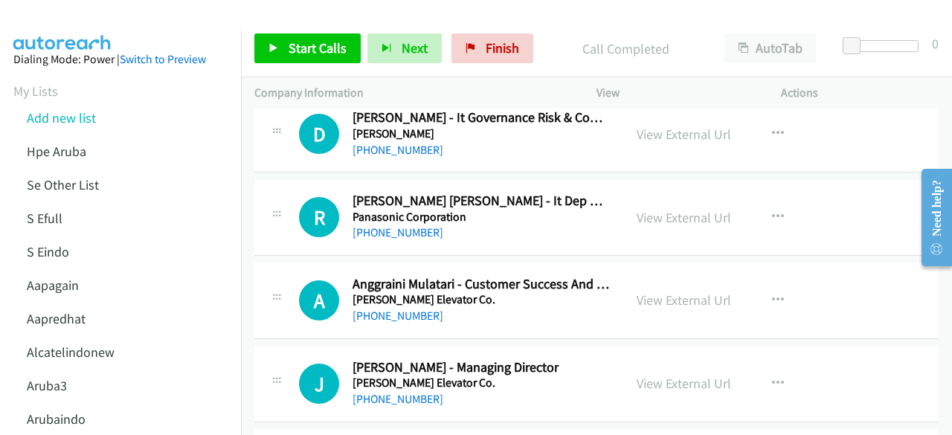
scroll to position [9417, 0]
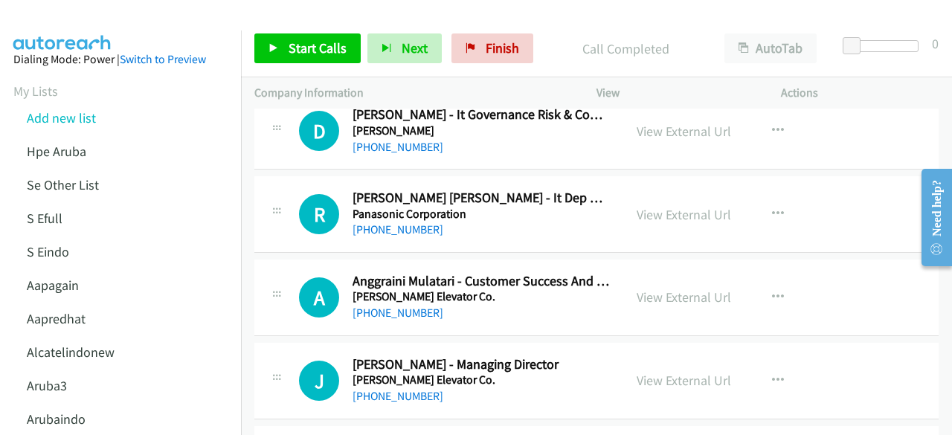
click at [663, 205] on div "View External Url" at bounding box center [684, 215] width 94 height 20
click at [666, 206] on link "View External Url" at bounding box center [684, 214] width 94 height 17
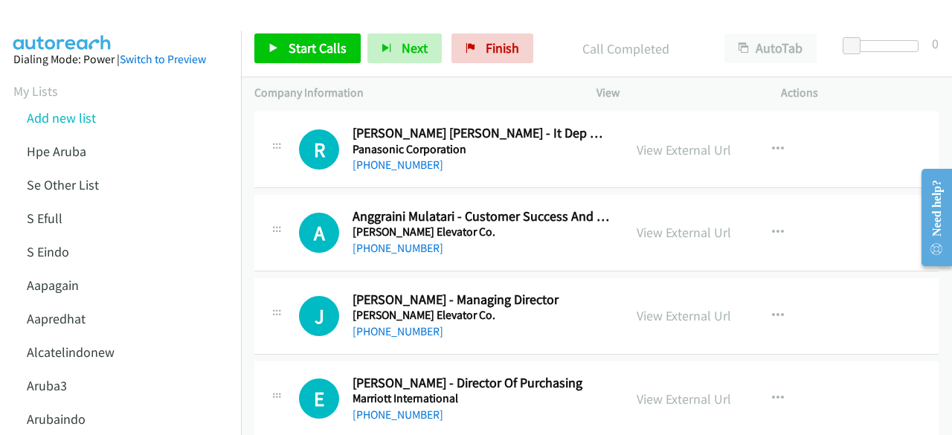
scroll to position [9539, 0]
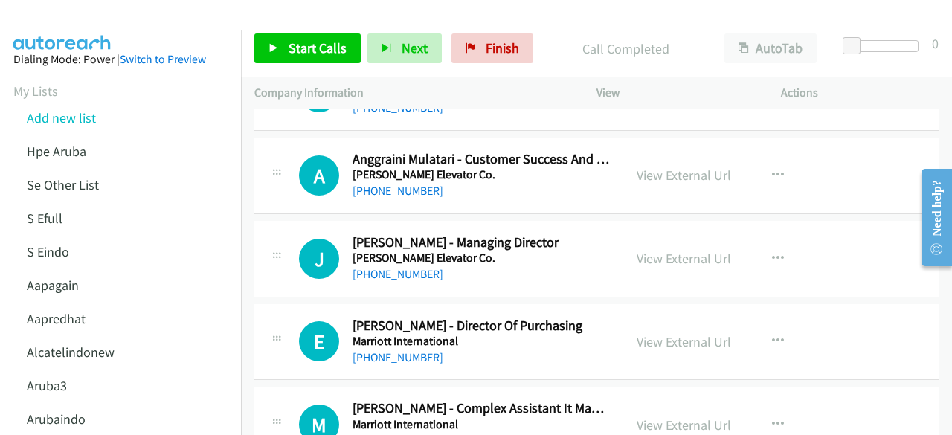
click at [652, 167] on link "View External Url" at bounding box center [684, 175] width 94 height 17
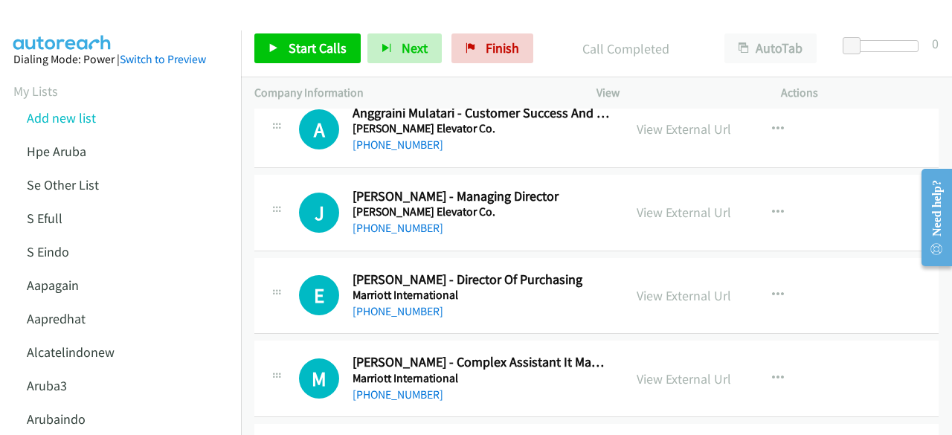
scroll to position [9592, 0]
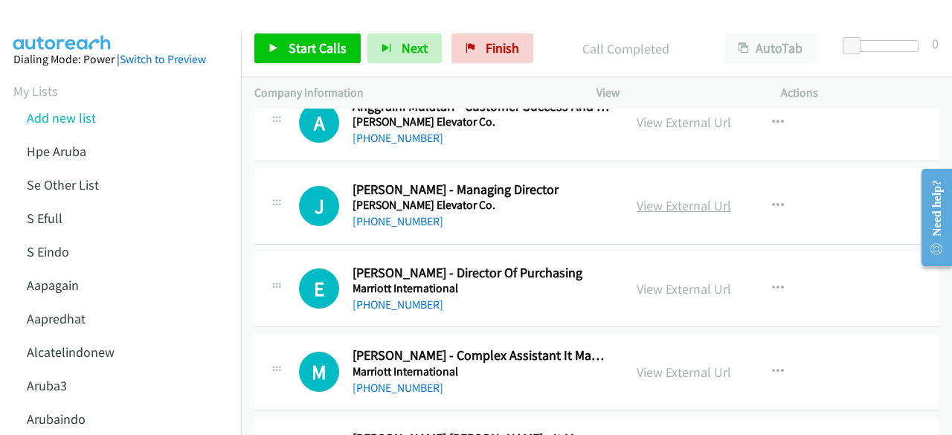
click at [655, 197] on link "View External Url" at bounding box center [684, 205] width 94 height 17
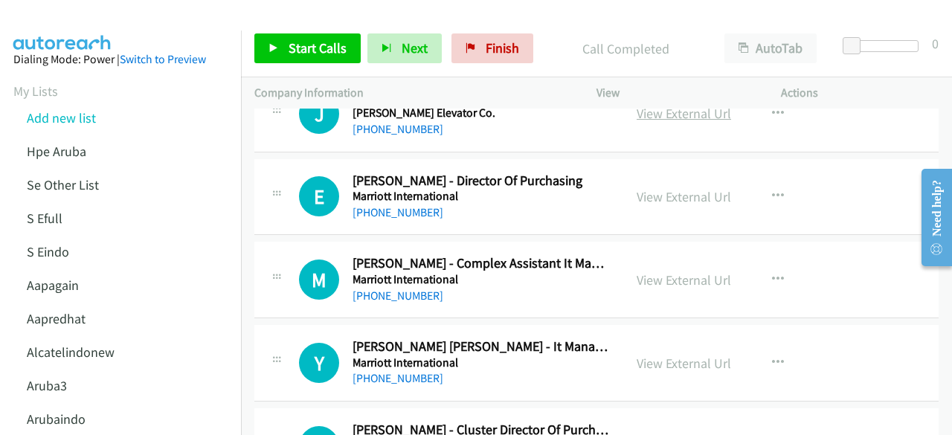
scroll to position [9685, 0]
click at [653, 187] on link "View External Url" at bounding box center [684, 195] width 94 height 17
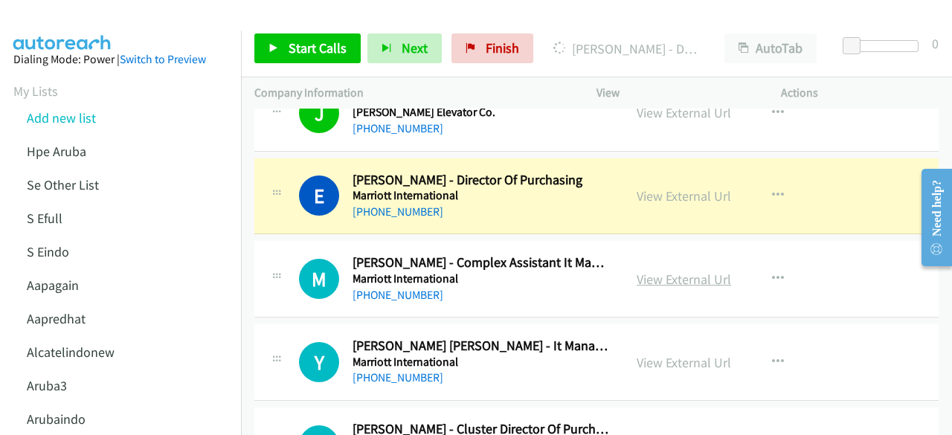
click at [647, 271] on link "View External Url" at bounding box center [684, 279] width 94 height 17
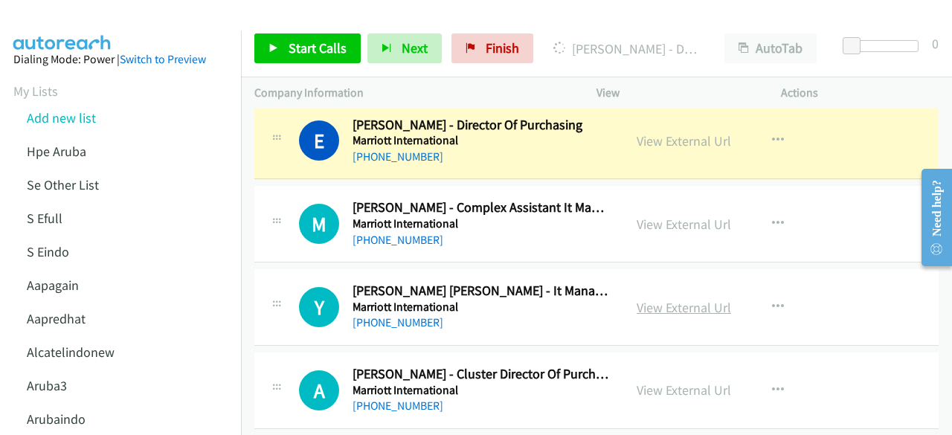
click at [659, 299] on link "View External Url" at bounding box center [684, 307] width 94 height 17
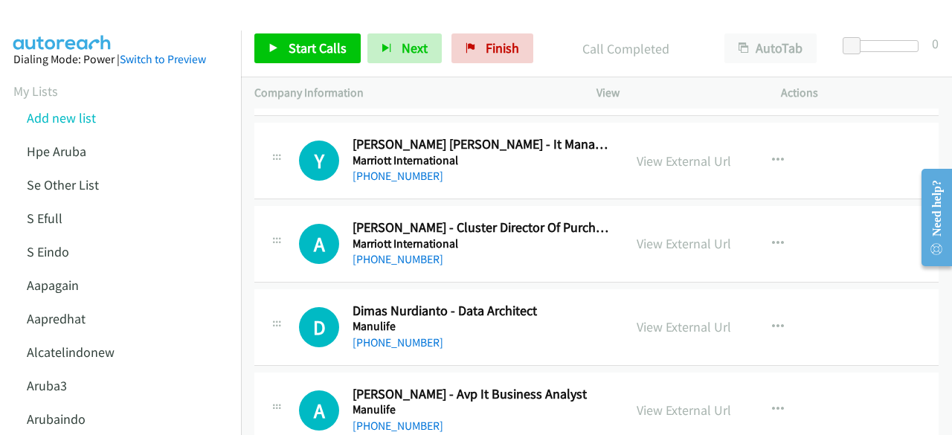
scroll to position [9891, 0]
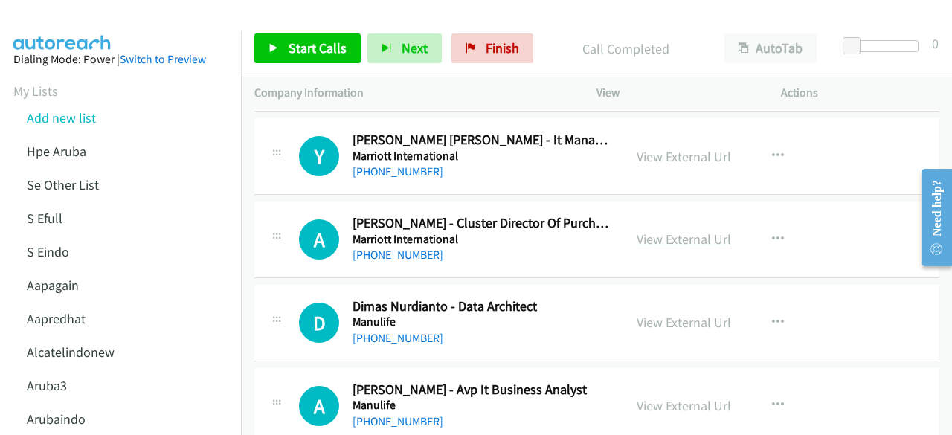
click at [661, 231] on link "View External Url" at bounding box center [684, 239] width 94 height 17
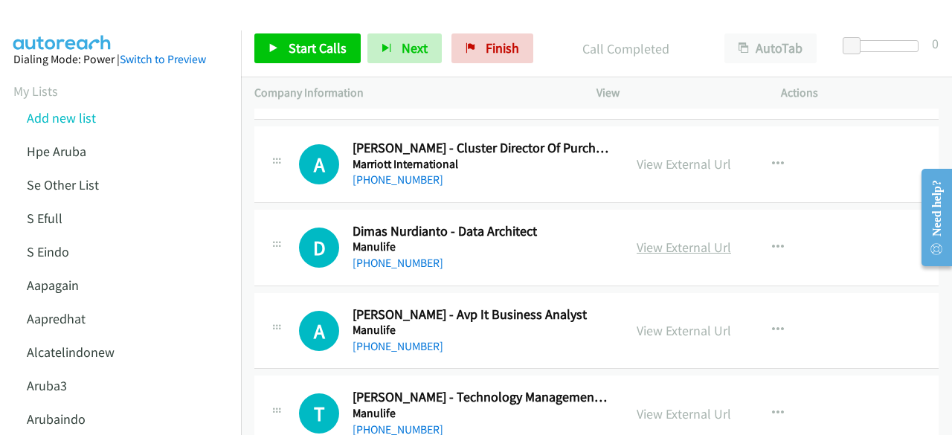
scroll to position [9966, 0]
click at [663, 238] on link "View External Url" at bounding box center [684, 246] width 94 height 17
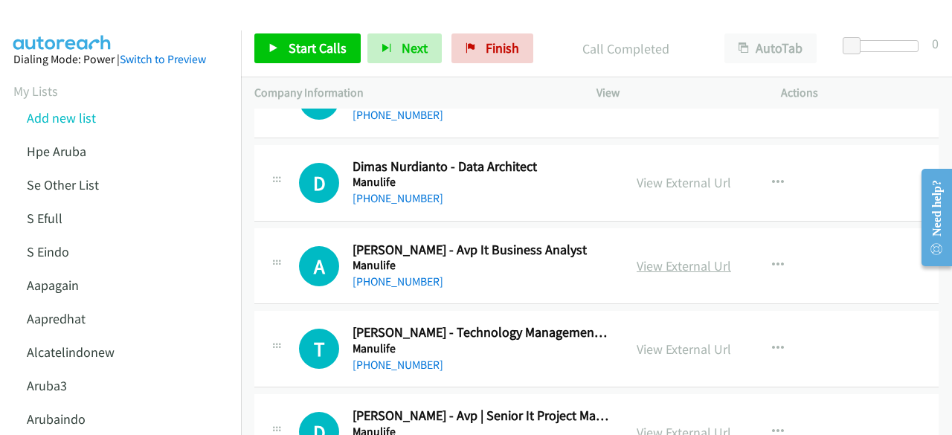
click at [651, 257] on link "View External Url" at bounding box center [684, 265] width 94 height 17
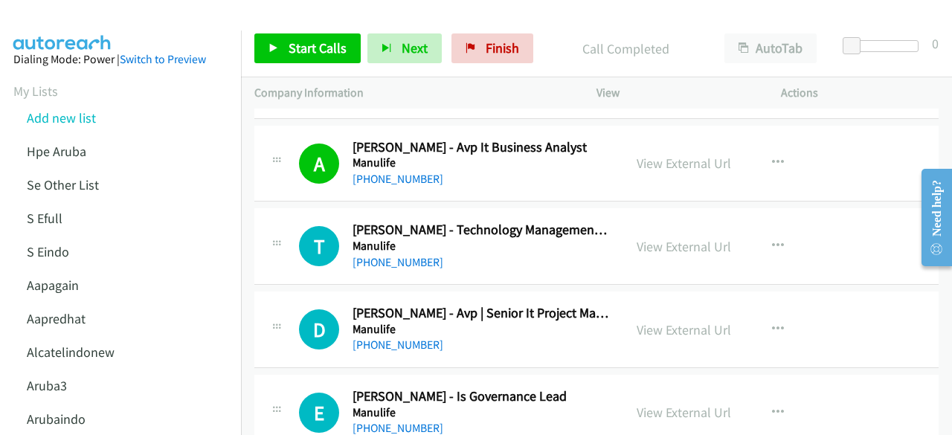
scroll to position [10138, 0]
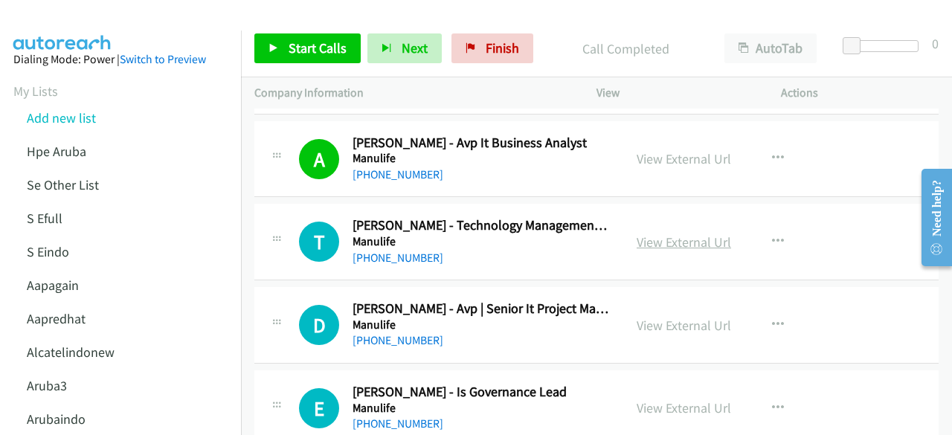
click at [656, 234] on link "View External Url" at bounding box center [684, 242] width 94 height 17
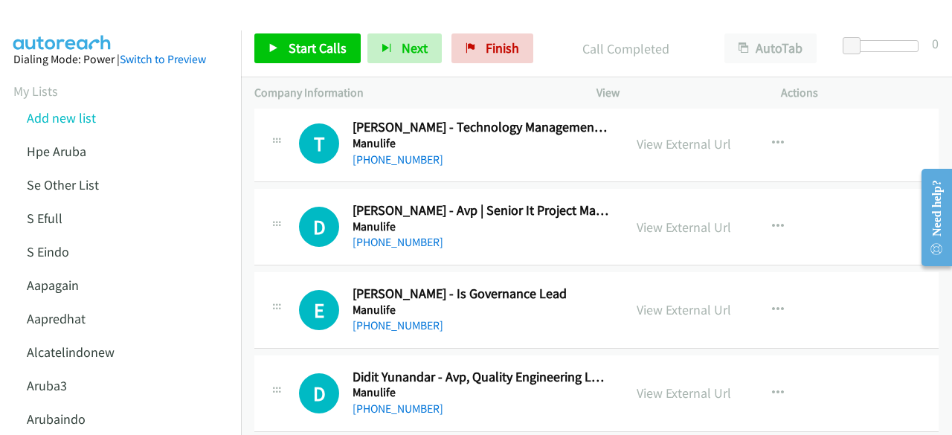
scroll to position [10236, 0]
click at [677, 218] on link "View External Url" at bounding box center [684, 226] width 94 height 17
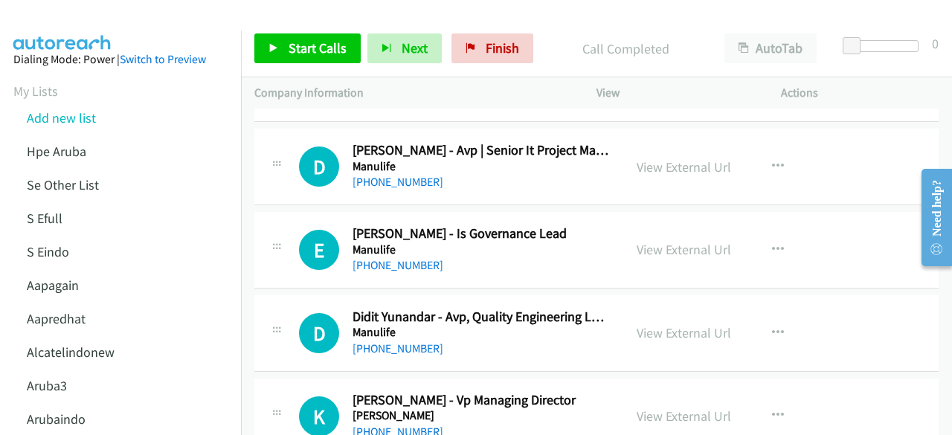
scroll to position [10299, 0]
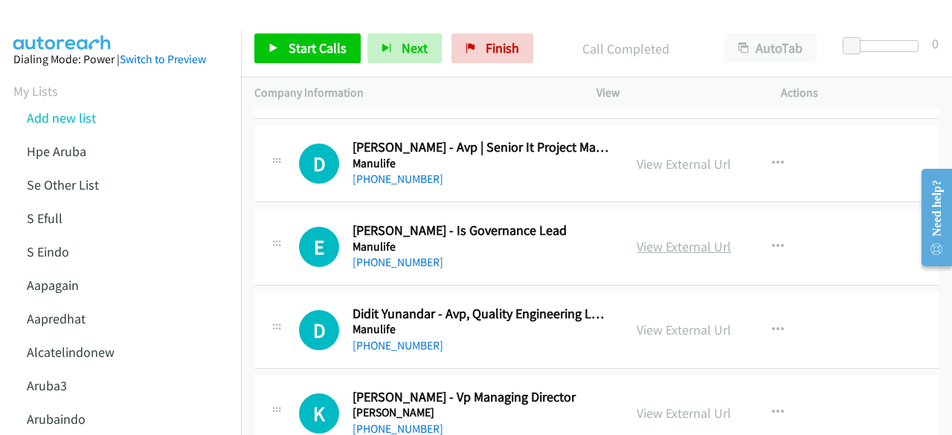
click at [670, 238] on link "View External Url" at bounding box center [684, 246] width 94 height 17
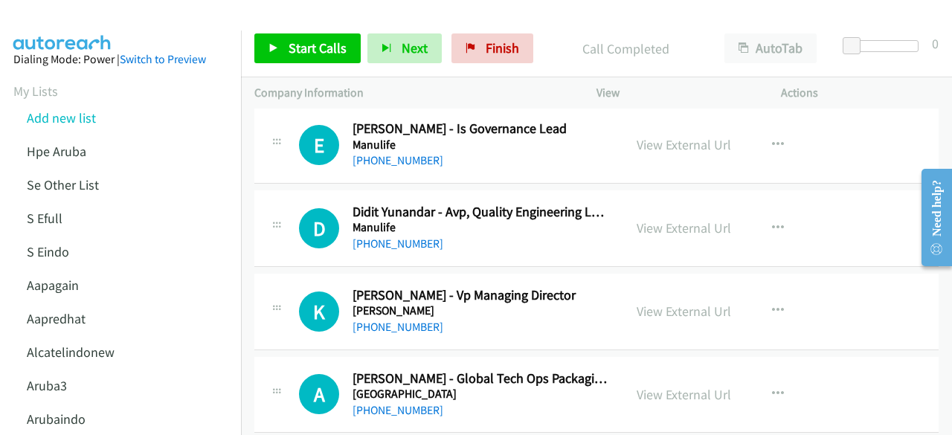
scroll to position [10410, 0]
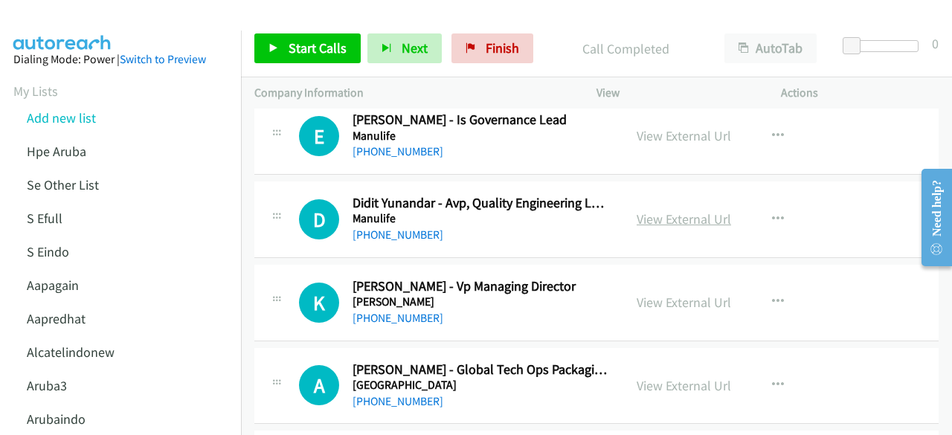
click at [651, 211] on link "View External Url" at bounding box center [684, 219] width 94 height 17
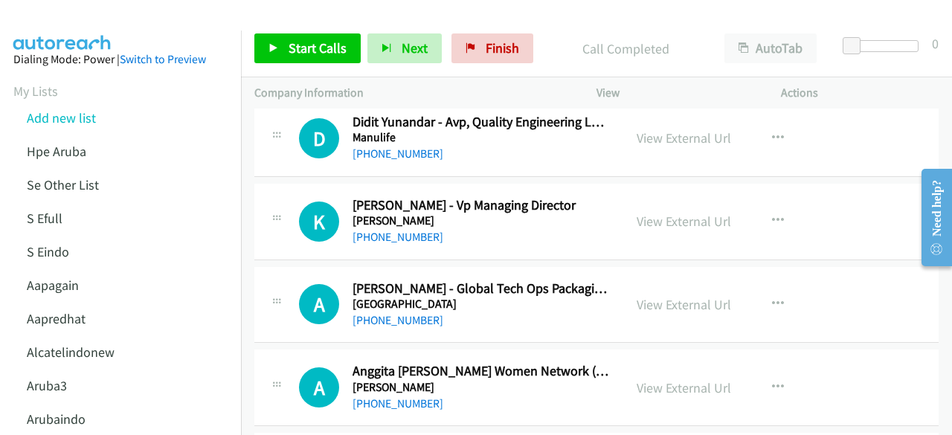
scroll to position [10492, 0]
click at [652, 211] on div "View External Url" at bounding box center [684, 221] width 94 height 20
click at [653, 212] on link "View External Url" at bounding box center [684, 220] width 94 height 17
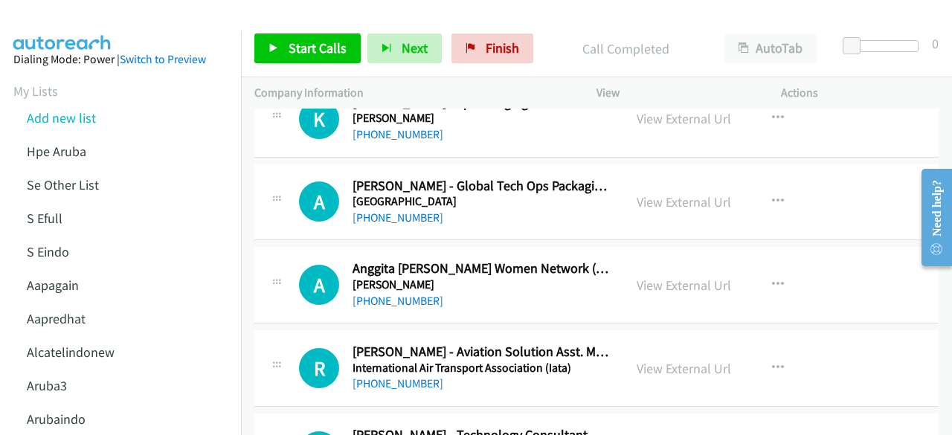
scroll to position [10594, 0]
click at [674, 276] on link "View External Url" at bounding box center [684, 284] width 94 height 17
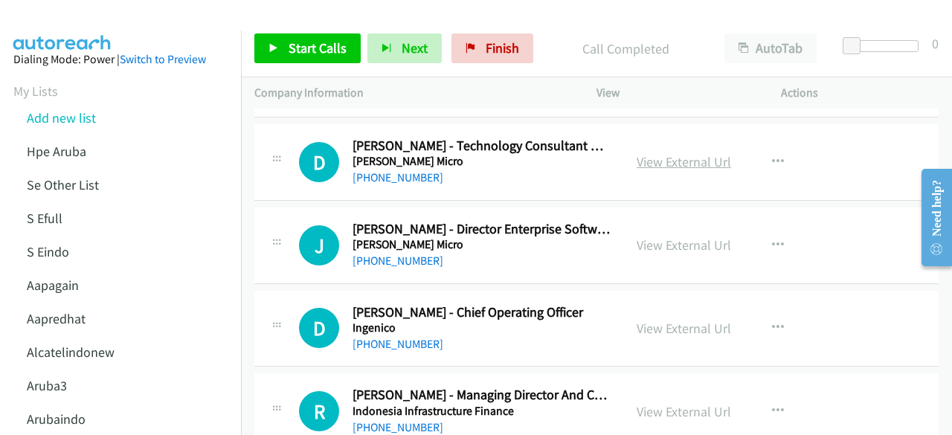
scroll to position [10890, 0]
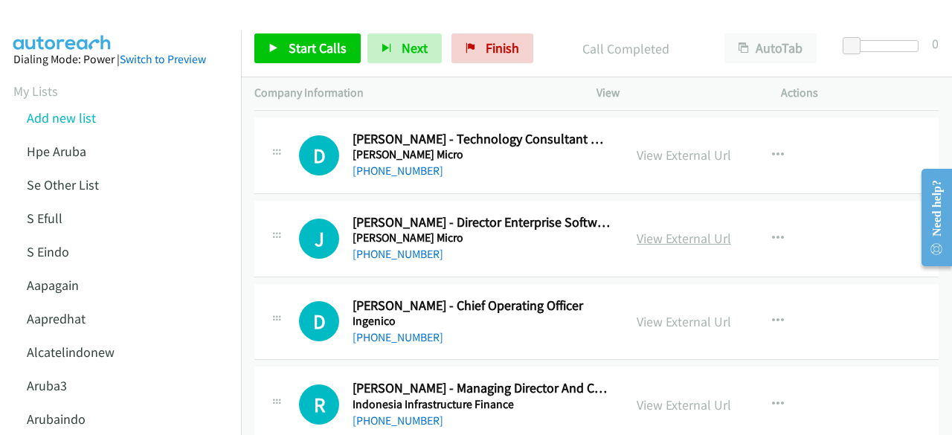
click at [654, 230] on link "View External Url" at bounding box center [684, 238] width 94 height 17
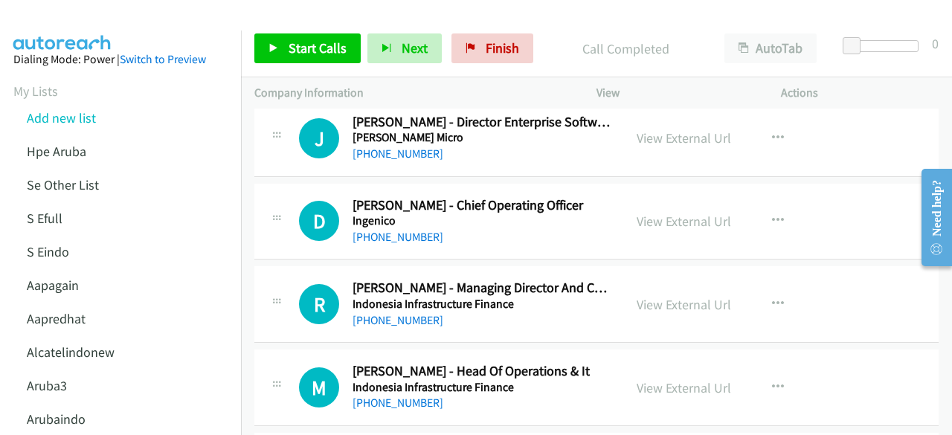
scroll to position [10991, 0]
click at [642, 212] on link "View External Url" at bounding box center [684, 220] width 94 height 17
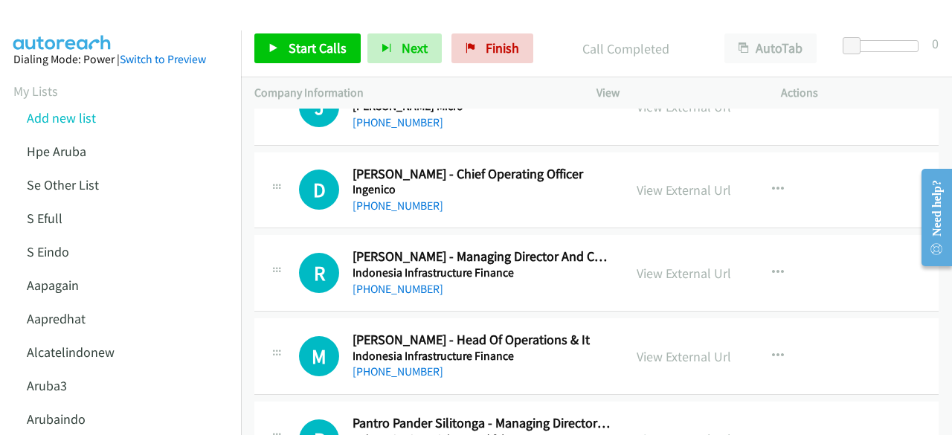
scroll to position [11024, 0]
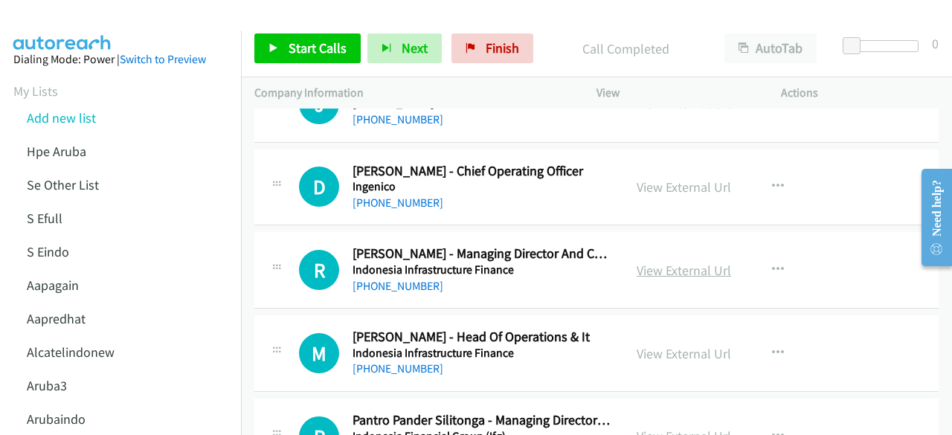
click at [659, 262] on link "View External Url" at bounding box center [684, 270] width 94 height 17
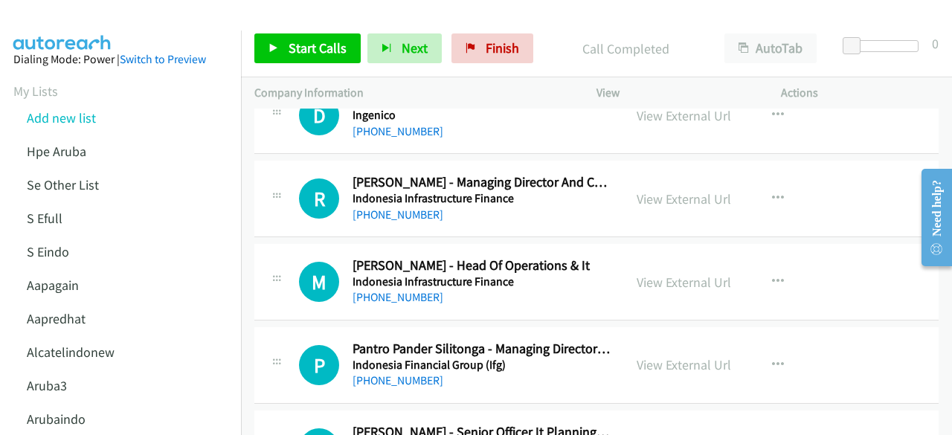
scroll to position [11096, 0]
click at [655, 273] on link "View External Url" at bounding box center [684, 281] width 94 height 17
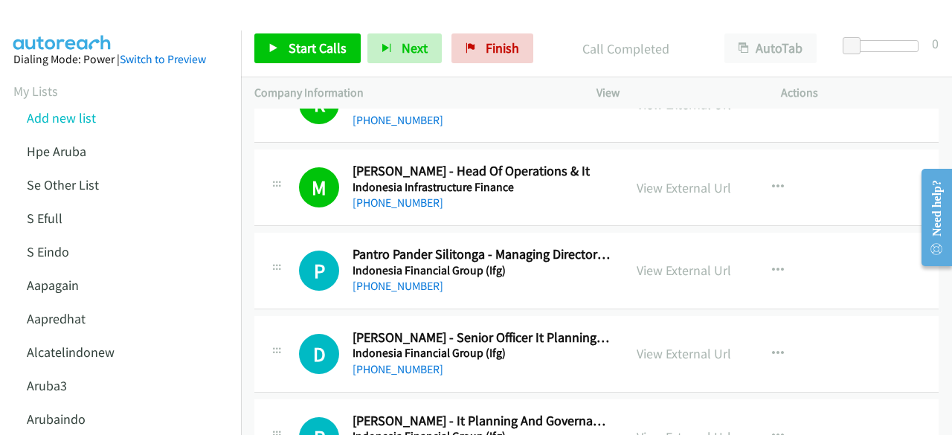
scroll to position [11191, 0]
click at [661, 261] on link "View External Url" at bounding box center [684, 269] width 94 height 17
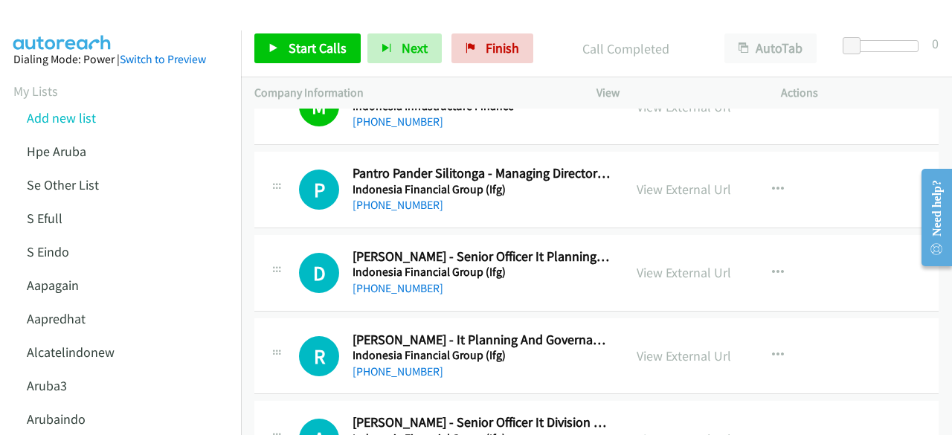
scroll to position [11278, 0]
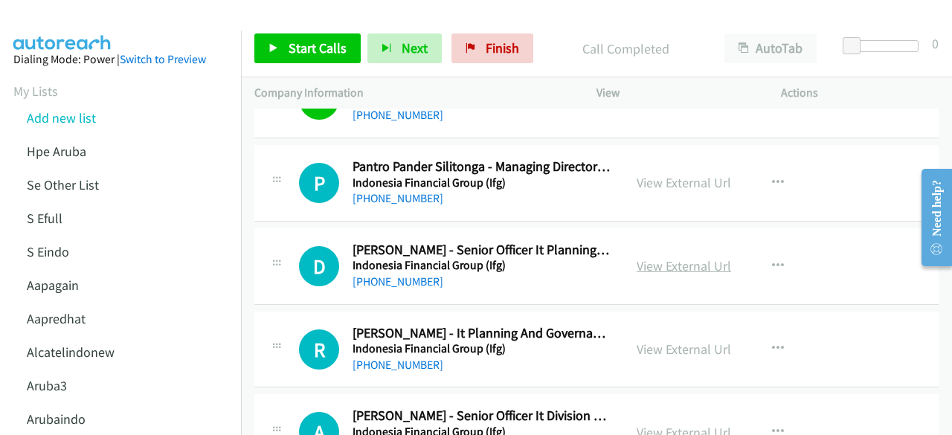
click at [646, 257] on link "View External Url" at bounding box center [684, 265] width 94 height 17
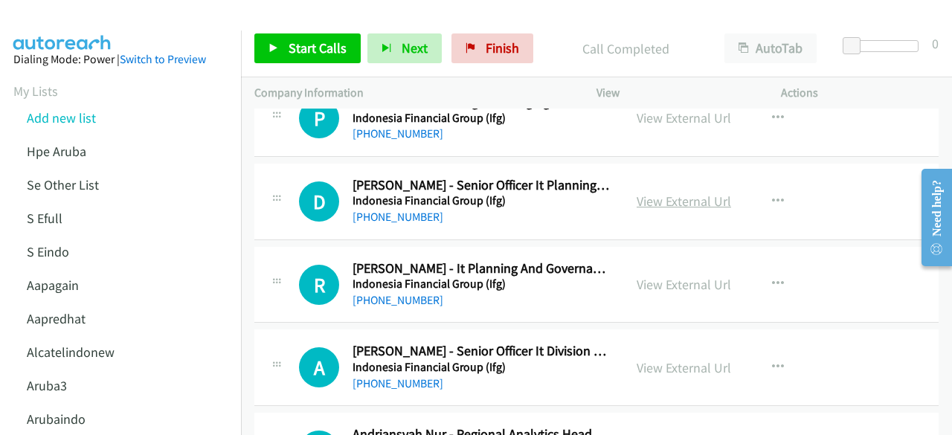
scroll to position [11346, 0]
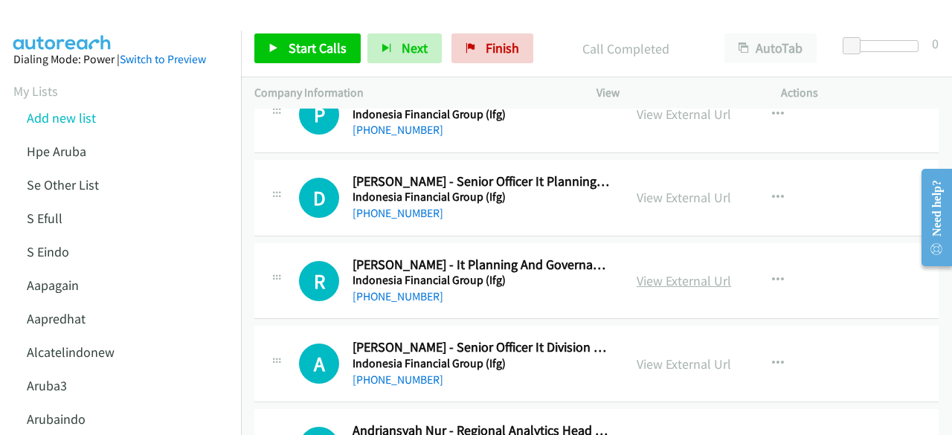
click at [658, 272] on link "View External Url" at bounding box center [684, 280] width 94 height 17
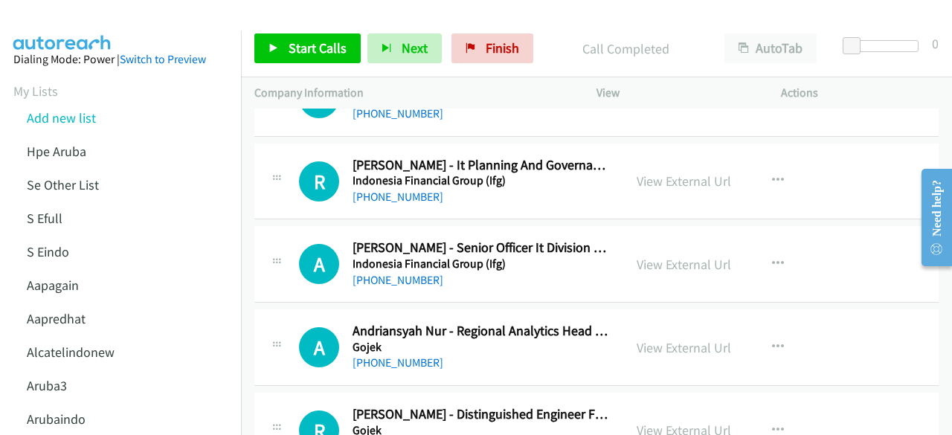
scroll to position [11447, 0]
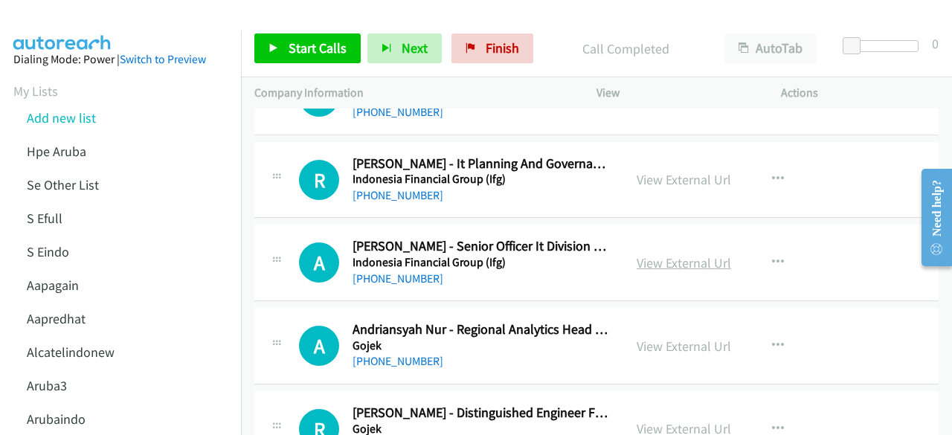
click at [671, 254] on link "View External Url" at bounding box center [684, 262] width 94 height 17
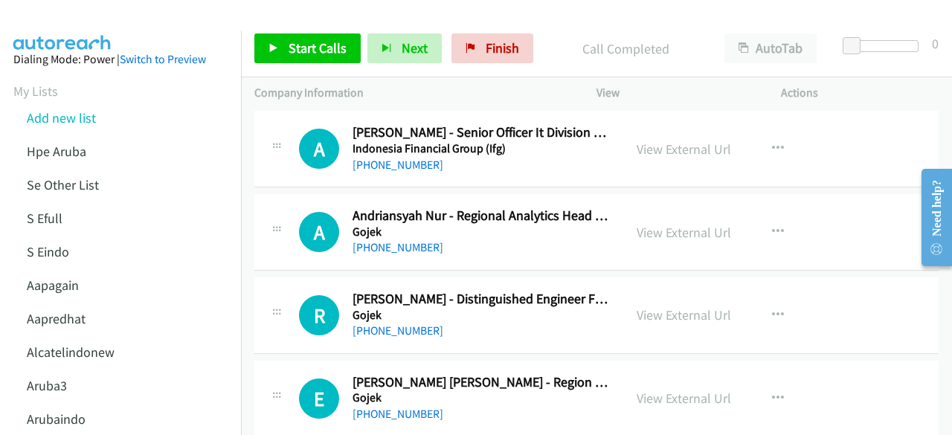
scroll to position [11562, 0]
click at [663, 223] on link "View External Url" at bounding box center [684, 231] width 94 height 17
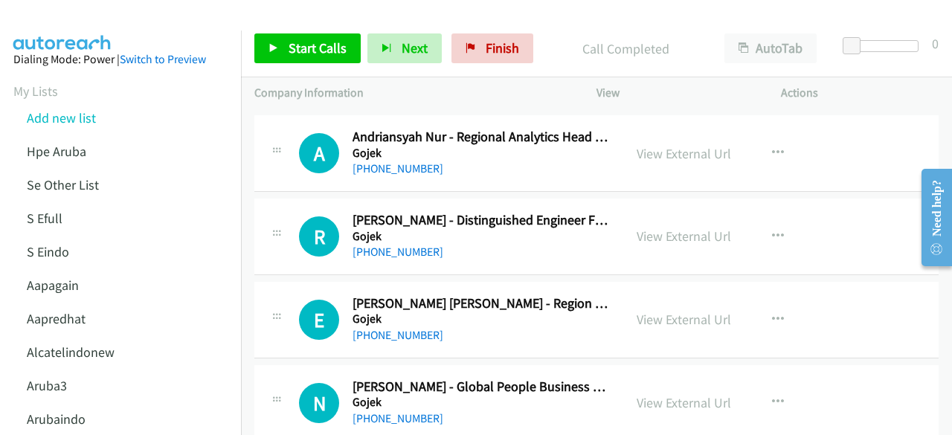
scroll to position [11641, 0]
click at [647, 227] on link "View External Url" at bounding box center [684, 235] width 94 height 17
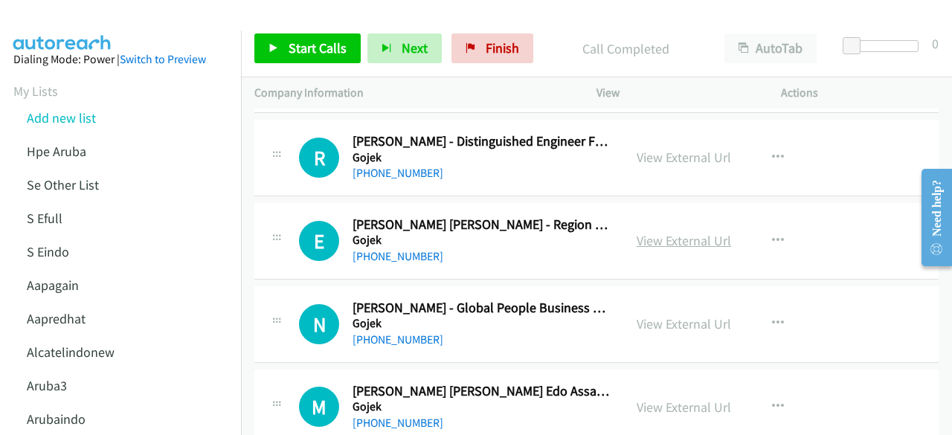
scroll to position [11720, 0]
click at [662, 231] on link "View External Url" at bounding box center [684, 239] width 94 height 17
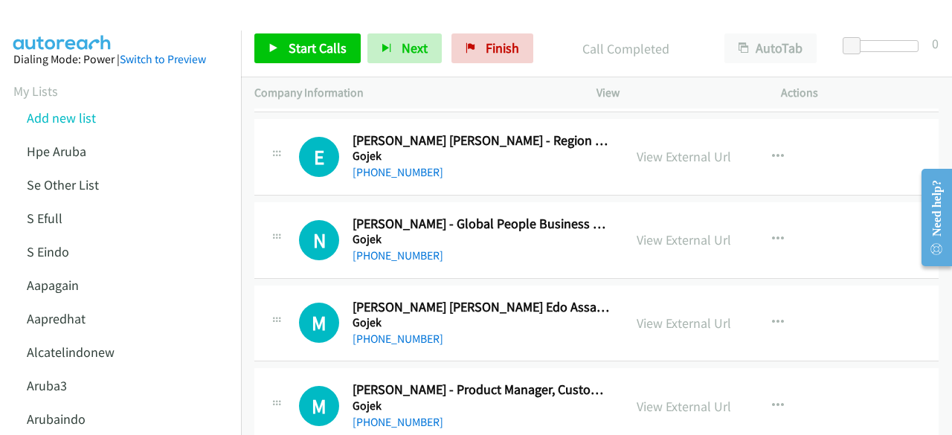
scroll to position [11804, 0]
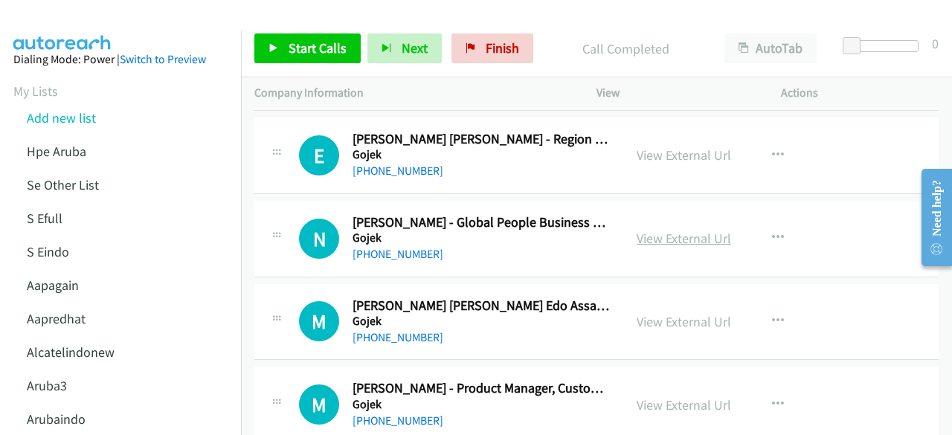
click at [650, 230] on link "View External Url" at bounding box center [684, 238] width 94 height 17
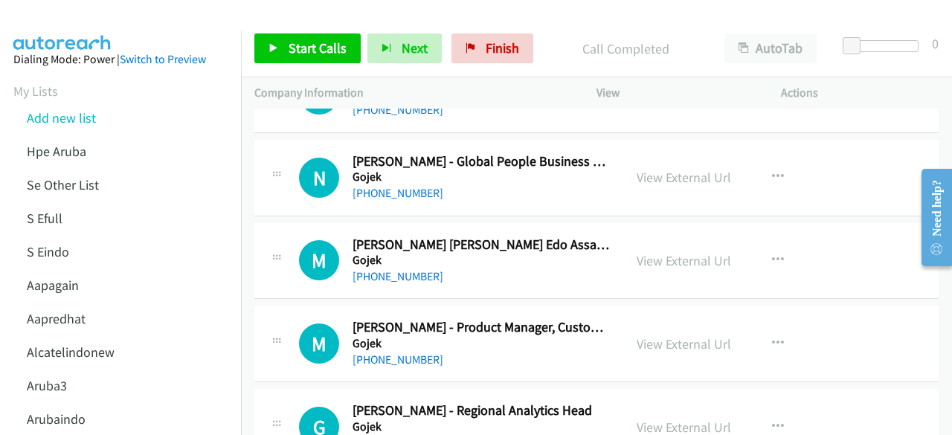
scroll to position [11866, 0]
click at [656, 251] on link "View External Url" at bounding box center [684, 259] width 94 height 17
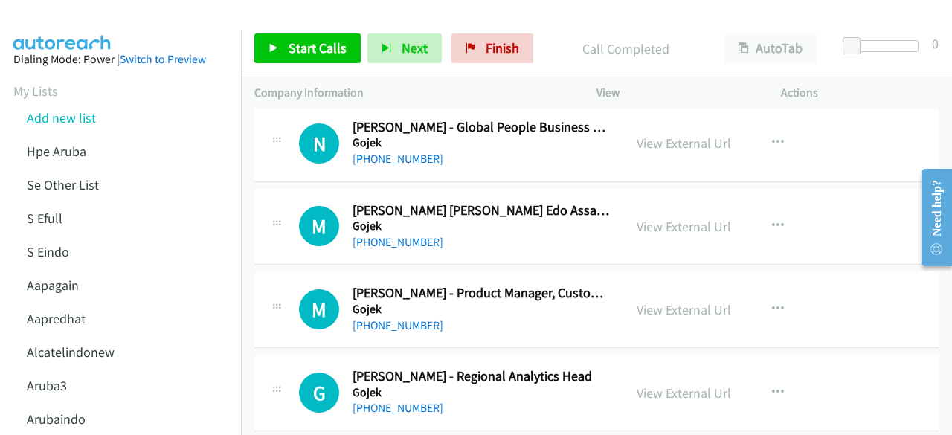
scroll to position [11902, 0]
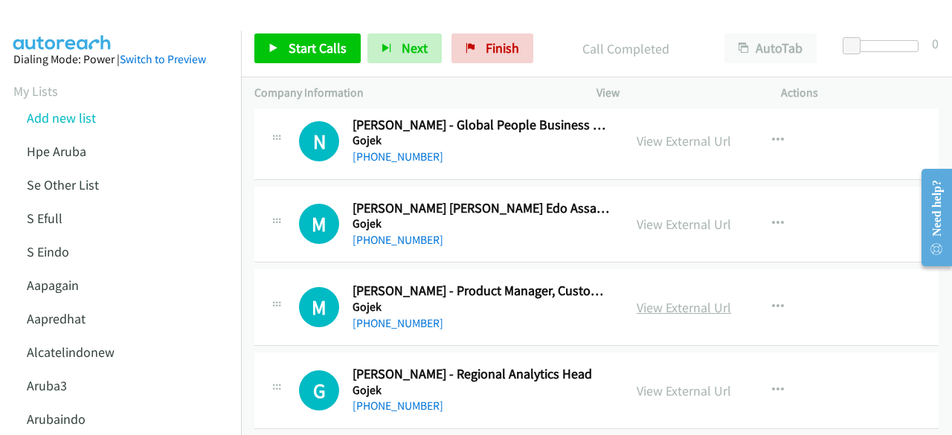
click at [637, 299] on link "View External Url" at bounding box center [684, 307] width 94 height 17
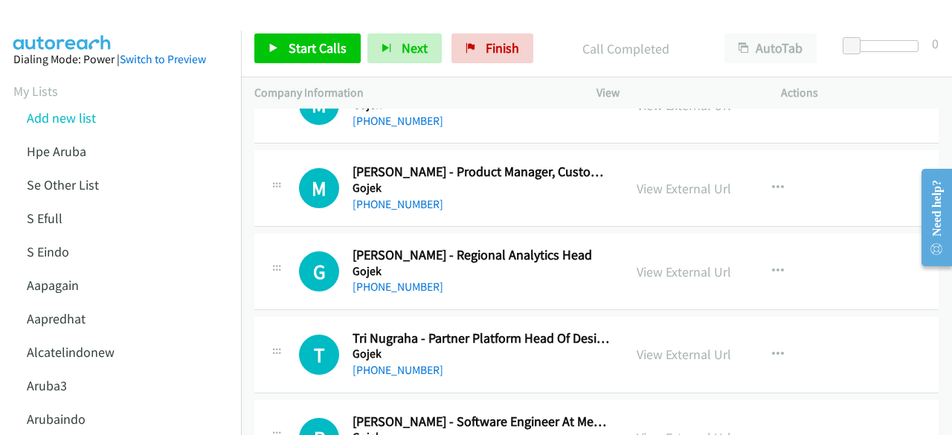
scroll to position [12022, 0]
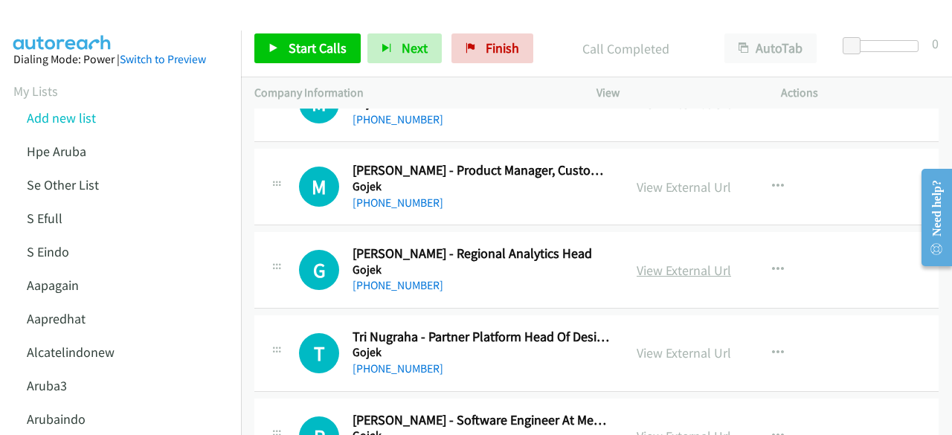
click at [637, 262] on link "View External Url" at bounding box center [684, 270] width 94 height 17
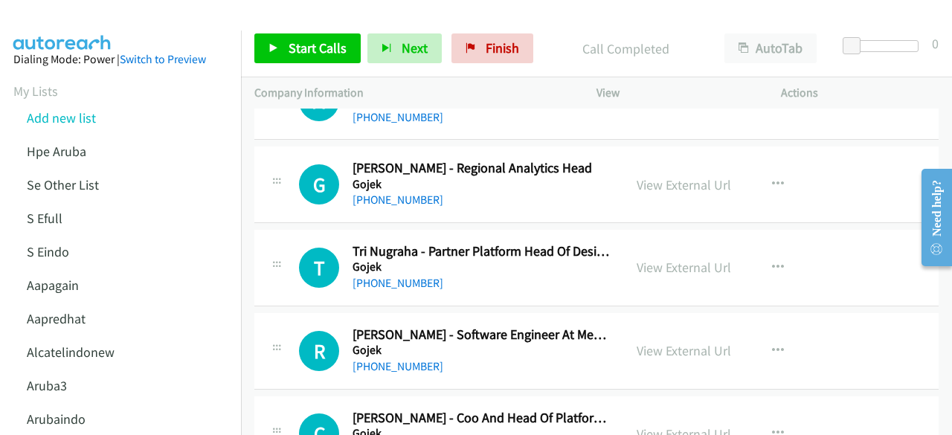
scroll to position [12109, 0]
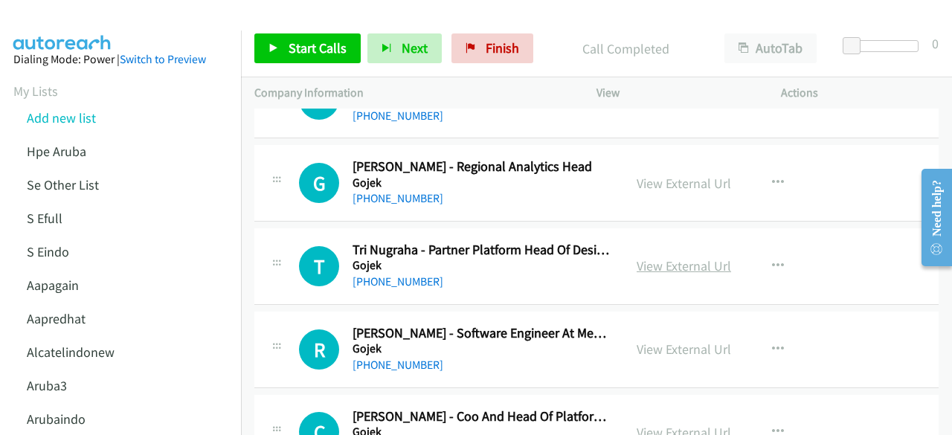
click at [646, 257] on link "View External Url" at bounding box center [684, 265] width 94 height 17
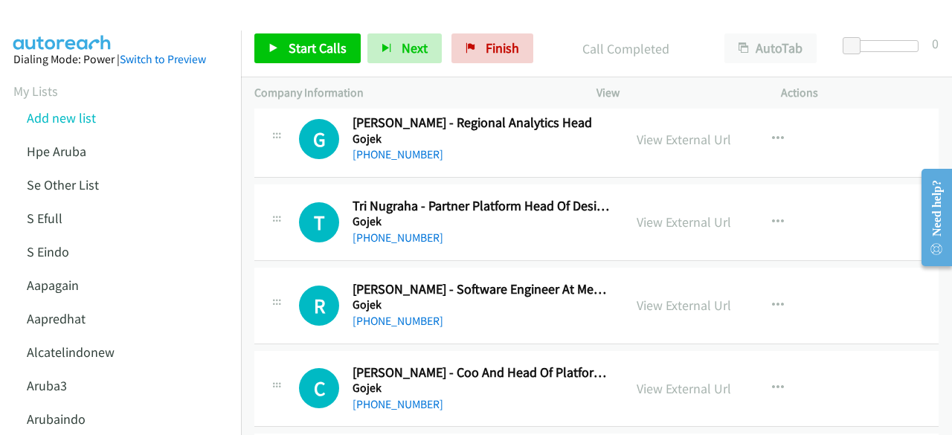
scroll to position [12154, 0]
click at [675, 296] on link "View External Url" at bounding box center [684, 304] width 94 height 17
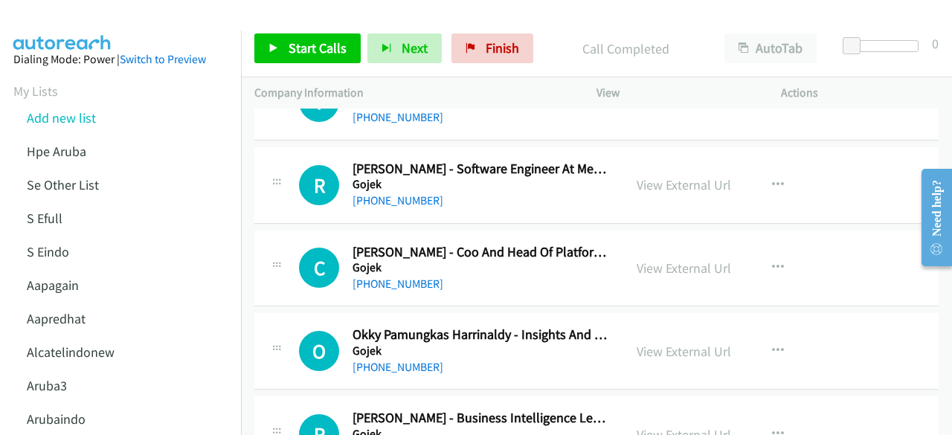
scroll to position [12278, 0]
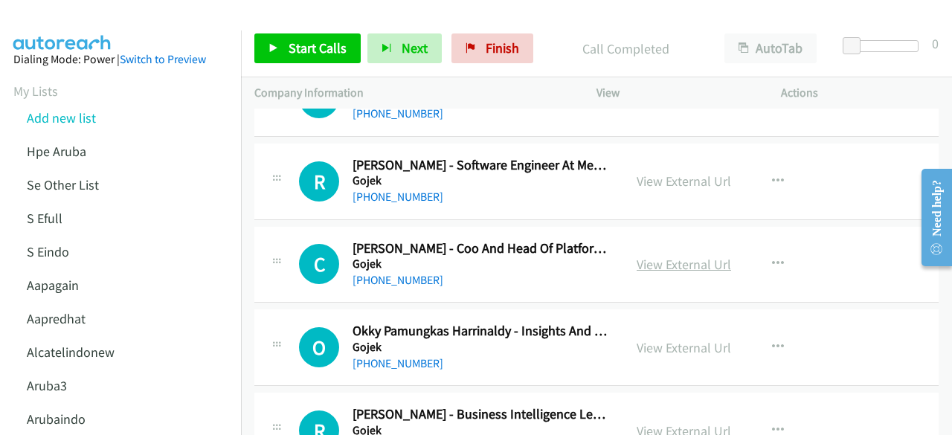
click at [637, 256] on link "View External Url" at bounding box center [684, 264] width 94 height 17
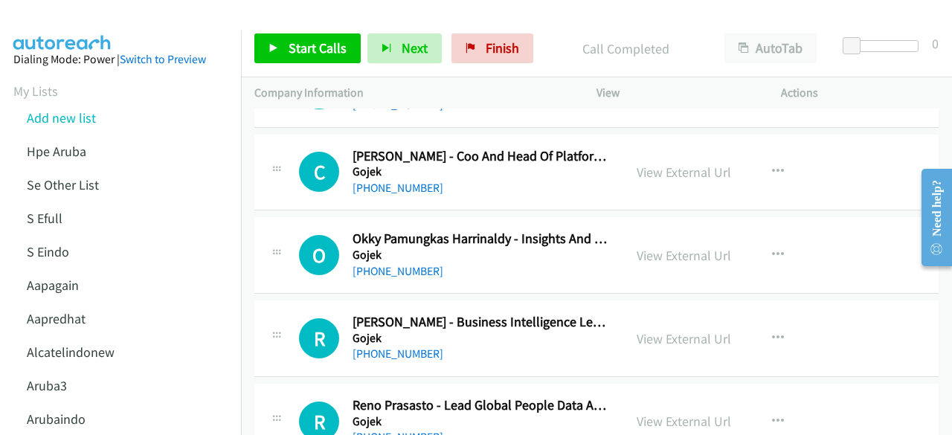
scroll to position [12373, 0]
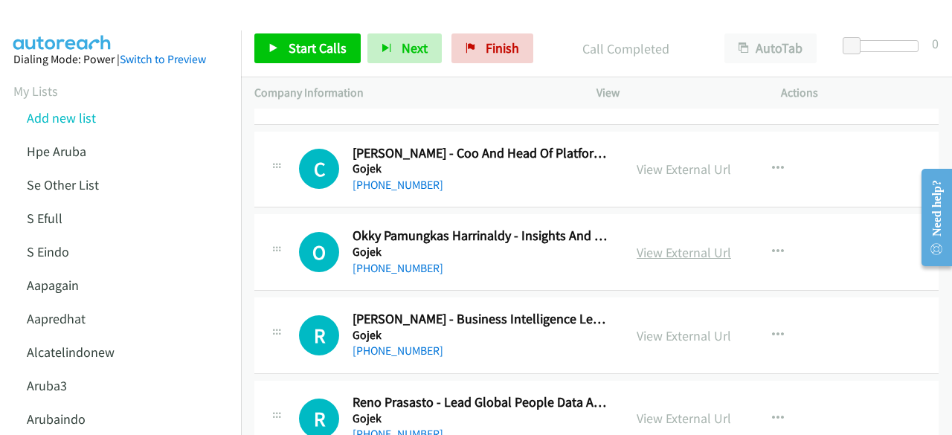
click at [652, 244] on link "View External Url" at bounding box center [684, 252] width 94 height 17
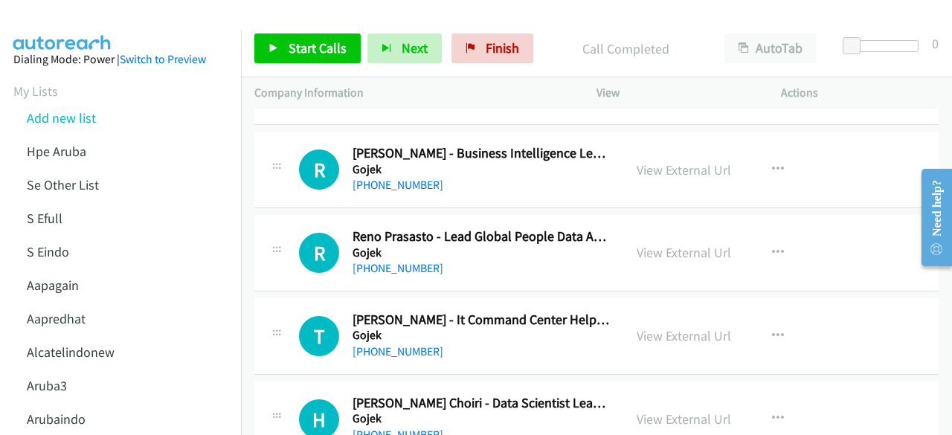
scroll to position [12542, 0]
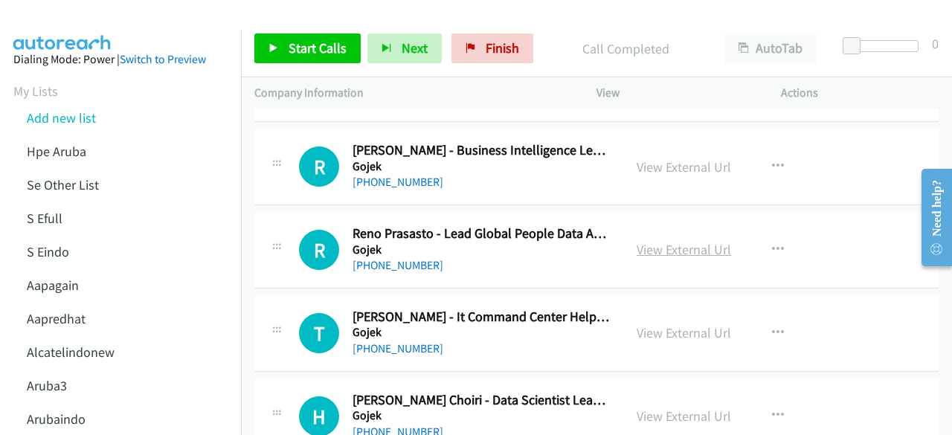
click at [666, 241] on link "View External Url" at bounding box center [684, 249] width 94 height 17
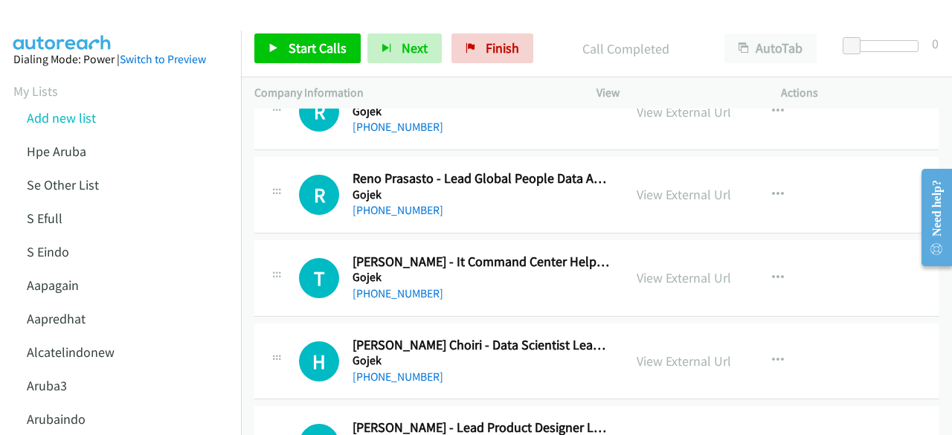
scroll to position [12598, 0]
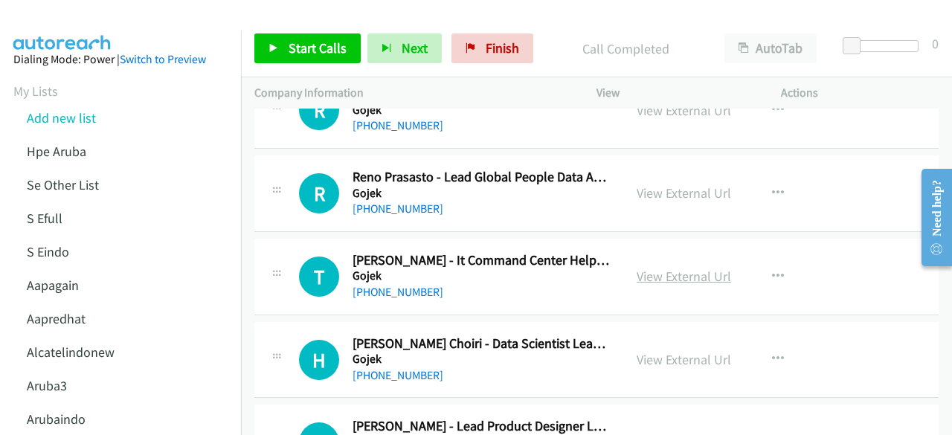
click at [646, 268] on link "View External Url" at bounding box center [684, 276] width 94 height 17
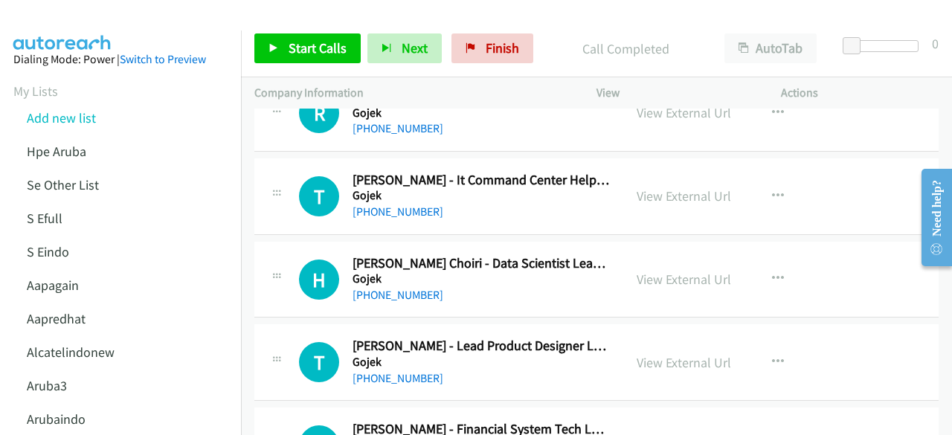
scroll to position [12679, 0]
click at [659, 270] on link "View External Url" at bounding box center [684, 278] width 94 height 17
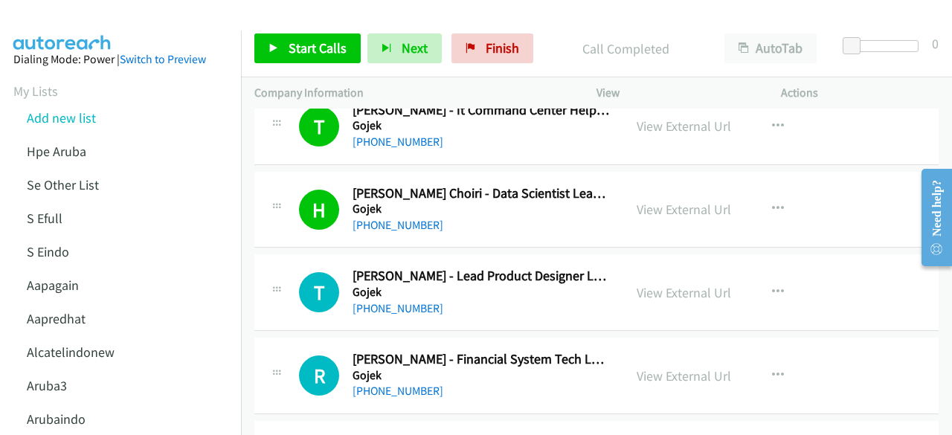
scroll to position [12749, 0]
click at [662, 282] on div "View External Url" at bounding box center [684, 292] width 94 height 20
click at [663, 283] on link "View External Url" at bounding box center [684, 291] width 94 height 17
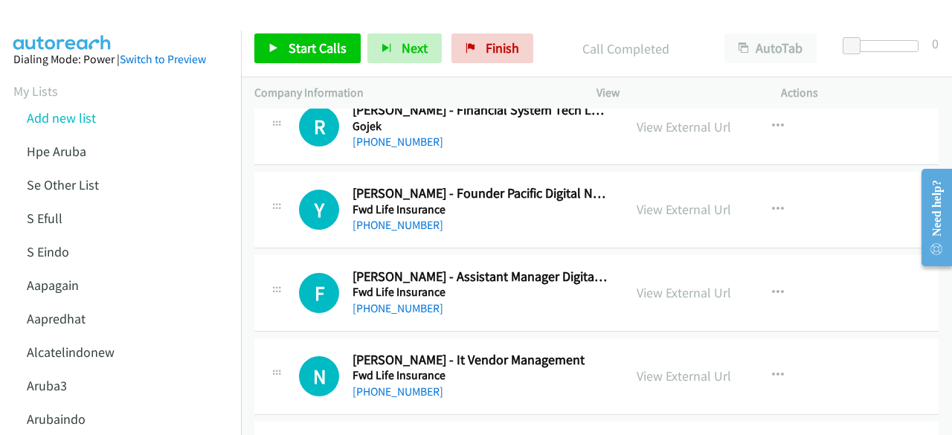
scroll to position [12998, 0]
click at [677, 283] on link "View External Url" at bounding box center [684, 291] width 94 height 17
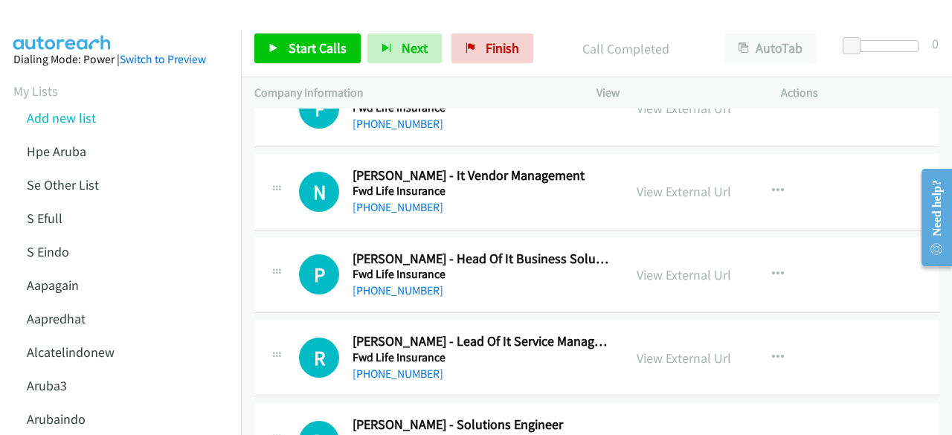
scroll to position [13185, 0]
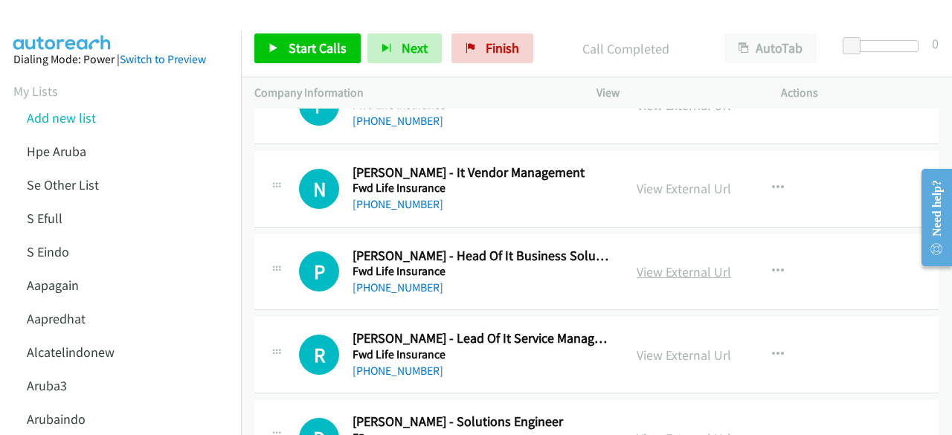
click at [671, 263] on link "View External Url" at bounding box center [684, 271] width 94 height 17
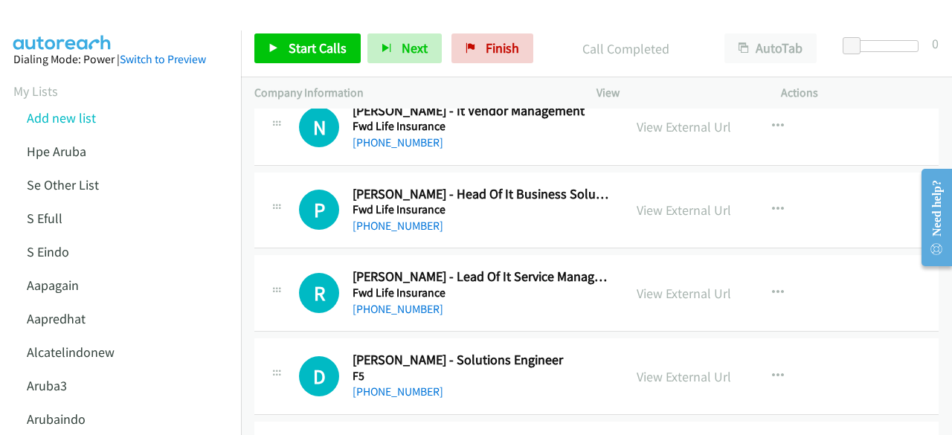
scroll to position [13258, 0]
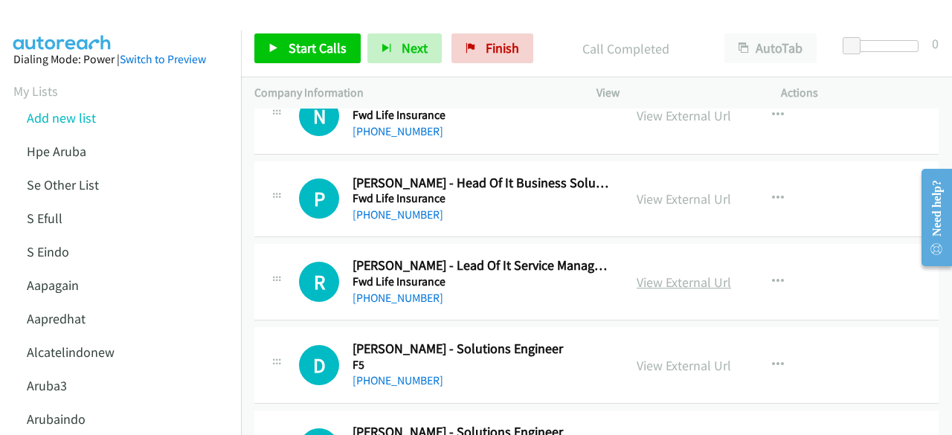
click at [671, 274] on link "View External Url" at bounding box center [684, 282] width 94 height 17
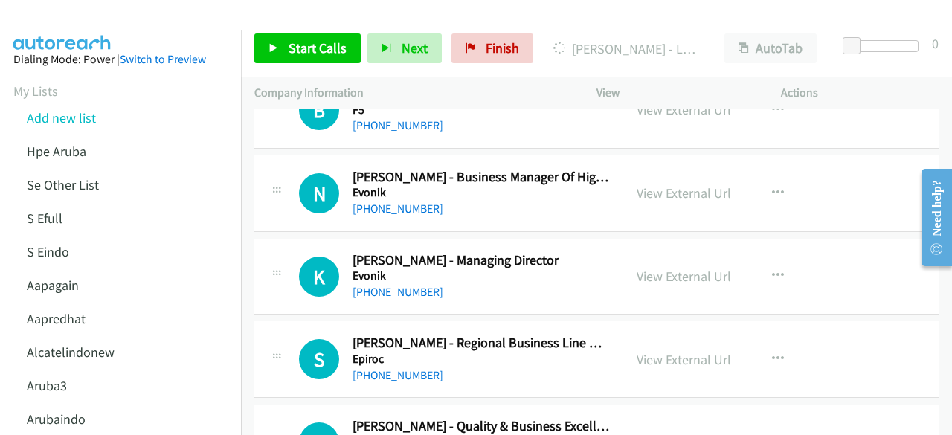
scroll to position [14023, 0]
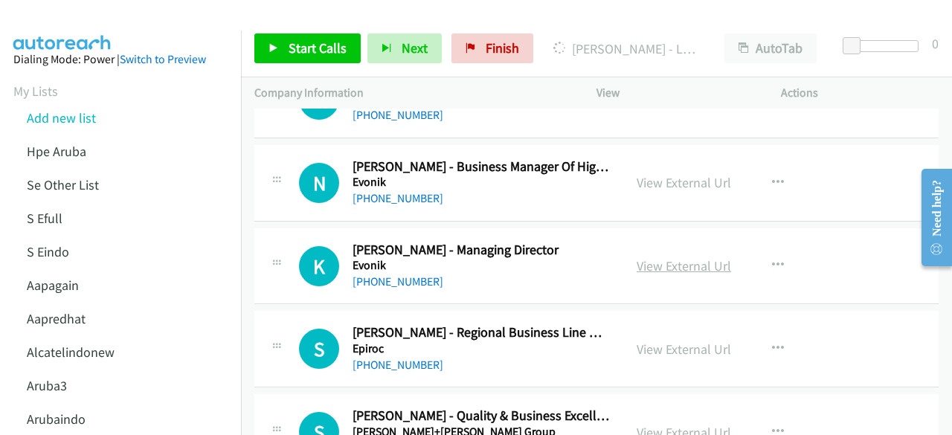
click at [660, 257] on link "View External Url" at bounding box center [684, 265] width 94 height 17
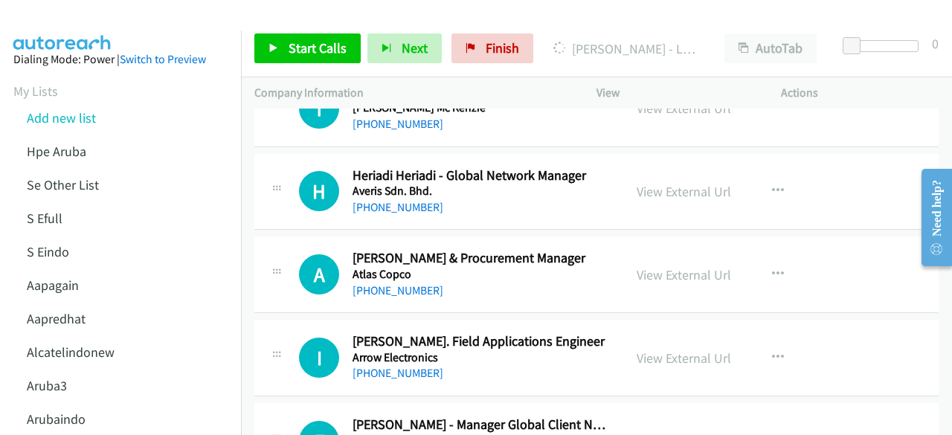
scroll to position [14597, 0]
click at [656, 266] on link "View External Url" at bounding box center [684, 274] width 94 height 17
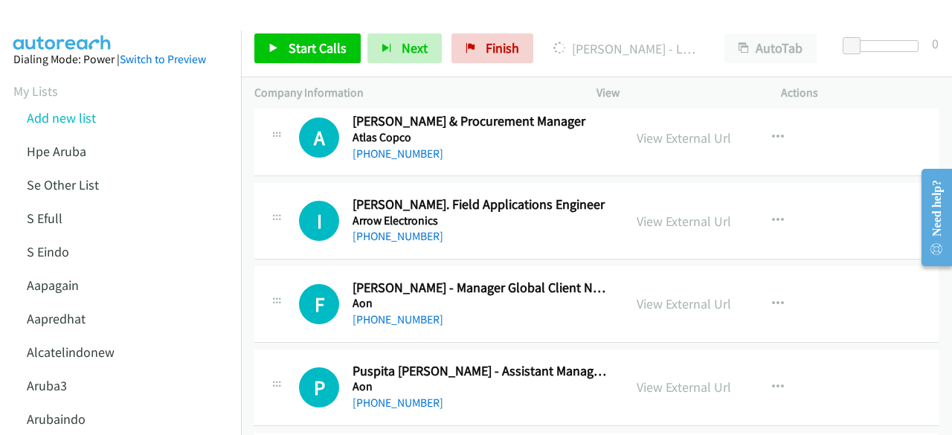
scroll to position [14737, 0]
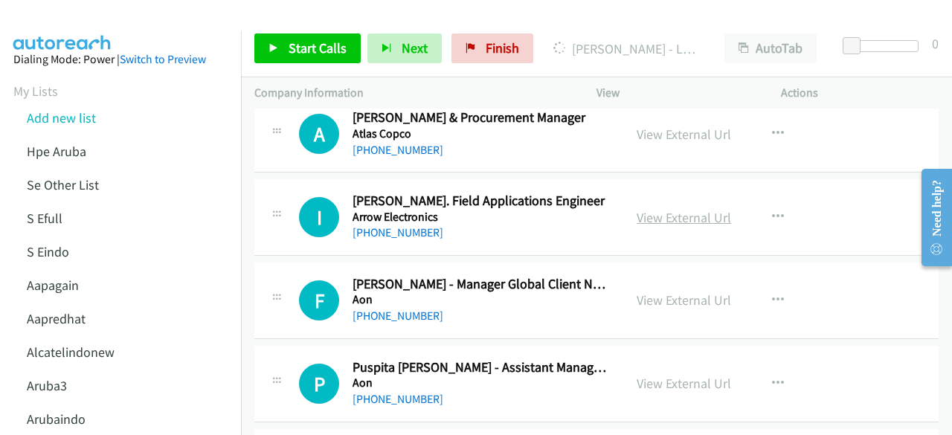
click at [643, 209] on link "View External Url" at bounding box center [684, 217] width 94 height 17
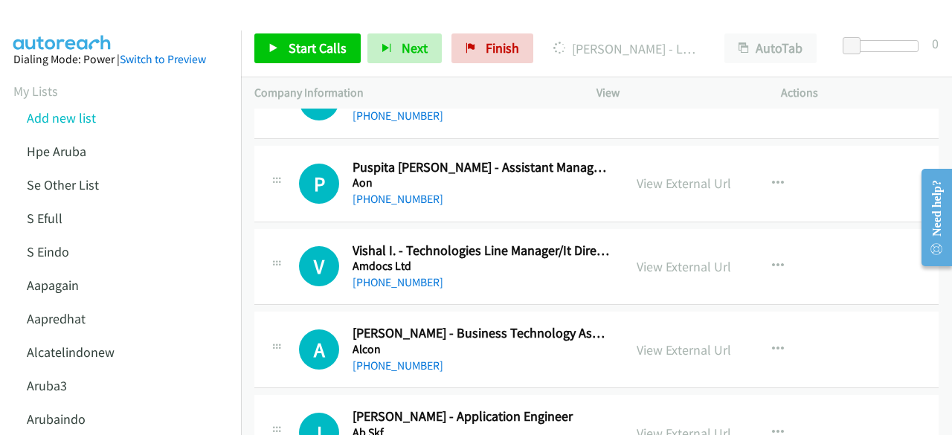
scroll to position [14949, 0]
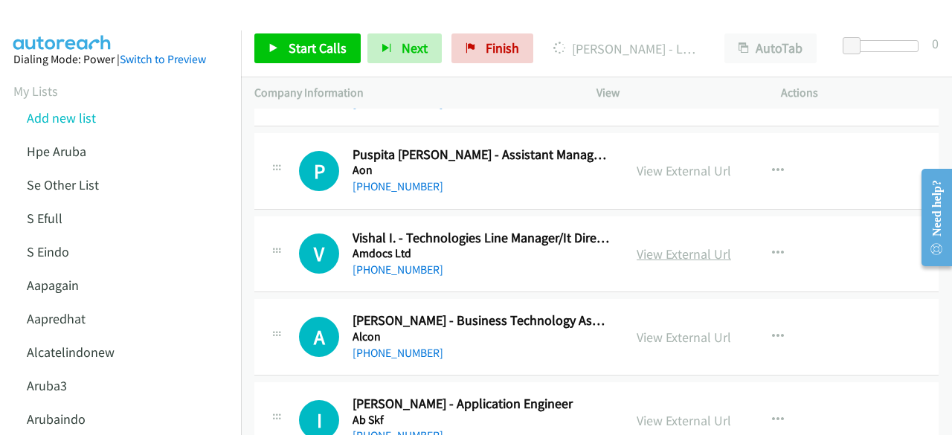
click at [655, 245] on link "View External Url" at bounding box center [684, 253] width 94 height 17
click at [675, 412] on link "View External Url" at bounding box center [684, 420] width 94 height 17
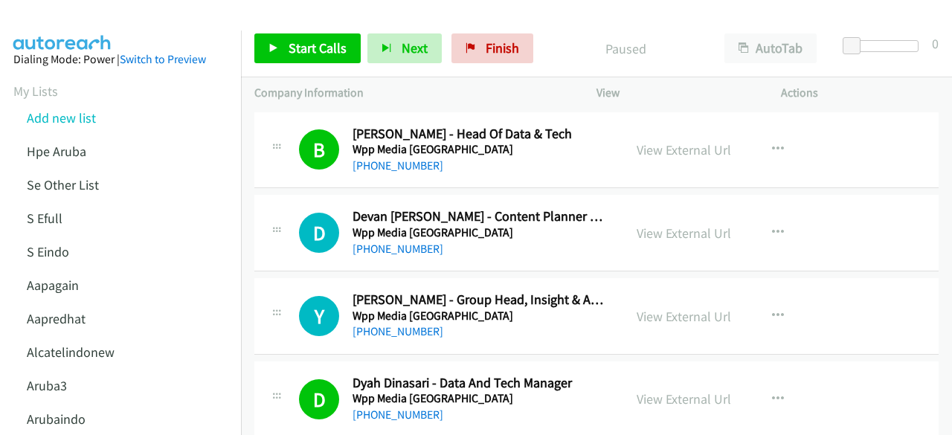
click at [326, 188] on td "B Callback Scheduled Bandi Wijaya - Head Of Data & Tech Wpp Media Indonesia Asi…" at bounding box center [596, 150] width 711 height 83
click at [657, 231] on link "View External Url" at bounding box center [684, 233] width 94 height 17
click at [652, 234] on link "View External Url" at bounding box center [684, 233] width 94 height 17
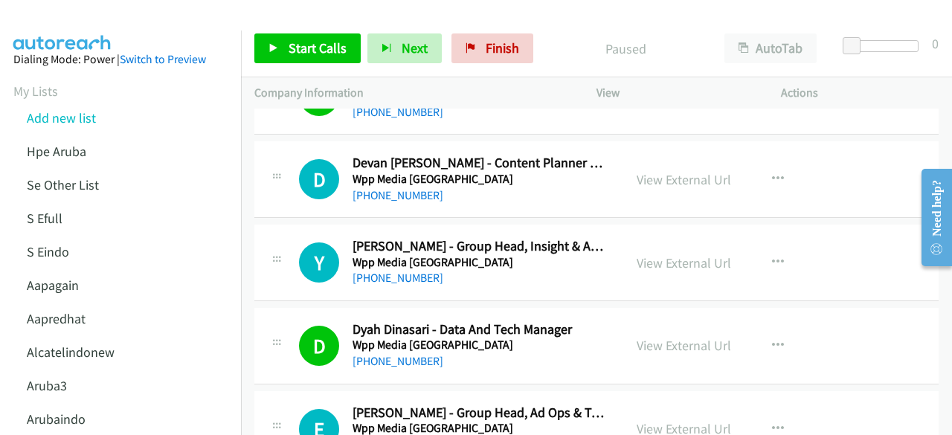
scroll to position [56, 0]
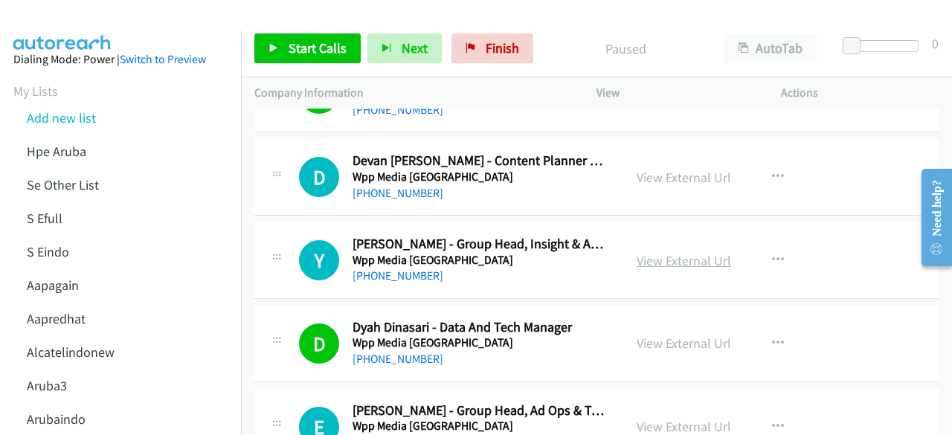
click at [650, 254] on link "View External Url" at bounding box center [684, 260] width 94 height 17
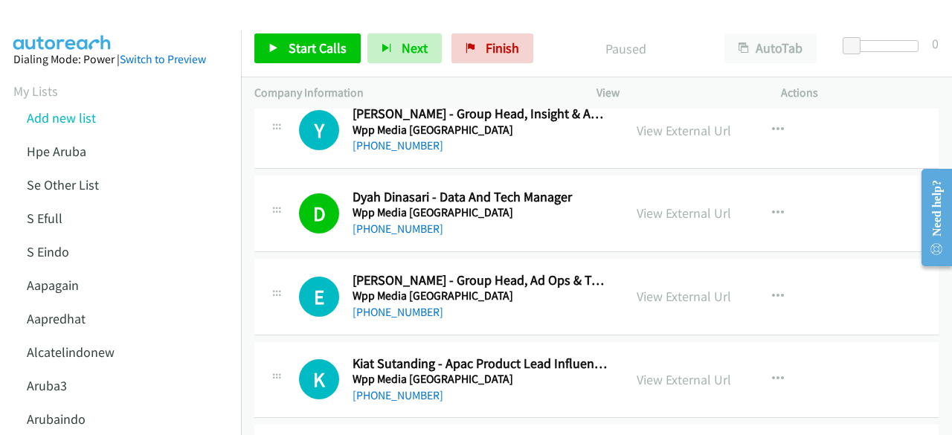
scroll to position [209, 0]
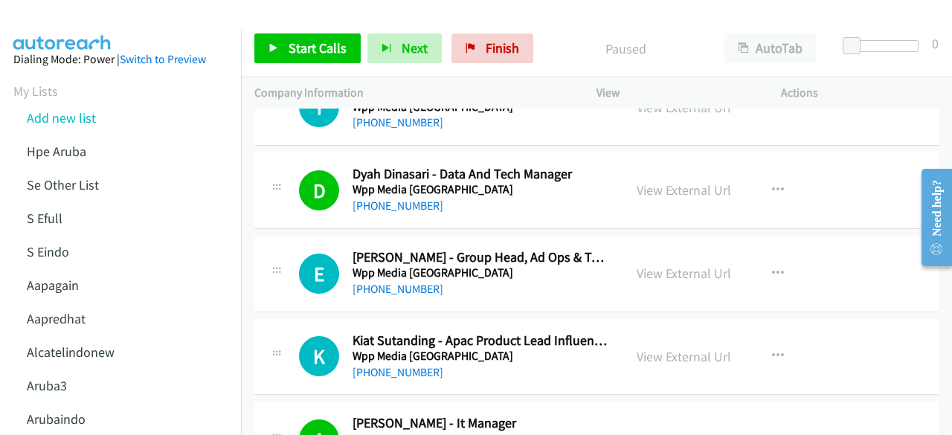
click at [441, 301] on div "E Callback Scheduled Elisabet Agustin - Group Head, Ad Ops & Tech Wpp Media Ind…" at bounding box center [596, 274] width 684 height 77
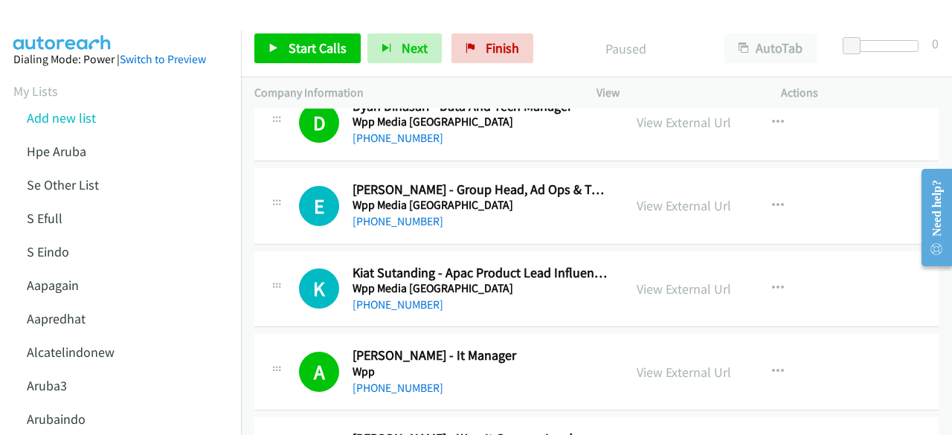
scroll to position [277, 0]
click at [637, 288] on link "View External Url" at bounding box center [684, 288] width 94 height 17
click at [251, 190] on td "E Callback Scheduled Elisabet Agustin - Group Head, Ad Ops & Tech Wpp Media Ind…" at bounding box center [596, 205] width 711 height 83
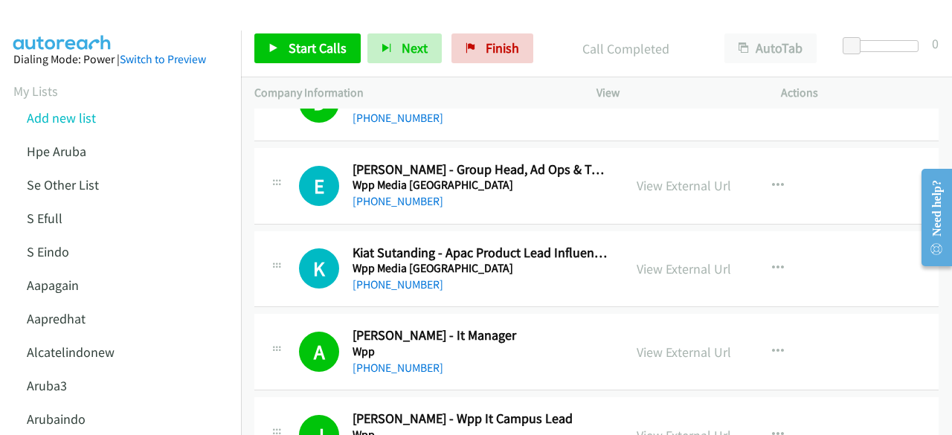
scroll to position [303, 0]
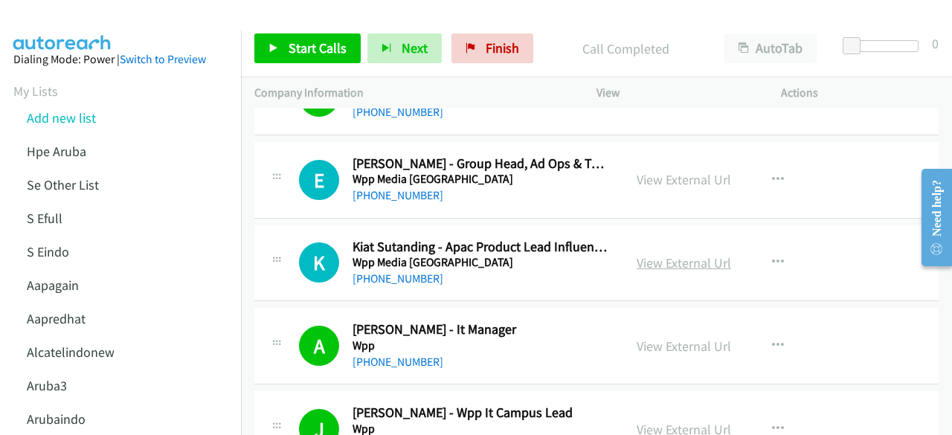
click at [662, 254] on link "View External Url" at bounding box center [684, 262] width 94 height 17
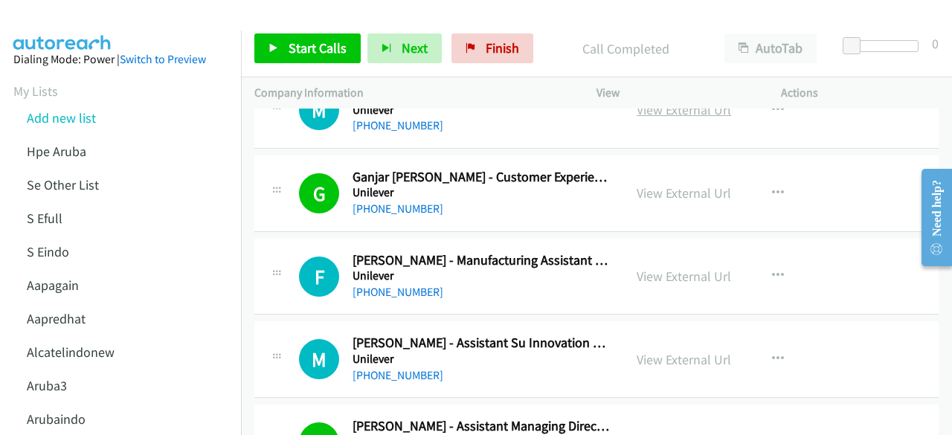
scroll to position [706, 0]
click at [672, 270] on link "View External Url" at bounding box center [684, 275] width 94 height 17
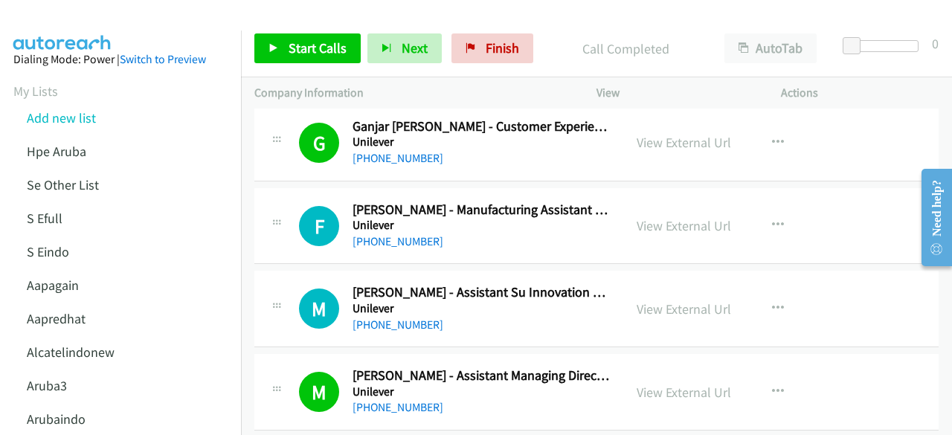
scroll to position [764, 0]
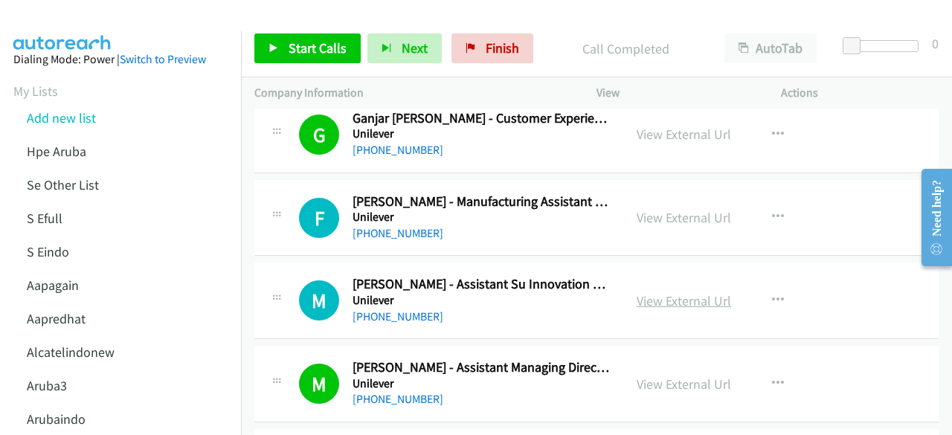
click at [647, 292] on link "View External Url" at bounding box center [684, 300] width 94 height 17
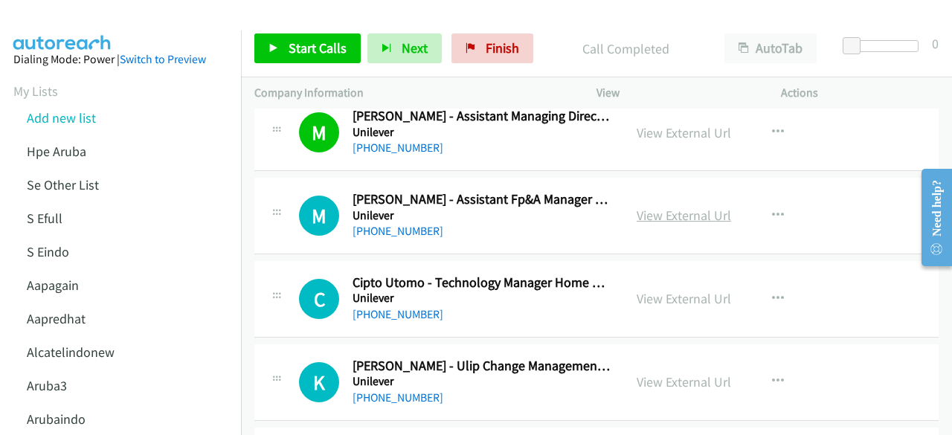
scroll to position [1017, 0]
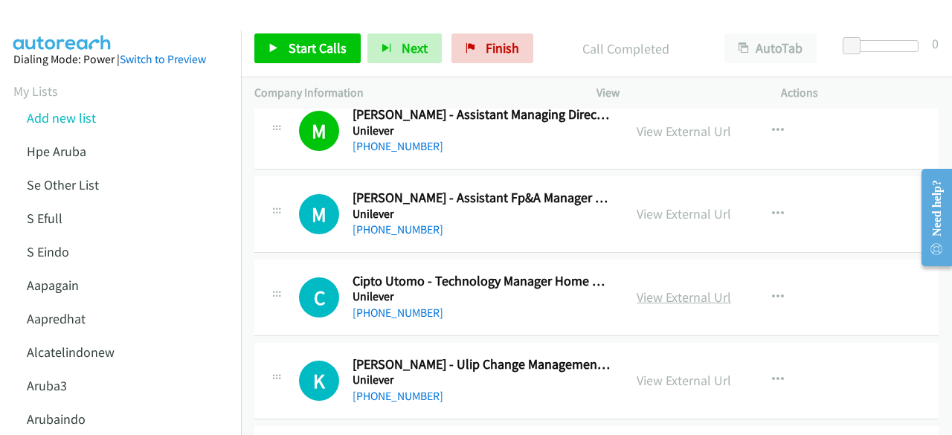
click at [656, 294] on link "View External Url" at bounding box center [684, 297] width 94 height 17
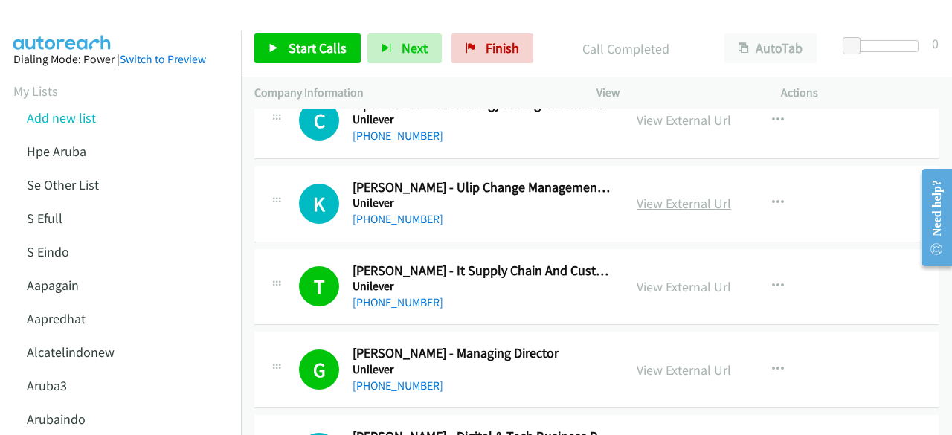
scroll to position [1195, 0]
click at [663, 203] on link "View External Url" at bounding box center [684, 202] width 94 height 17
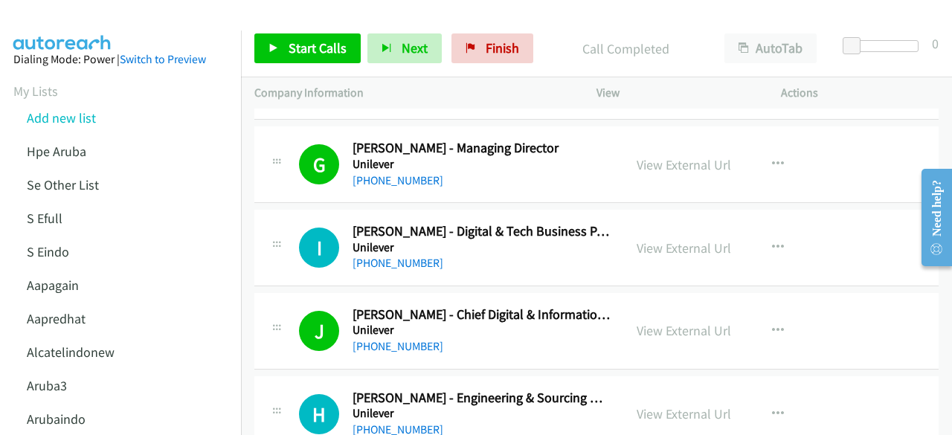
scroll to position [1400, 0]
click at [641, 239] on link "View External Url" at bounding box center [684, 247] width 94 height 17
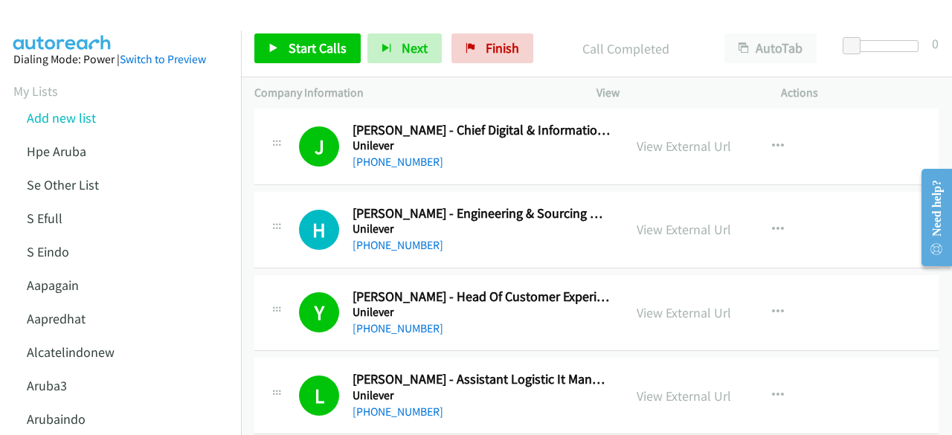
scroll to position [1584, 0]
click at [661, 220] on link "View External Url" at bounding box center [684, 228] width 94 height 17
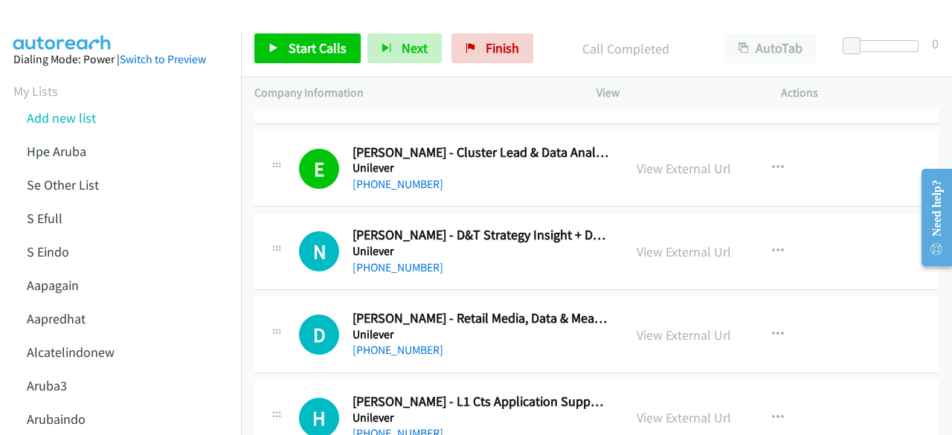
scroll to position [2208, 0]
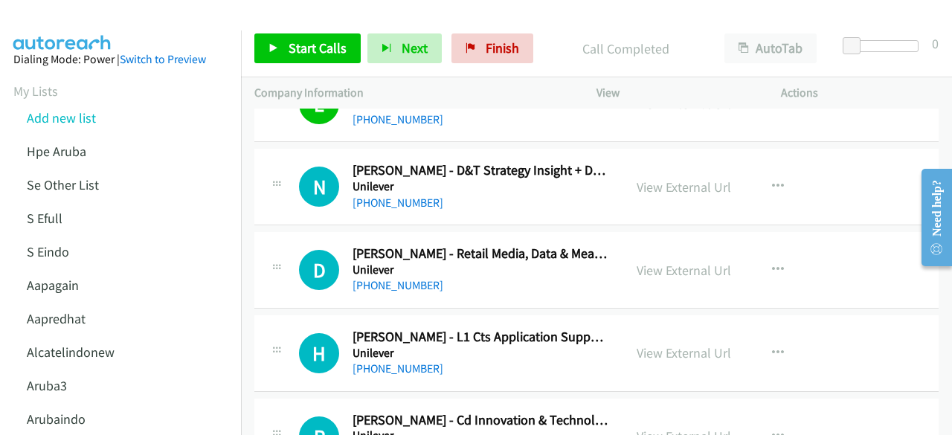
click at [408, 219] on td "N Callback Scheduled Nabila Husna - D&T Strategy Insight + Dcommerce Analytics …" at bounding box center [596, 187] width 711 height 83
click at [641, 179] on link "View External Url" at bounding box center [684, 187] width 94 height 17
